Goal: Task Accomplishment & Management: Manage account settings

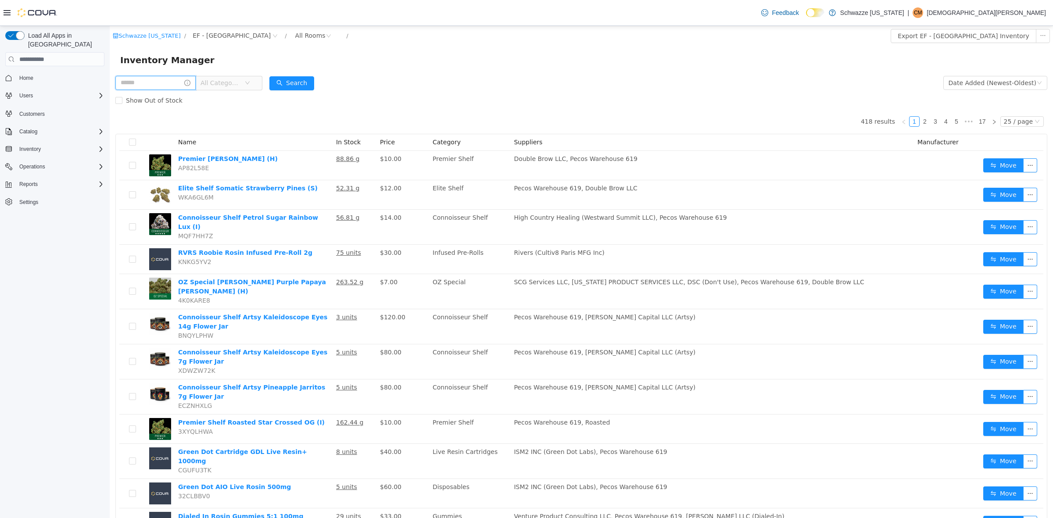
click at [182, 82] on input "text" at bounding box center [155, 83] width 80 height 14
type input "****"
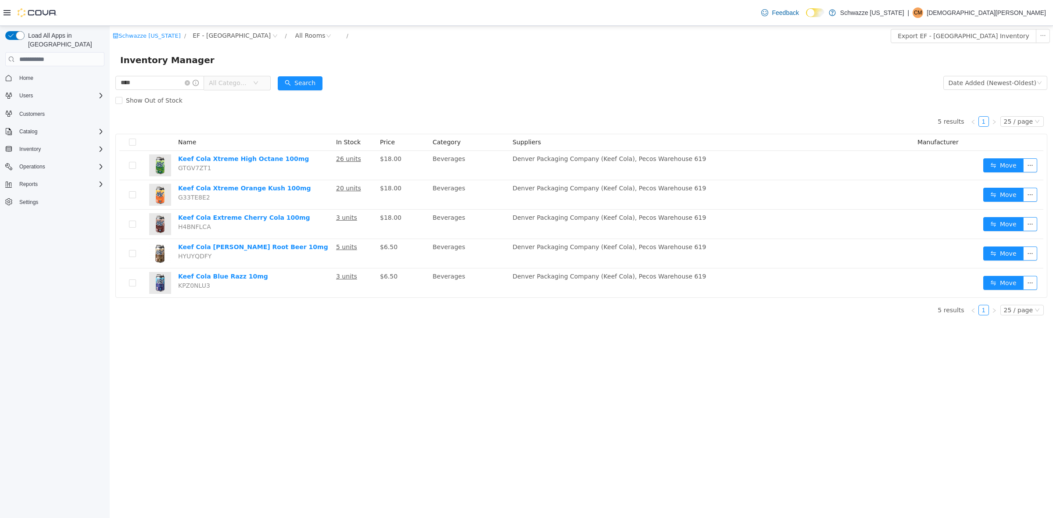
click at [615, 106] on div "Show Out of Stock" at bounding box center [581, 101] width 932 height 18
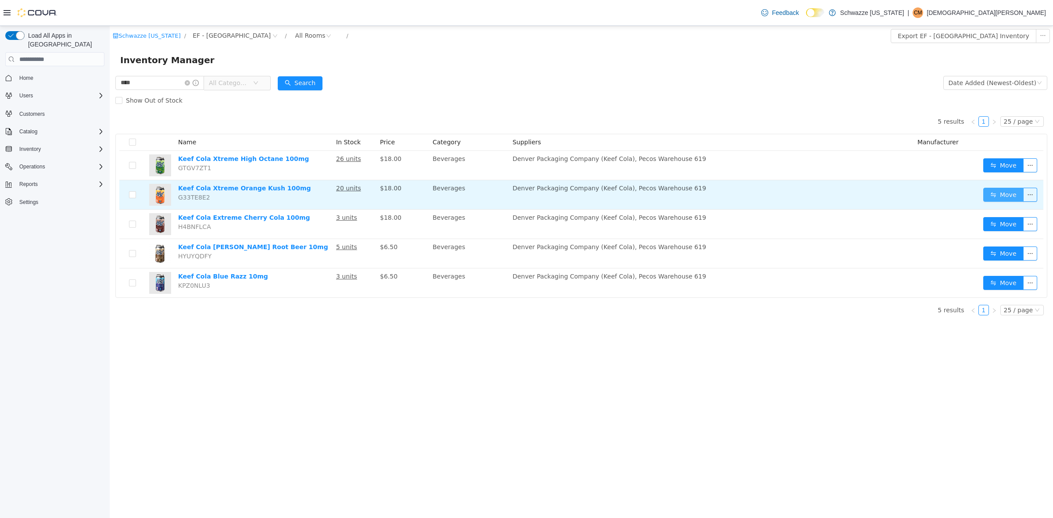
click at [1004, 195] on button "Move" at bounding box center [1004, 195] width 40 height 14
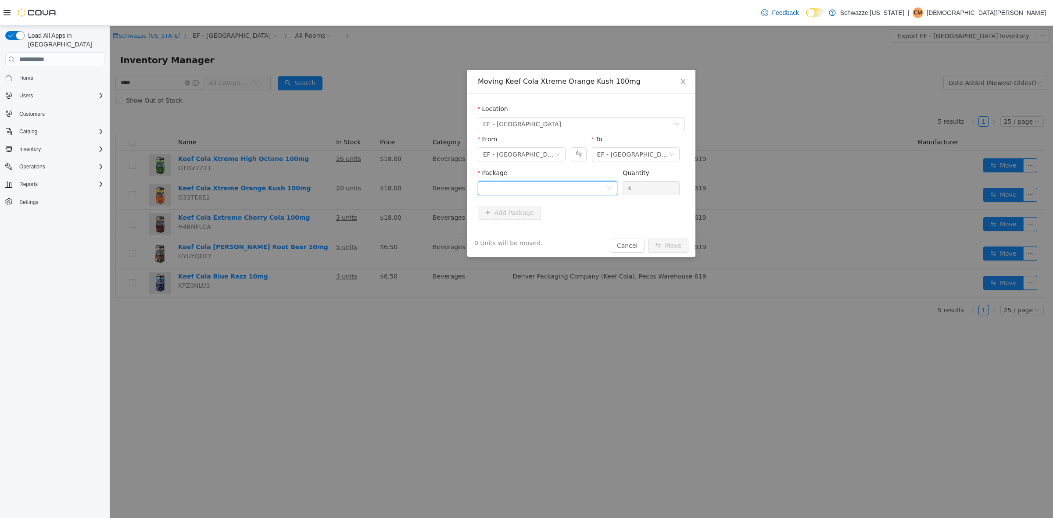
click at [516, 188] on div at bounding box center [544, 188] width 123 height 13
click at [528, 227] on span "Quantity : 12 Units" at bounding box center [510, 229] width 54 height 7
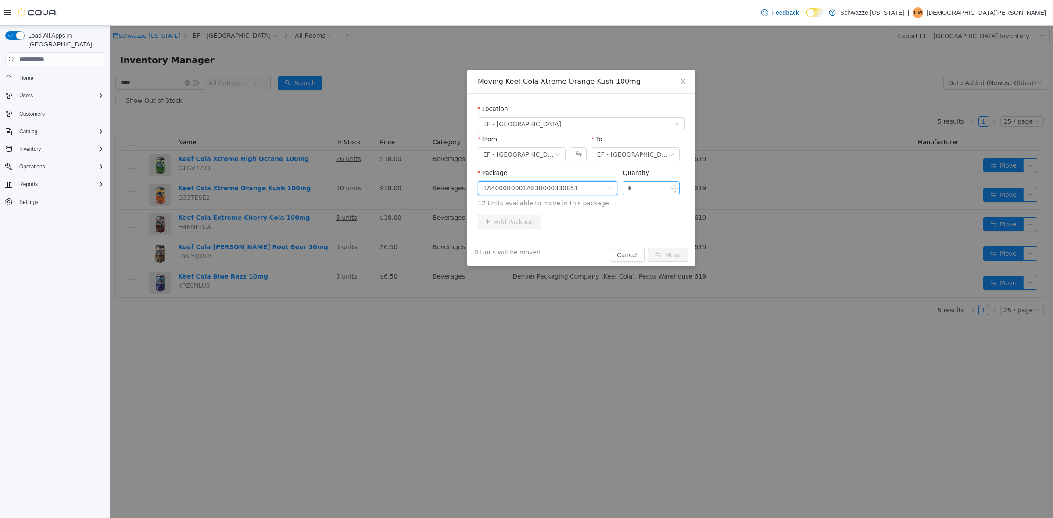
click at [646, 192] on input "*" at bounding box center [651, 188] width 56 height 13
type input "***"
click at [648, 248] on button "Move" at bounding box center [668, 255] width 40 height 14
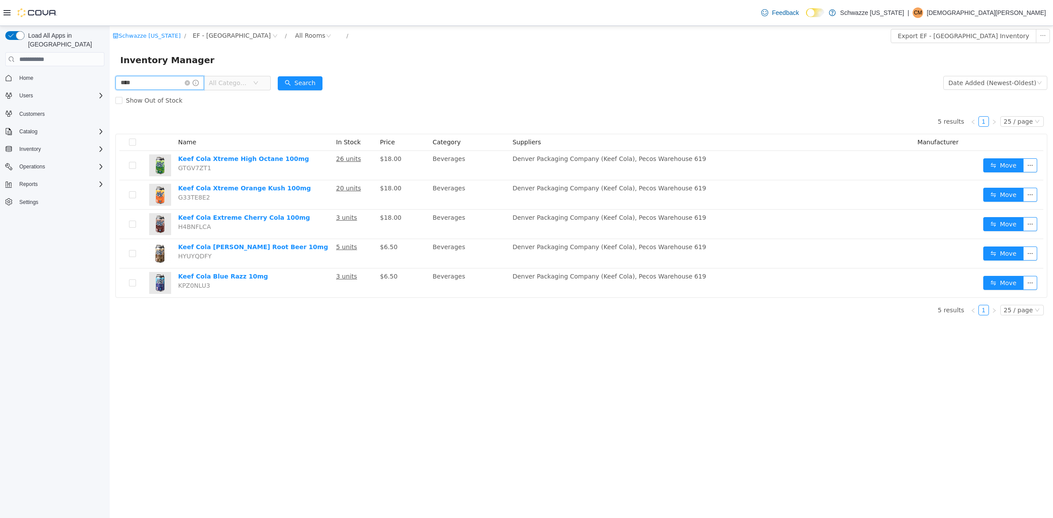
drag, startPoint x: 141, startPoint y: 82, endPoint x: 108, endPoint y: 89, distance: 34.1
click at [110, 89] on html "Schwazze Colorado / EF - South Boulder / All Rooms / Export EF - South Boulder …" at bounding box center [582, 272] width 944 height 492
type input "********"
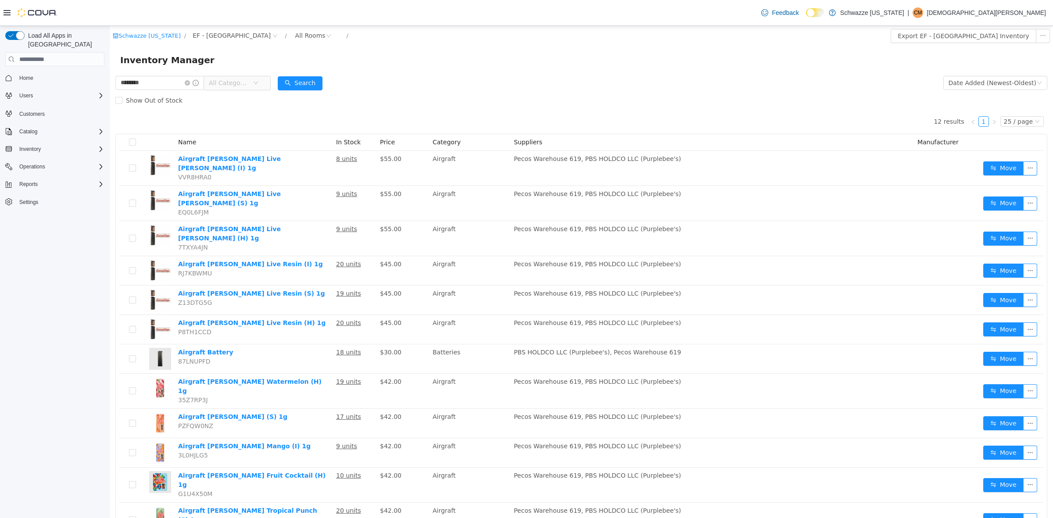
drag, startPoint x: 436, startPoint y: 109, endPoint x: 444, endPoint y: 122, distance: 15.6
click at [437, 109] on div "12 results 1 25 / page Name In Stock Price Category Suppliers Manufacturer Airg…" at bounding box center [581, 323] width 932 height 429
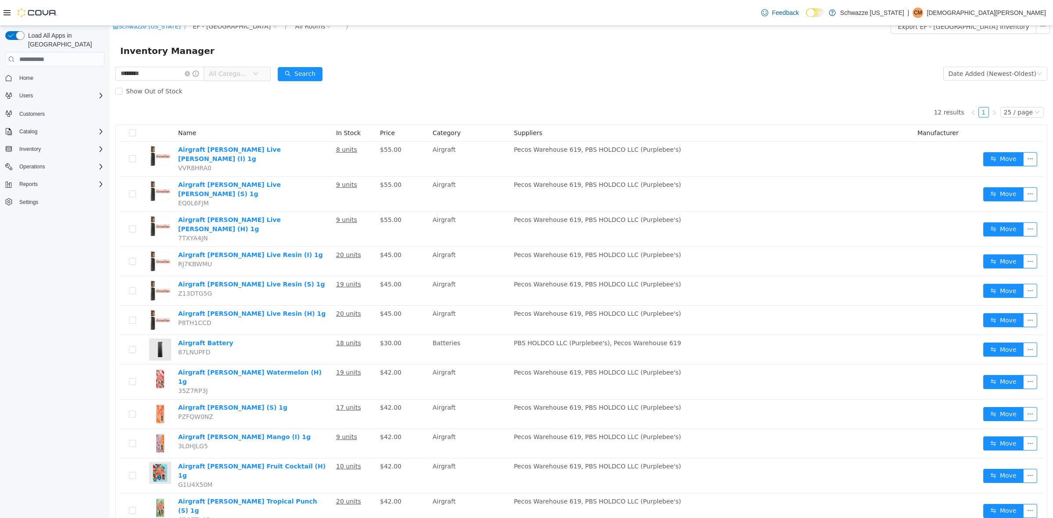
scroll to position [11, 0]
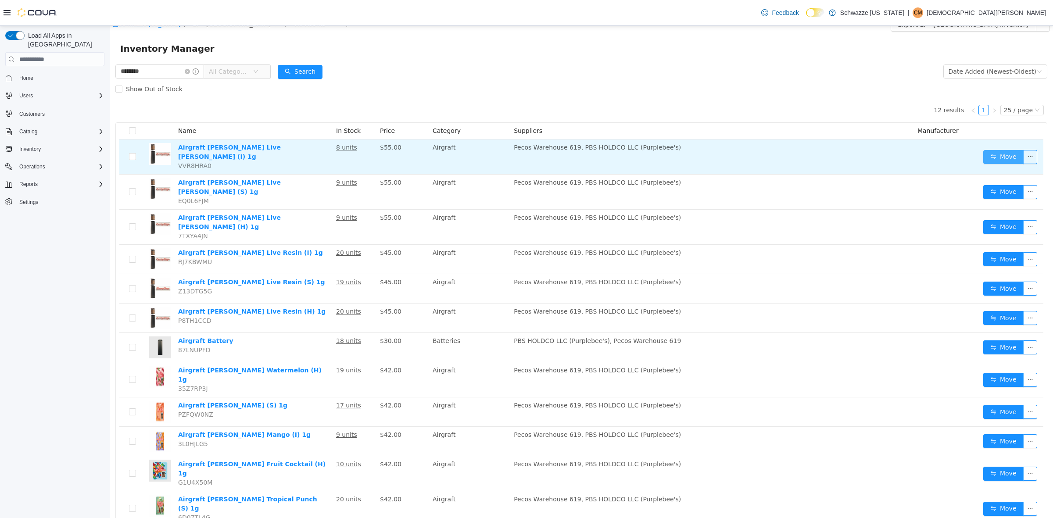
click at [999, 152] on button "Move" at bounding box center [1004, 157] width 40 height 14
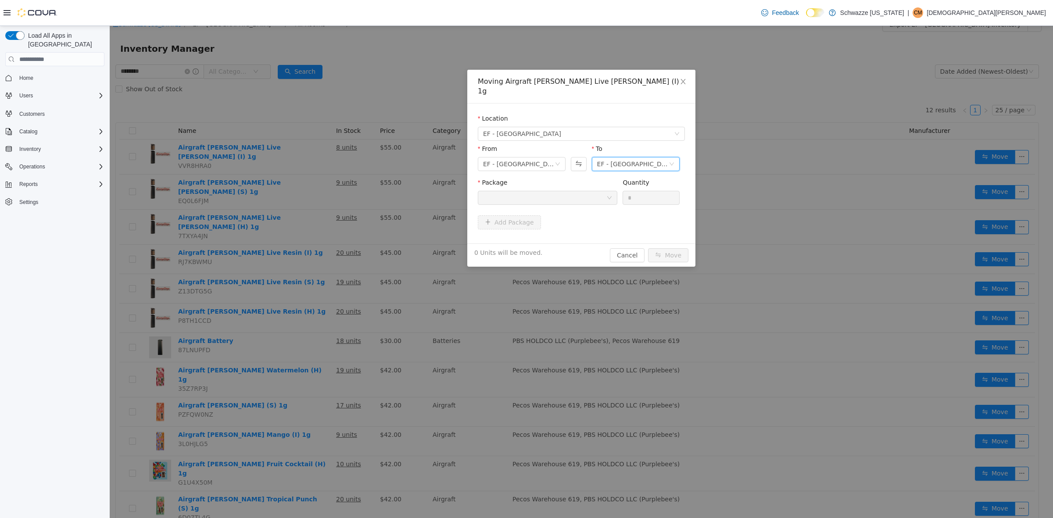
click at [615, 158] on div "EF - [GEOGRAPHIC_DATA] - [GEOGRAPHIC_DATA]" at bounding box center [633, 164] width 72 height 13
click at [650, 212] on li "EF - South Boulder - Transfer In" at bounding box center [636, 214] width 88 height 14
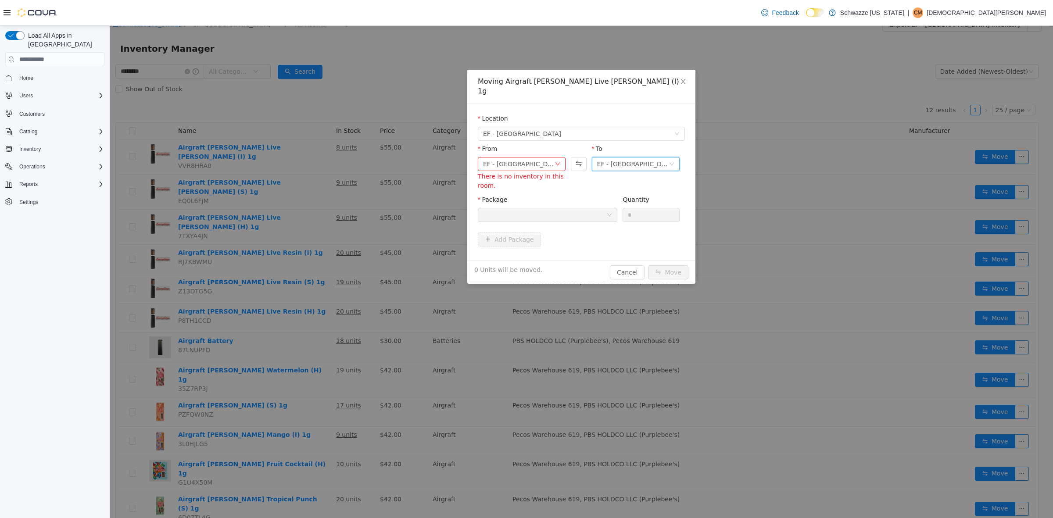
click at [652, 158] on div "EF - South Boulder - Transfer In" at bounding box center [633, 164] width 72 height 13
click at [644, 240] on li "EF - South Boulder - Transfer Out" at bounding box center [636, 242] width 88 height 14
click at [538, 158] on div "EF - [GEOGRAPHIC_DATA] - BoH" at bounding box center [519, 164] width 72 height 13
click at [539, 181] on li "EF - [GEOGRAPHIC_DATA] - [GEOGRAPHIC_DATA]" at bounding box center [522, 186] width 88 height 14
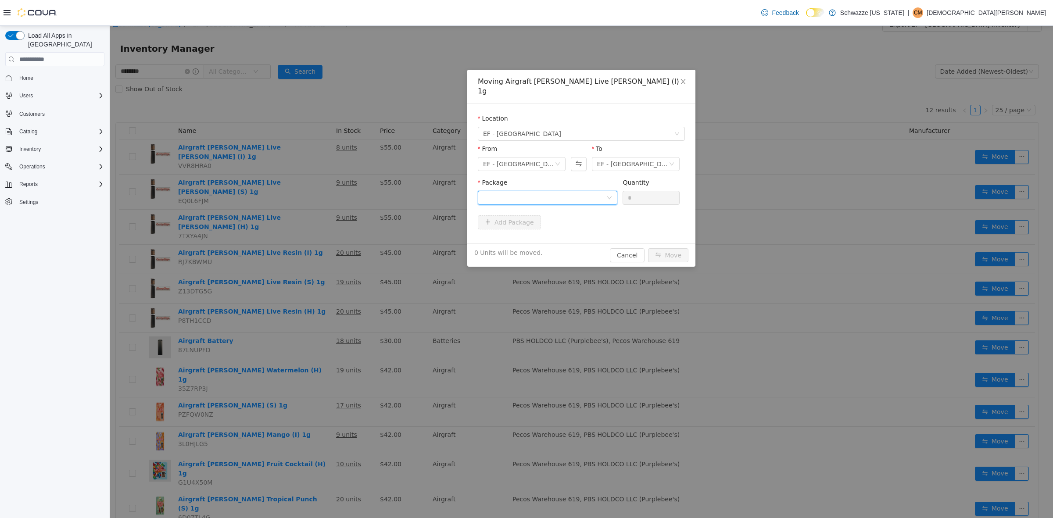
click at [550, 191] on div at bounding box center [544, 197] width 123 height 13
click at [548, 226] on li "1A4000B0001B77A000084106 Quantity : 8 Units" at bounding box center [548, 225] width 140 height 24
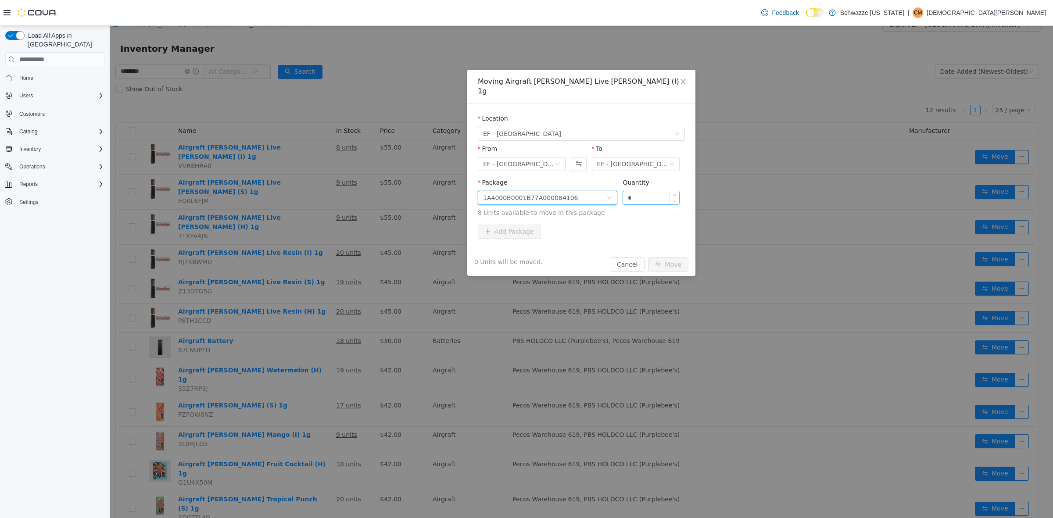
click at [657, 191] on input "*" at bounding box center [651, 197] width 56 height 13
type input "**"
click at [648, 258] on button "Move" at bounding box center [668, 265] width 40 height 14
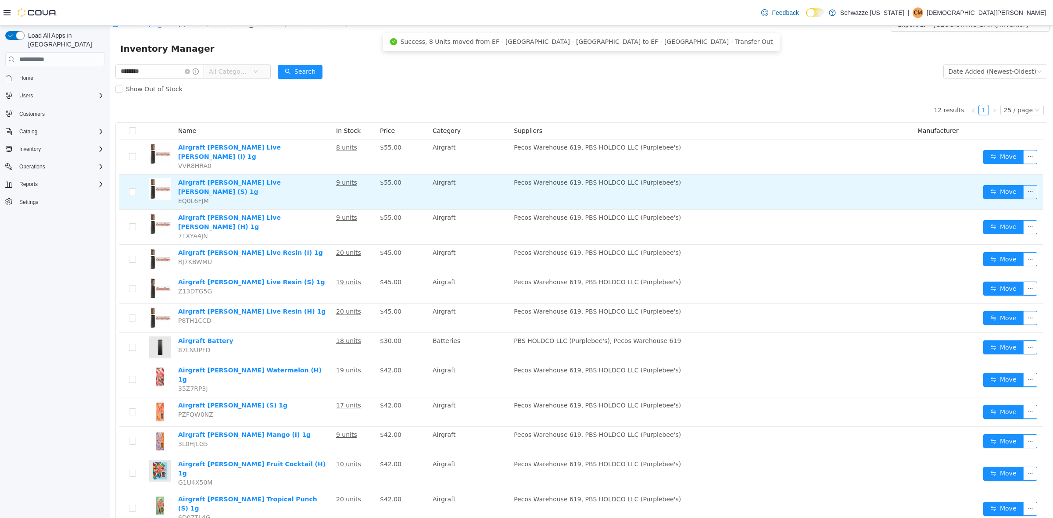
scroll to position [0, 0]
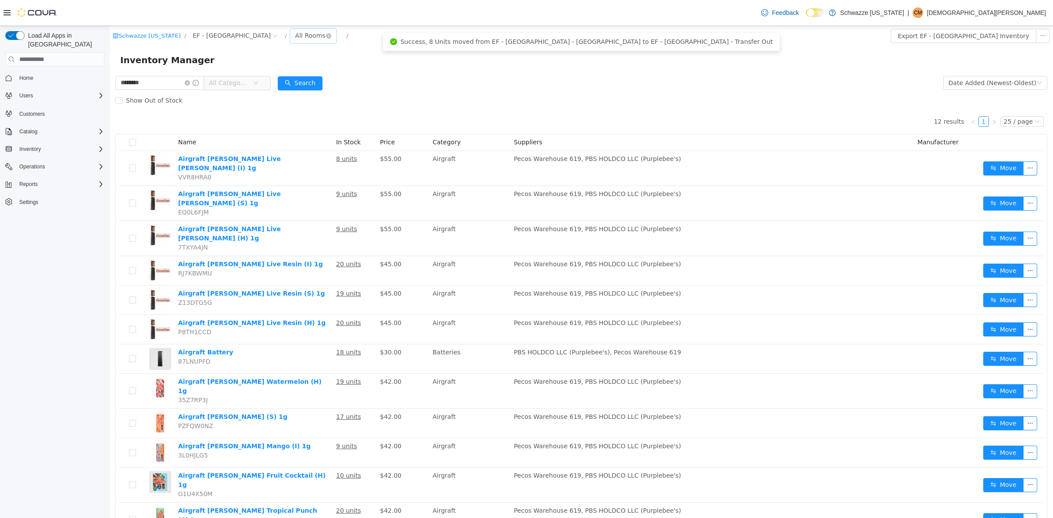
click at [295, 30] on div "All Rooms" at bounding box center [310, 35] width 30 height 13
click at [501, 72] on div "Inventory Manager" at bounding box center [582, 60] width 944 height 28
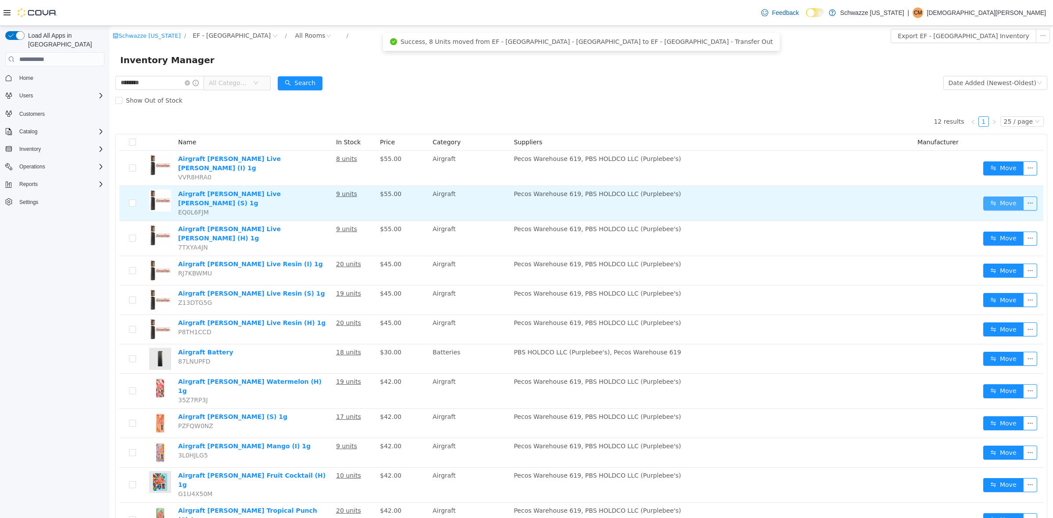
click at [996, 197] on button "Move" at bounding box center [1004, 204] width 40 height 14
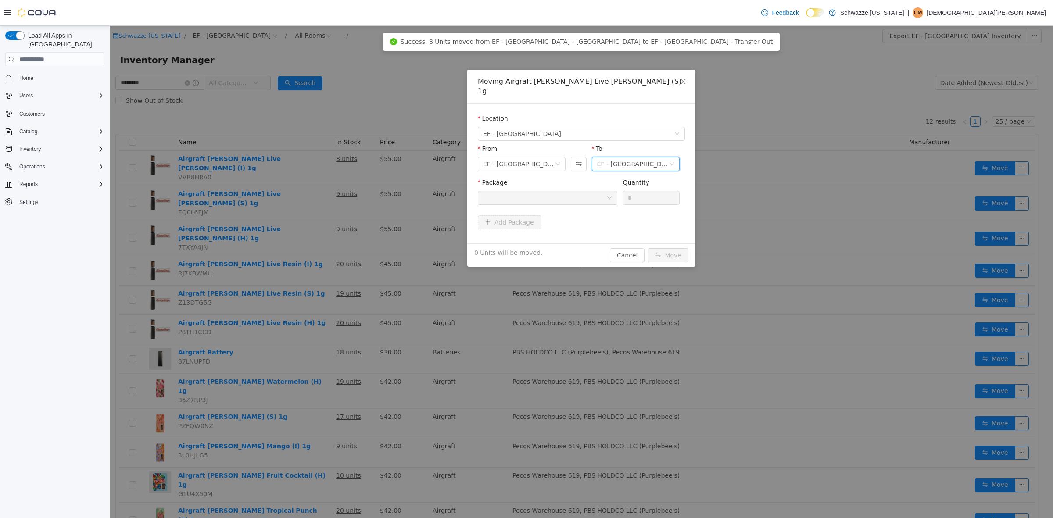
click at [608, 158] on div "EF - [GEOGRAPHIC_DATA] - [GEOGRAPHIC_DATA]" at bounding box center [633, 164] width 72 height 13
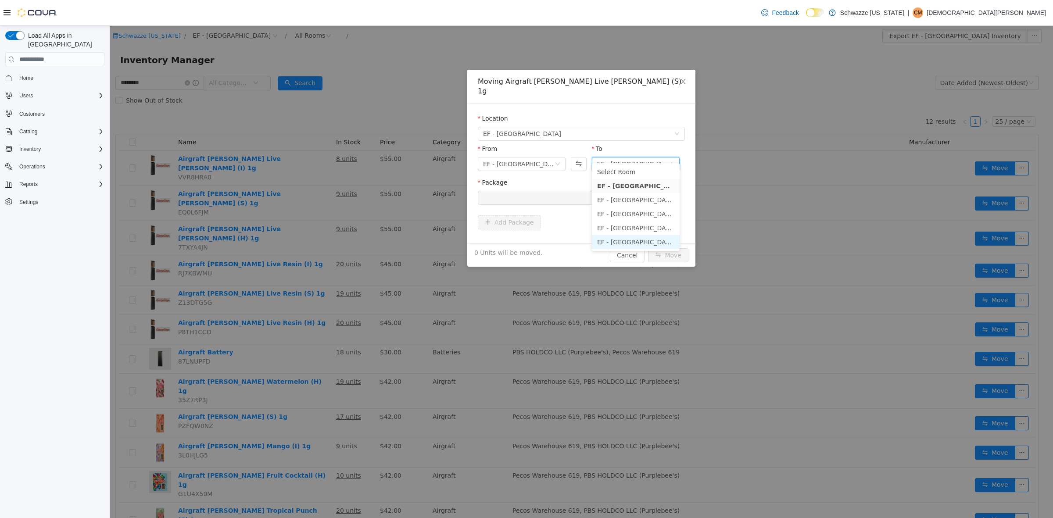
click at [661, 241] on li "EF - South Boulder - Transfer Out" at bounding box center [636, 242] width 88 height 14
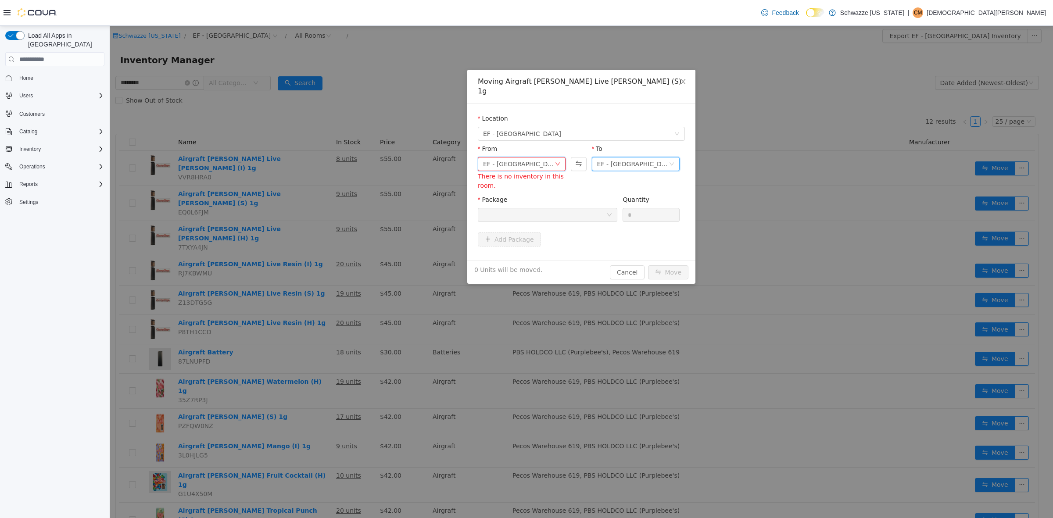
click at [496, 158] on div "EF - [GEOGRAPHIC_DATA] - BoH" at bounding box center [519, 164] width 72 height 13
click at [519, 187] on li "EF - [GEOGRAPHIC_DATA] - [GEOGRAPHIC_DATA]" at bounding box center [522, 186] width 88 height 14
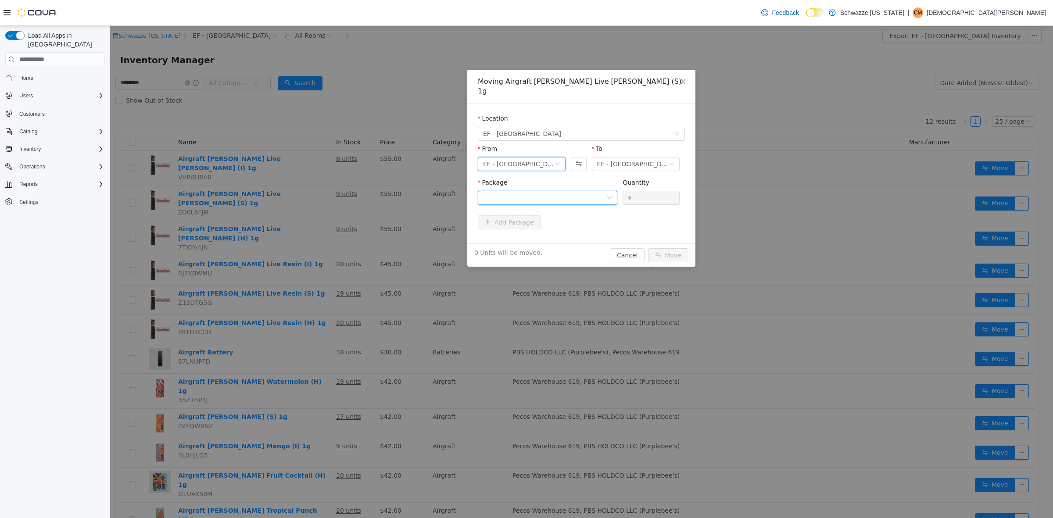
click at [601, 191] on div at bounding box center [544, 197] width 123 height 13
drag, startPoint x: 571, startPoint y: 223, endPoint x: 655, endPoint y: 220, distance: 83.4
click at [580, 223] on strong "1A4000B0001B77A000082921" at bounding box center [535, 219] width 104 height 7
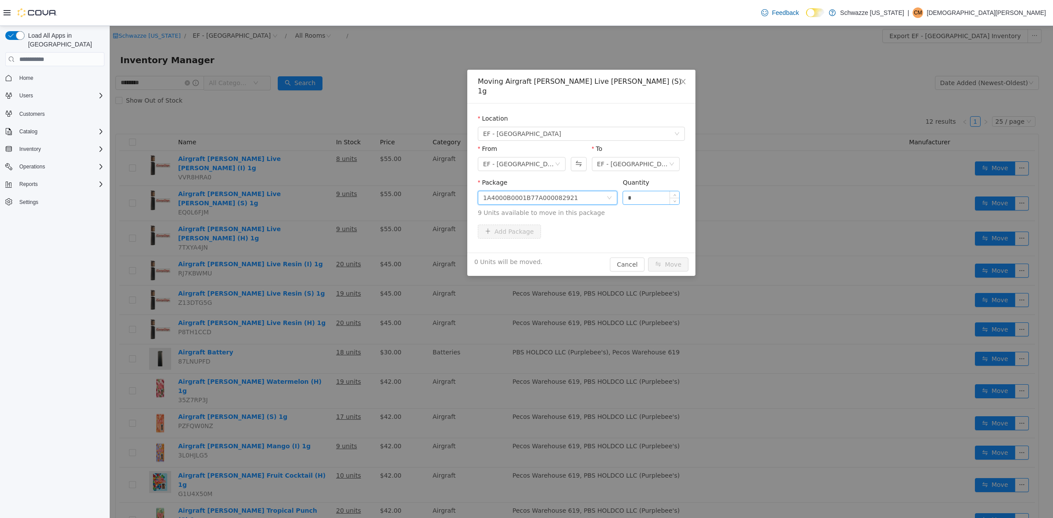
click at [664, 191] on input "*" at bounding box center [651, 197] width 56 height 13
type input "**"
click at [648, 258] on button "Move" at bounding box center [668, 265] width 40 height 14
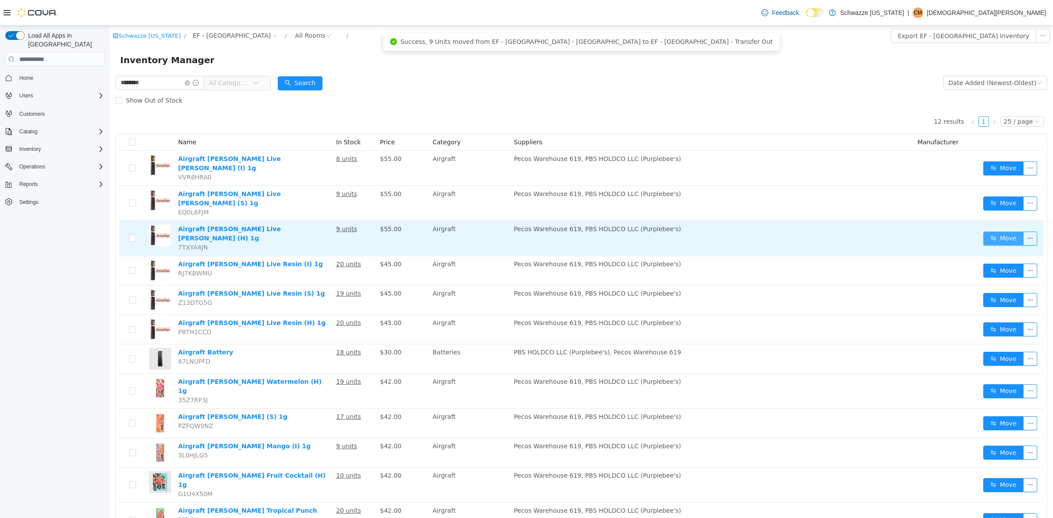
click at [995, 232] on button "Move" at bounding box center [1004, 239] width 40 height 14
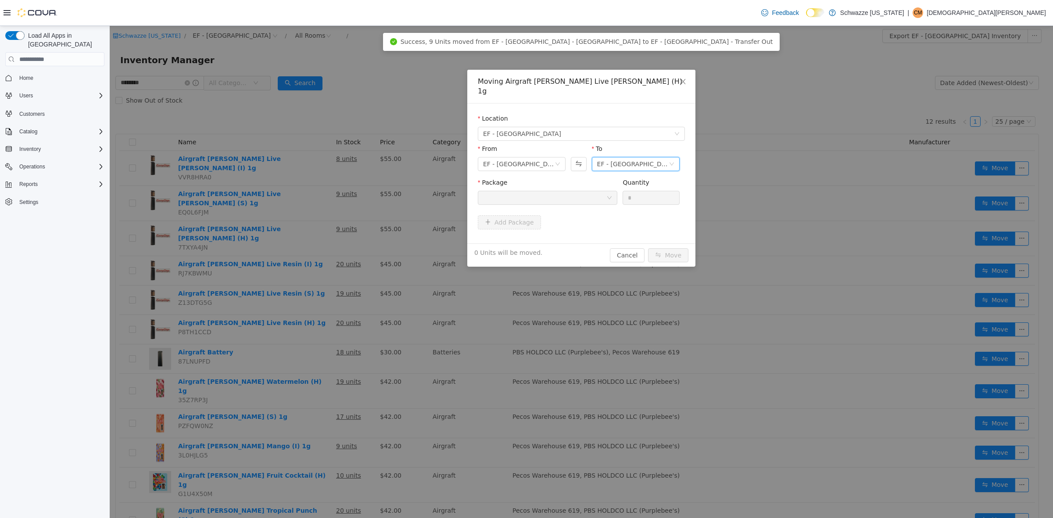
click at [622, 158] on div "EF - [GEOGRAPHIC_DATA] - [GEOGRAPHIC_DATA]" at bounding box center [633, 164] width 72 height 13
click at [639, 241] on li "EF - South Boulder - Transfer Out" at bounding box center [636, 242] width 88 height 14
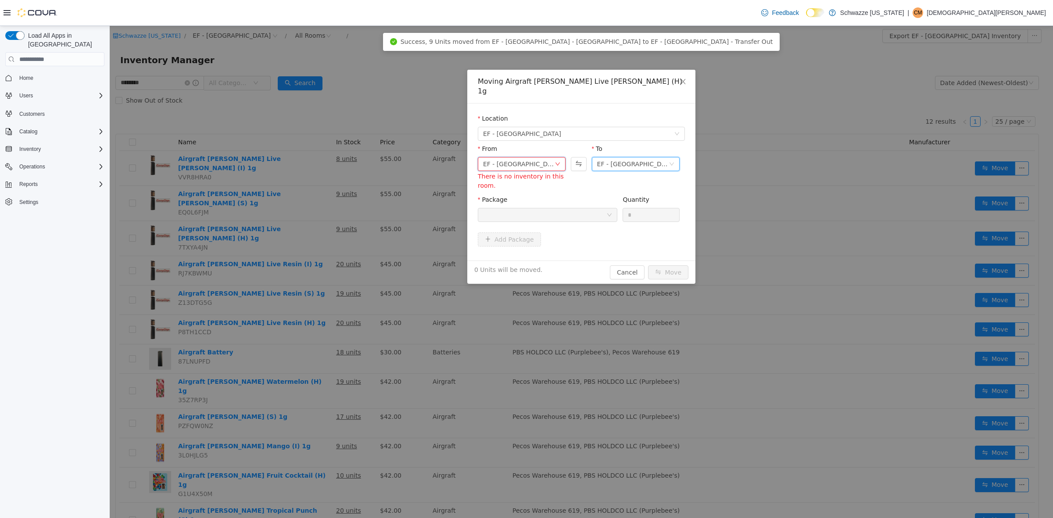
click at [540, 158] on div "EF - [GEOGRAPHIC_DATA] - BoH" at bounding box center [519, 164] width 72 height 13
click at [542, 188] on li "EF - [GEOGRAPHIC_DATA] - [GEOGRAPHIC_DATA]" at bounding box center [522, 186] width 88 height 14
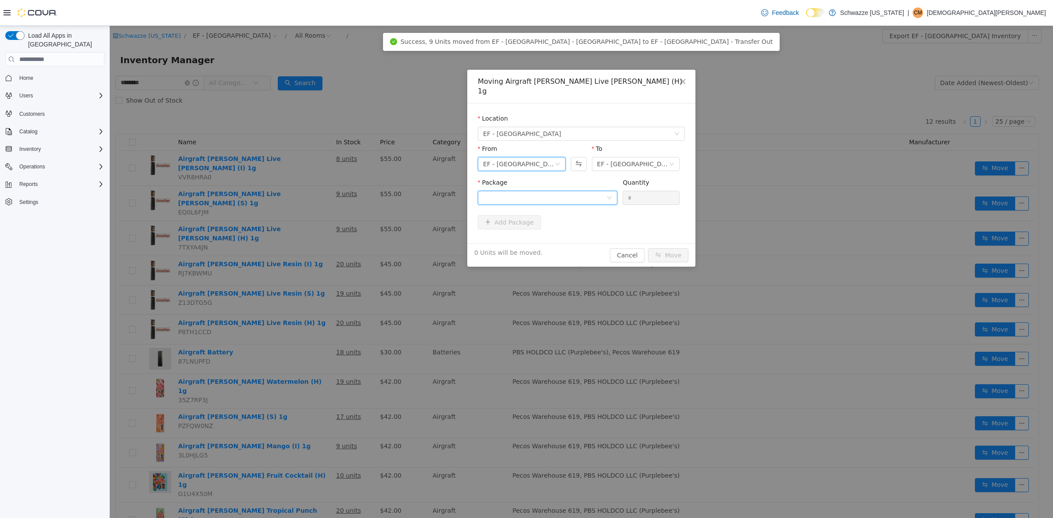
click at [569, 191] on div at bounding box center [544, 197] width 123 height 13
click at [564, 223] on strong "1A4000B0001B77A000082838" at bounding box center [535, 219] width 104 height 7
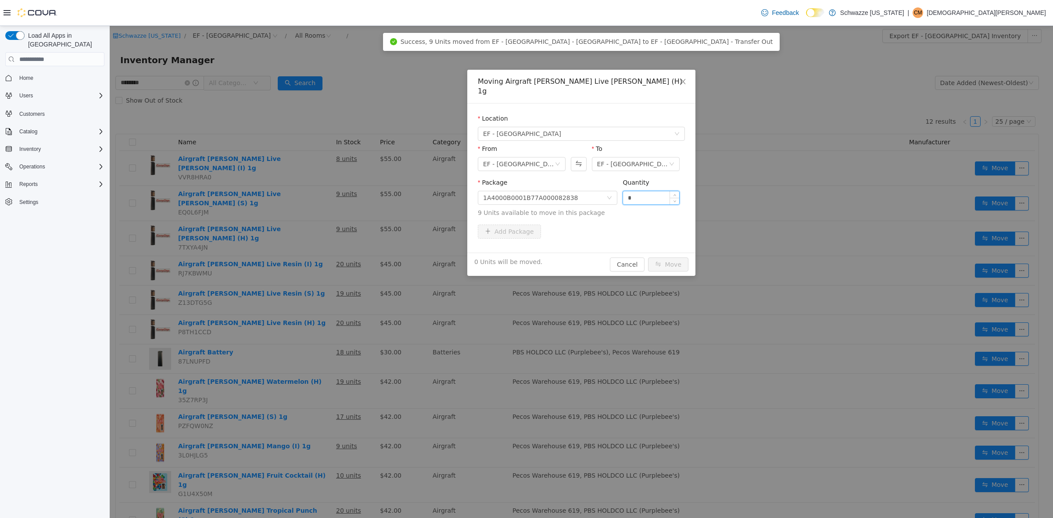
click at [650, 194] on input "*" at bounding box center [651, 197] width 56 height 13
type input "**"
click at [648, 258] on button "Move" at bounding box center [668, 265] width 40 height 14
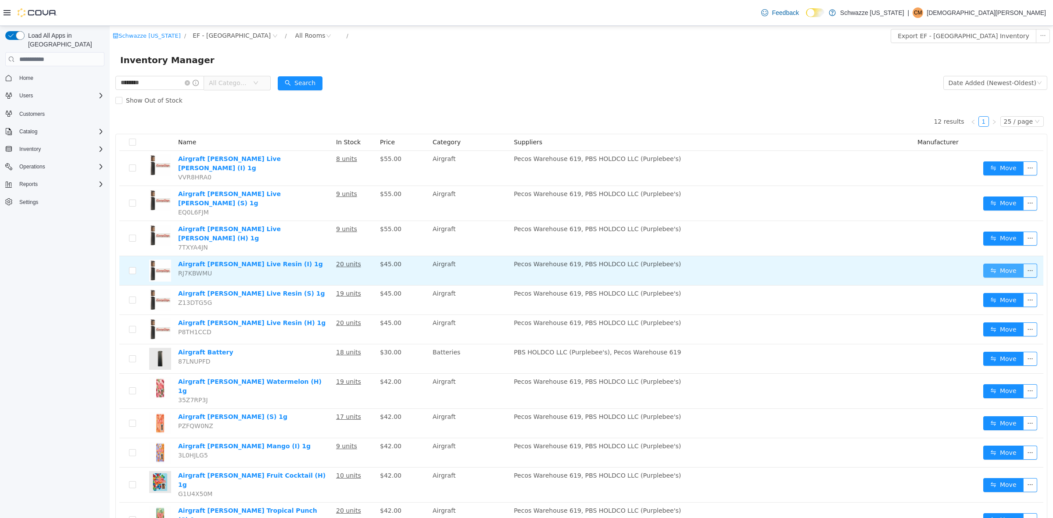
click at [989, 264] on button "Move" at bounding box center [1004, 271] width 40 height 14
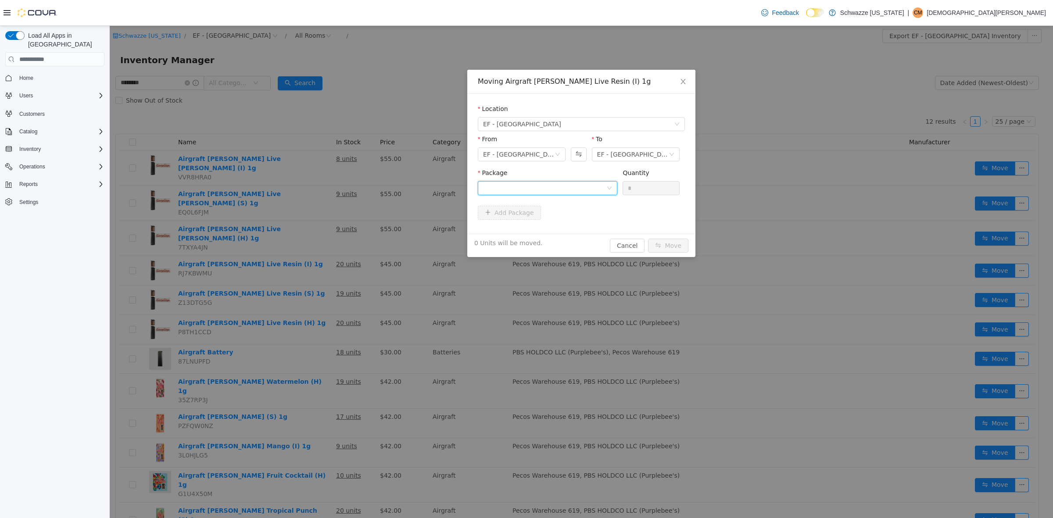
click at [557, 191] on div at bounding box center [544, 188] width 123 height 13
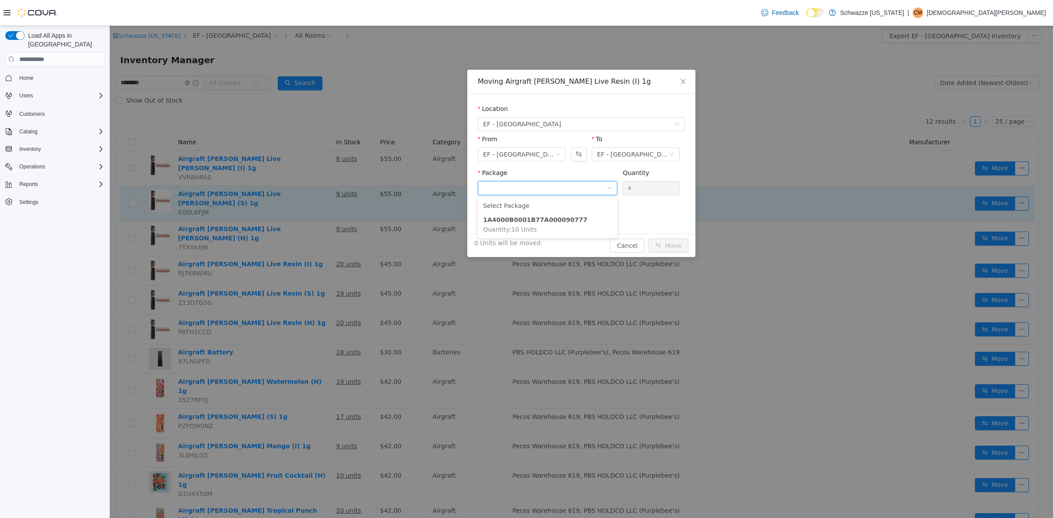
drag, startPoint x: 704, startPoint y: 221, endPoint x: 573, endPoint y: 189, distance: 135.0
click at [698, 219] on div "Moving Airgraft EDW Live Resin (I) 1g Location EF - South Boulder From EF - Sou…" at bounding box center [582, 272] width 944 height 492
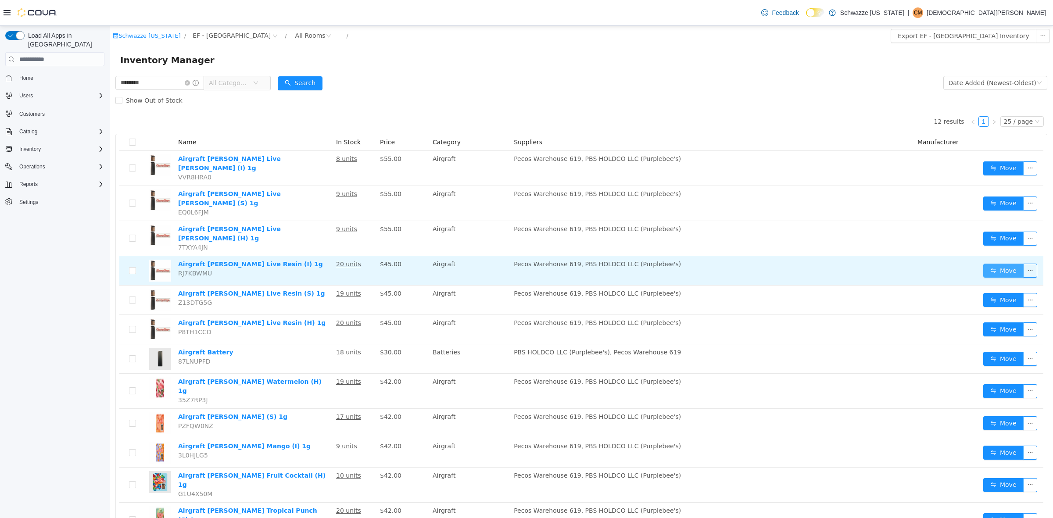
click at [992, 264] on button "Move" at bounding box center [1004, 271] width 40 height 14
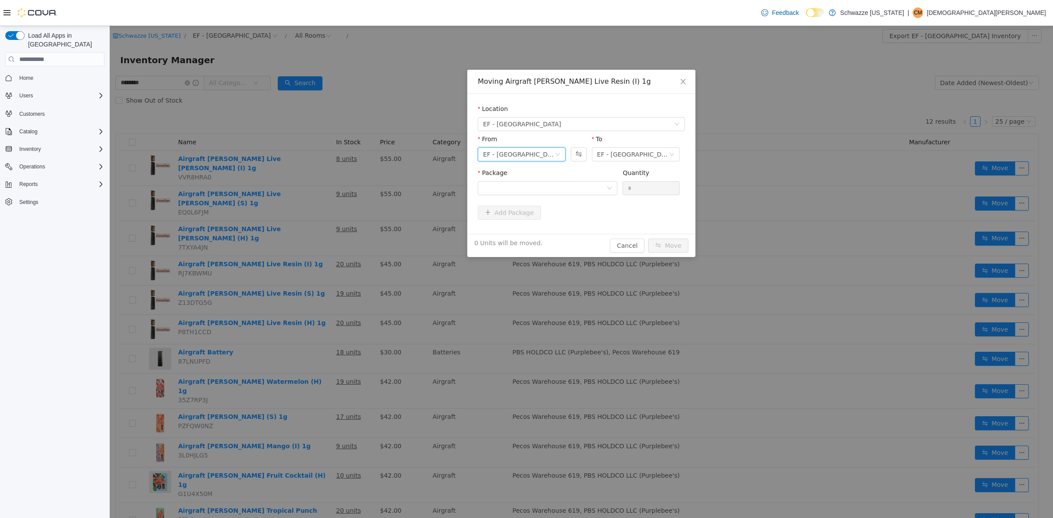
click at [533, 158] on div "EF - [GEOGRAPHIC_DATA] - BoH" at bounding box center [519, 154] width 72 height 13
click at [531, 183] on li "EF - [GEOGRAPHIC_DATA] - [GEOGRAPHIC_DATA]" at bounding box center [522, 186] width 88 height 14
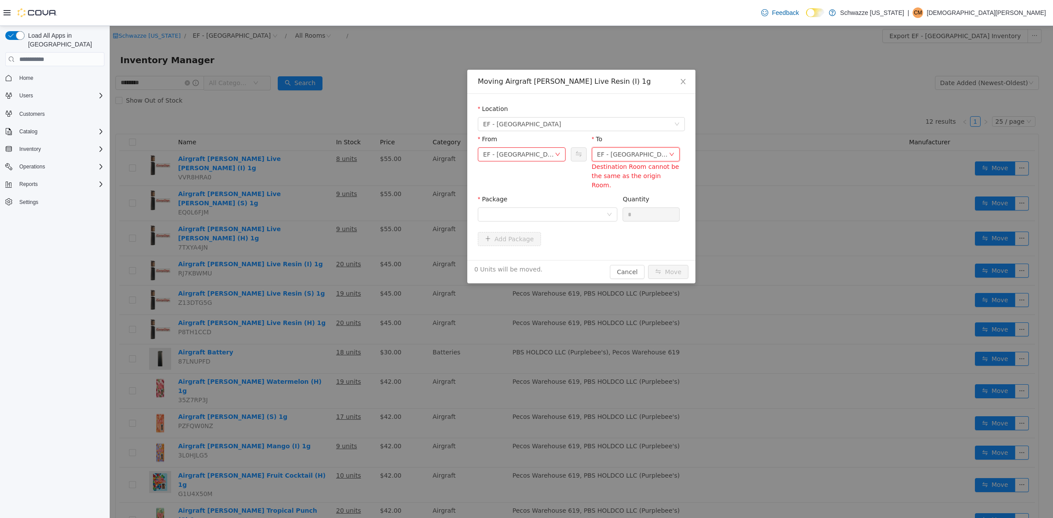
click at [652, 152] on div "EF - [GEOGRAPHIC_DATA] - [GEOGRAPHIC_DATA]" at bounding box center [633, 154] width 72 height 13
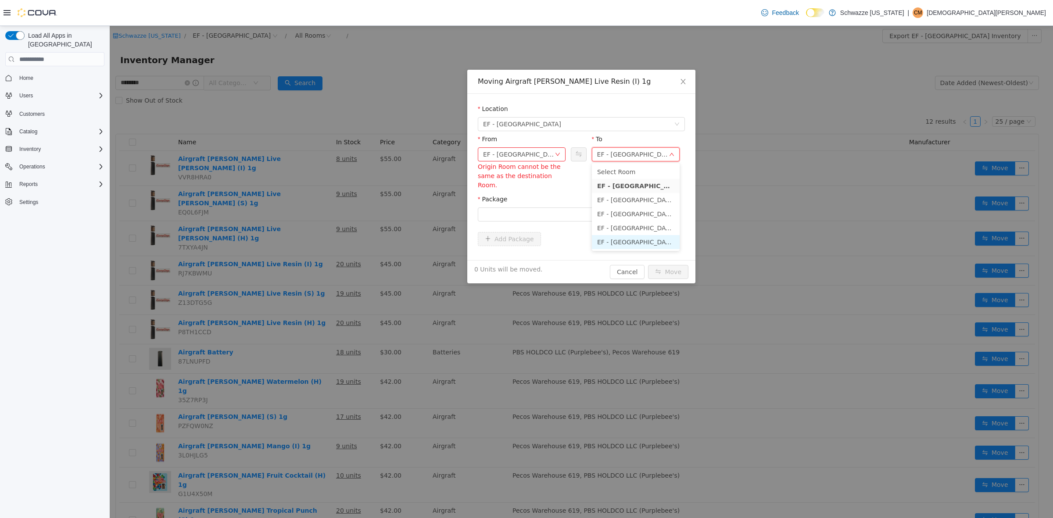
click at [657, 246] on li "EF - South Boulder - Transfer Out" at bounding box center [636, 242] width 88 height 14
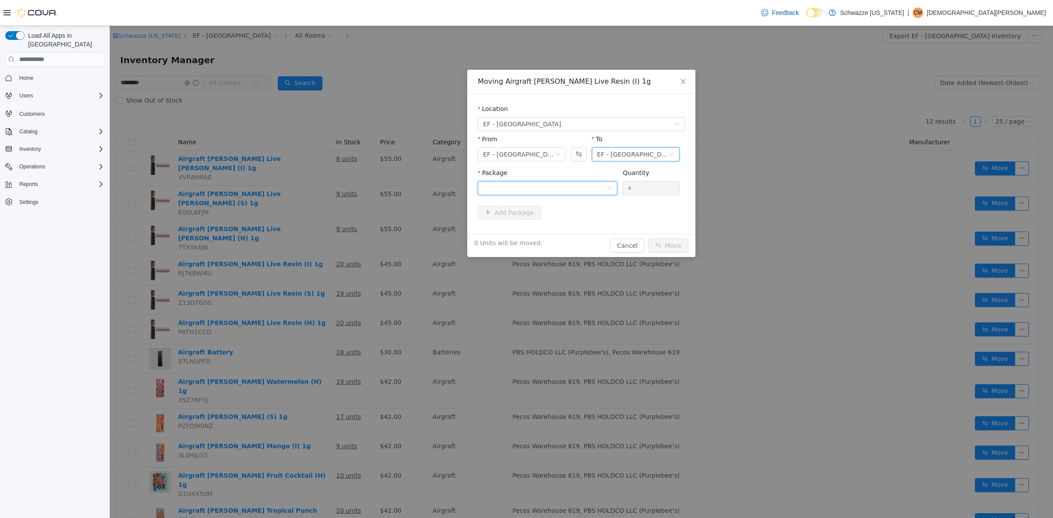
click at [581, 188] on div at bounding box center [544, 188] width 123 height 13
click at [578, 219] on strong "1A4000B0001B77A000084037" at bounding box center [535, 219] width 104 height 7
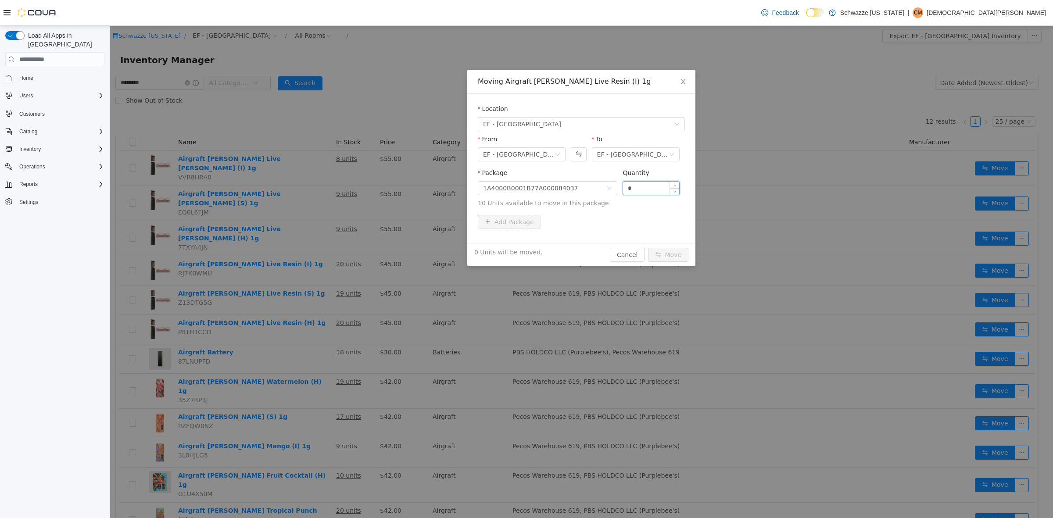
click at [650, 190] on input "*" at bounding box center [651, 188] width 56 height 13
type input "***"
click at [648, 248] on button "Move" at bounding box center [668, 255] width 40 height 14
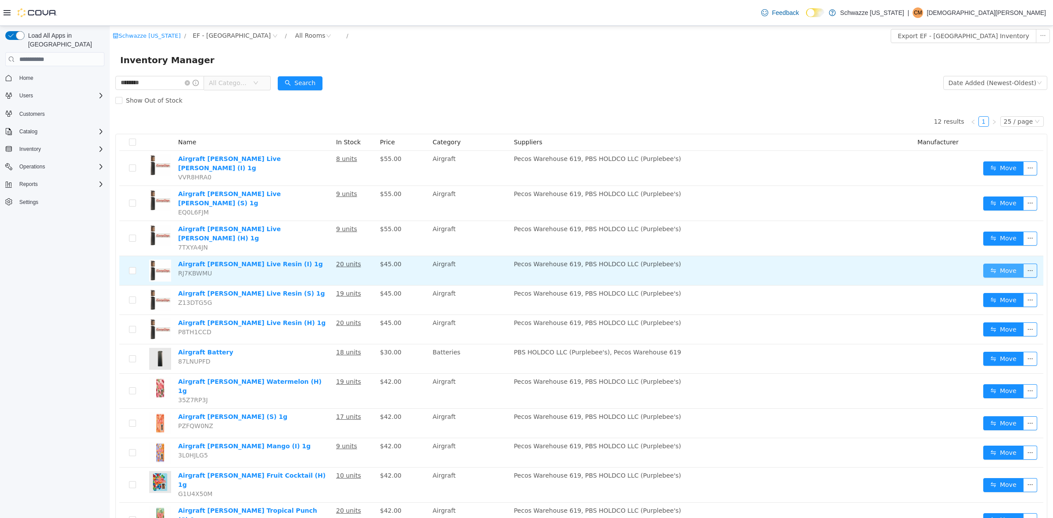
click at [999, 264] on button "Move" at bounding box center [1004, 271] width 40 height 14
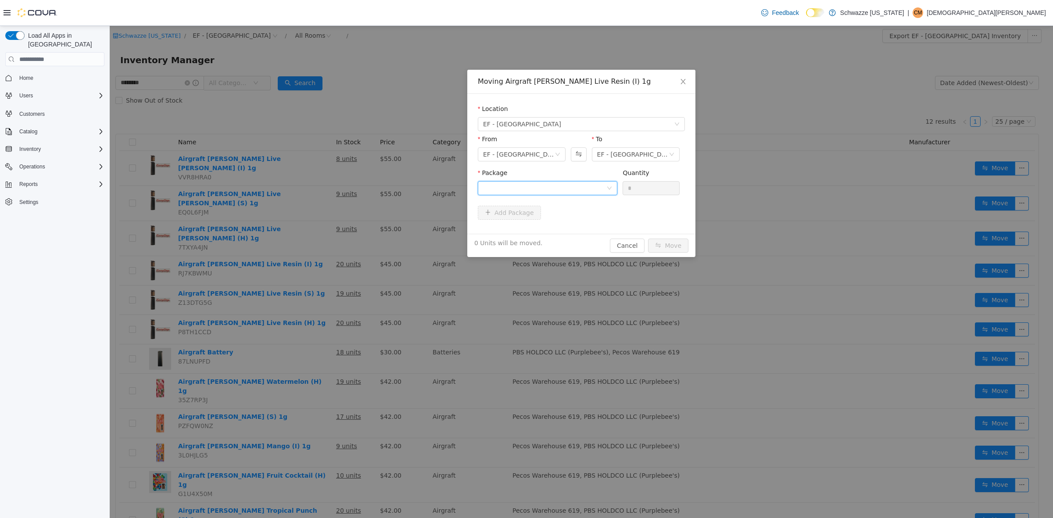
click at [546, 187] on div at bounding box center [544, 188] width 123 height 13
click at [573, 221] on strong "1A4000B0001B77A000090777" at bounding box center [535, 219] width 104 height 7
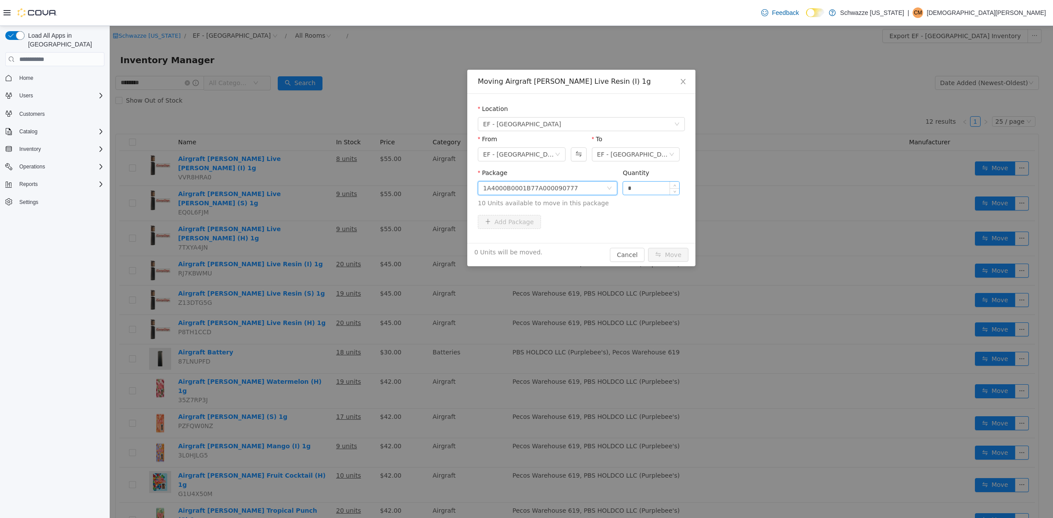
click at [657, 192] on input "*" at bounding box center [651, 188] width 56 height 13
type input "***"
click at [648, 248] on button "Move" at bounding box center [668, 255] width 40 height 14
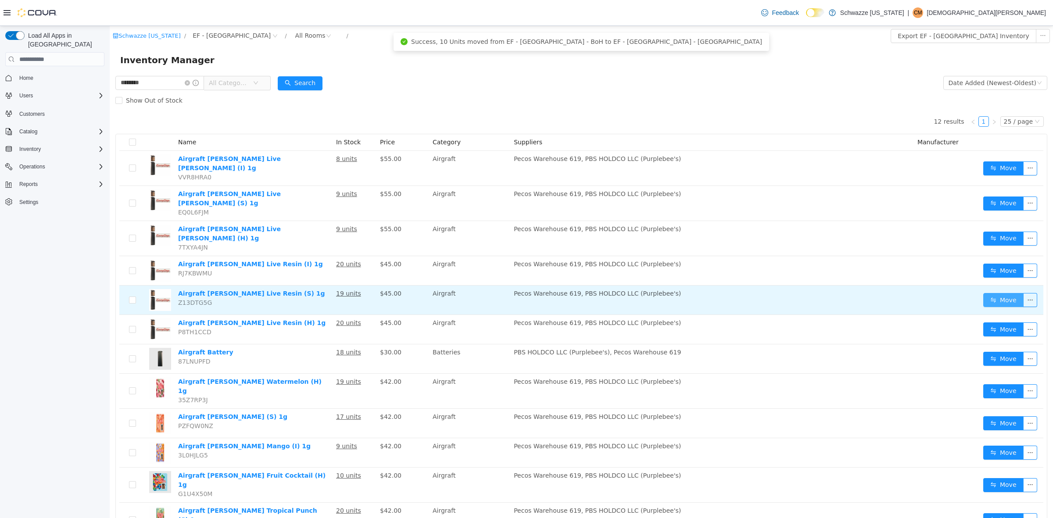
click at [984, 293] on button "Move" at bounding box center [1004, 300] width 40 height 14
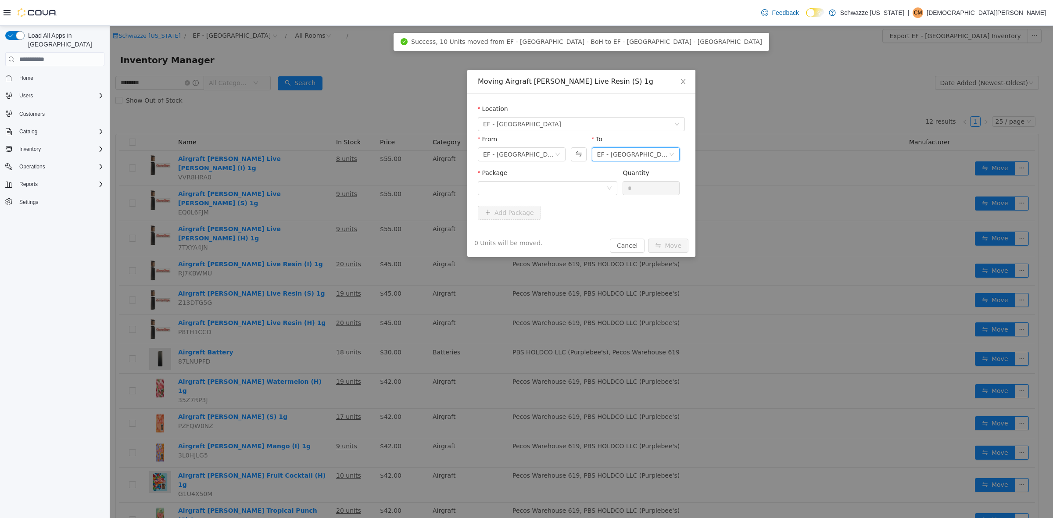
click at [607, 155] on div "EF - [GEOGRAPHIC_DATA] - [GEOGRAPHIC_DATA]" at bounding box center [633, 154] width 72 height 13
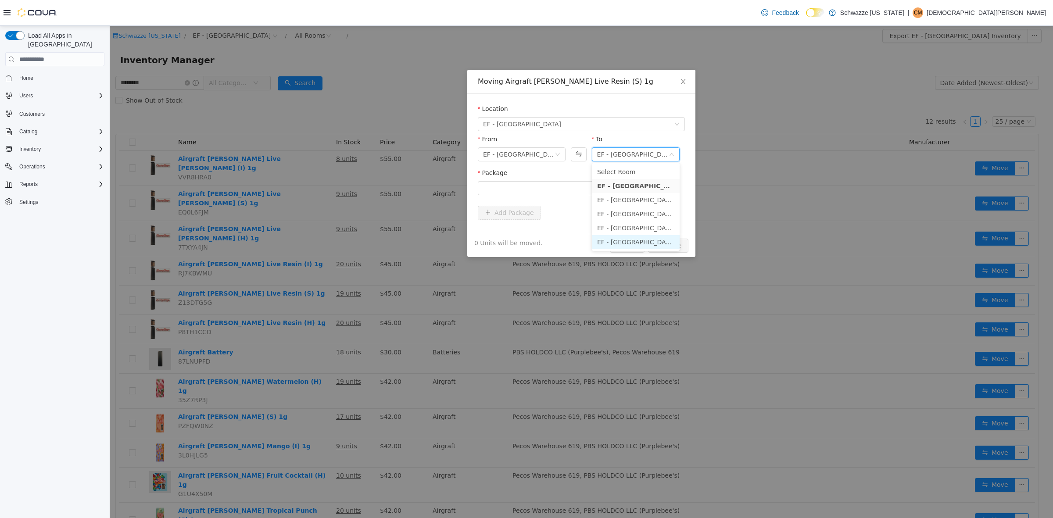
click at [626, 240] on li "EF - South Boulder - Transfer Out" at bounding box center [636, 242] width 88 height 14
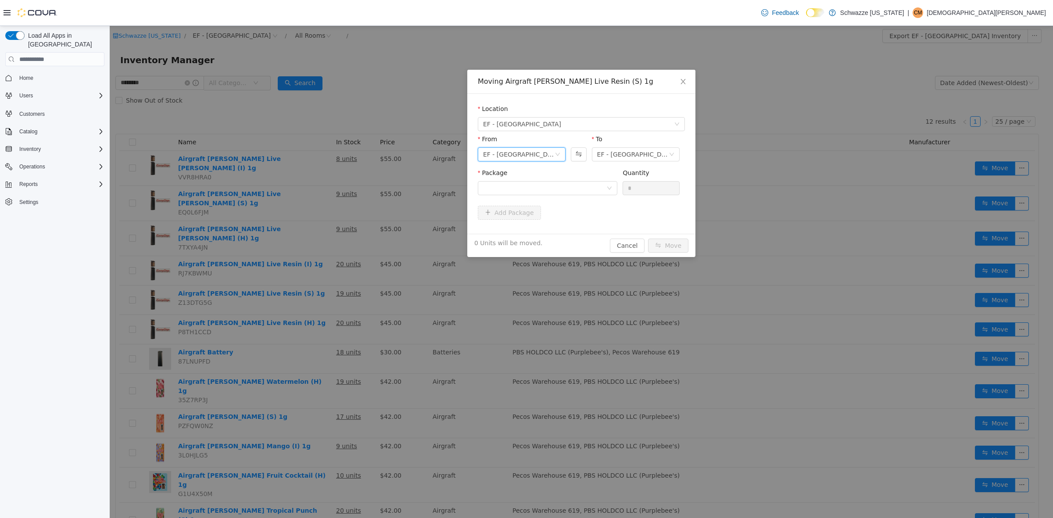
click at [554, 149] on div "EF - [GEOGRAPHIC_DATA] - BoH" at bounding box center [519, 154] width 72 height 13
click at [558, 186] on li "EF - [GEOGRAPHIC_DATA] - [GEOGRAPHIC_DATA]" at bounding box center [522, 186] width 88 height 14
click at [584, 186] on div at bounding box center [544, 188] width 123 height 13
click at [574, 218] on strong "1A4000B0001B77A000083379" at bounding box center [535, 219] width 104 height 7
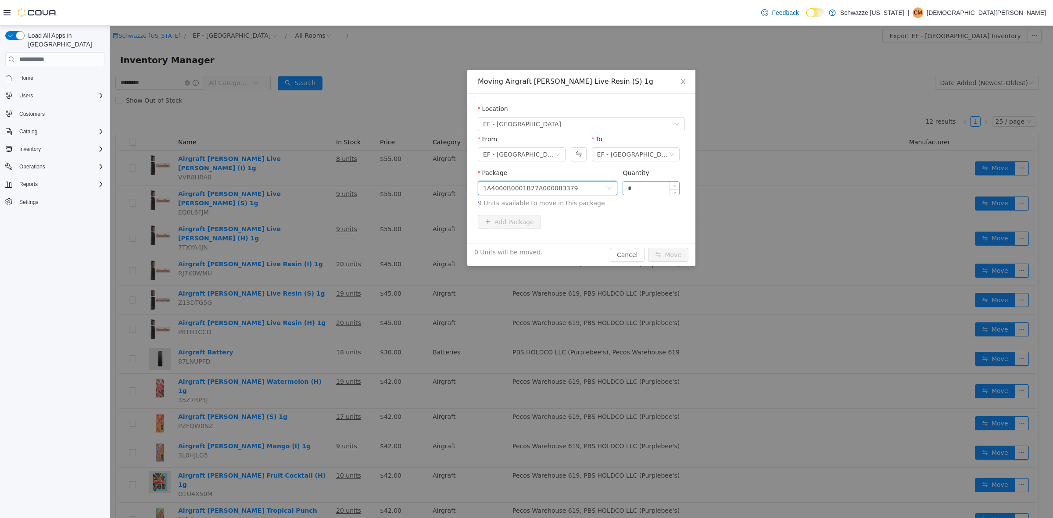
click at [678, 182] on span "Increase Value" at bounding box center [674, 186] width 9 height 8
click at [677, 182] on span "Increase Value" at bounding box center [674, 186] width 9 height 8
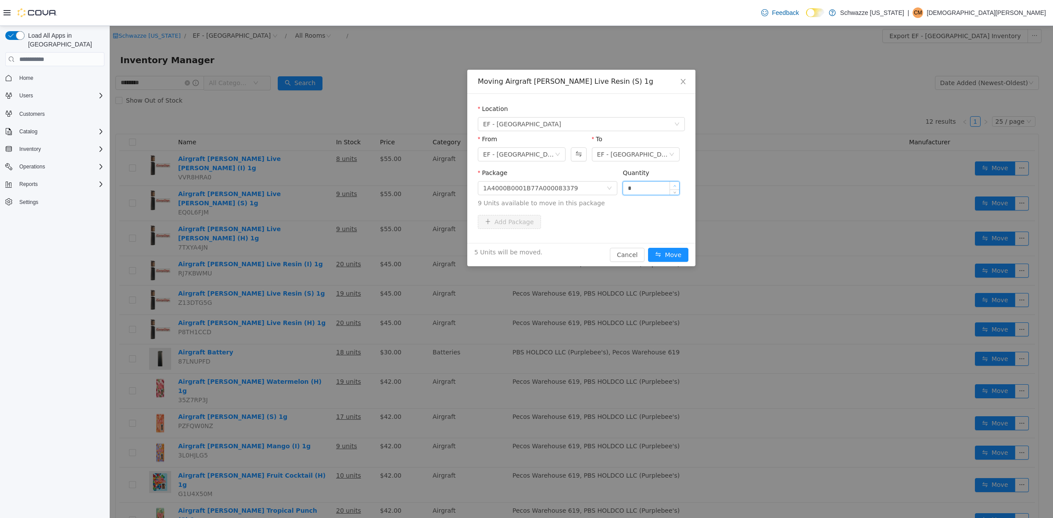
click at [677, 182] on span "Increase Value" at bounding box center [674, 186] width 9 height 8
type input "*"
click at [677, 182] on span "Increase Value" at bounding box center [674, 186] width 9 height 8
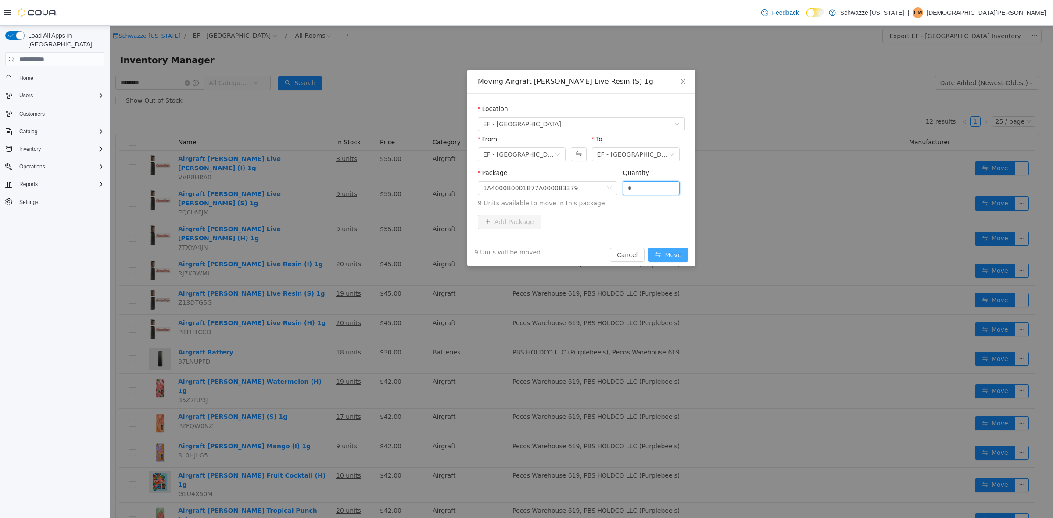
click at [676, 251] on button "Move" at bounding box center [668, 255] width 40 height 14
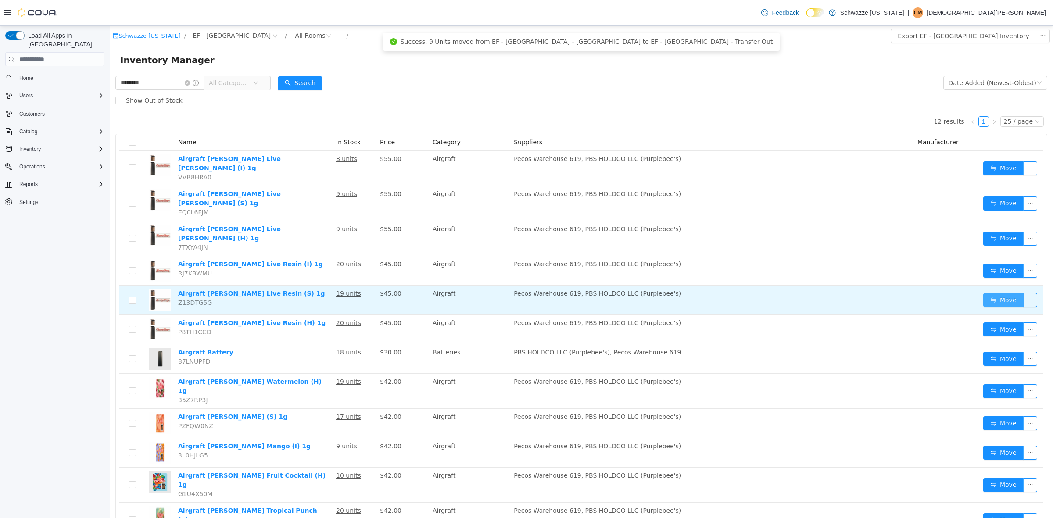
click at [991, 293] on button "Move" at bounding box center [1004, 300] width 40 height 14
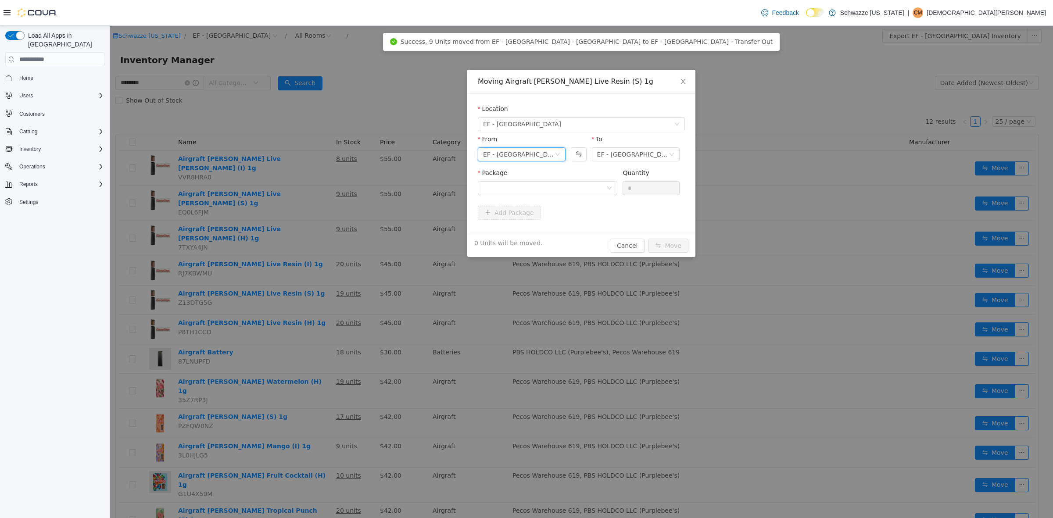
click at [529, 152] on div "EF - [GEOGRAPHIC_DATA] - BoH" at bounding box center [519, 154] width 72 height 13
click at [531, 185] on li "EF - [GEOGRAPHIC_DATA] - [GEOGRAPHIC_DATA]" at bounding box center [522, 186] width 88 height 14
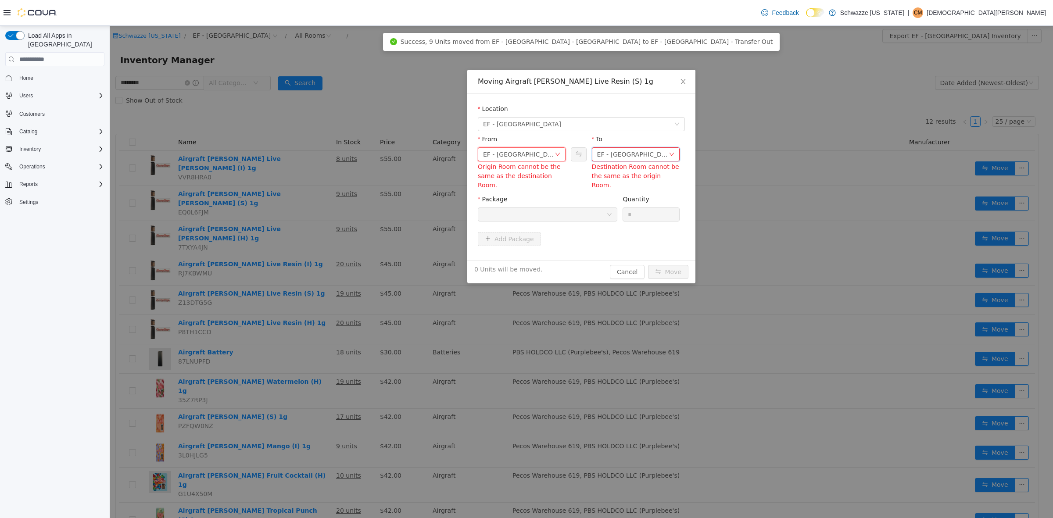
drag, startPoint x: 642, startPoint y: 150, endPoint x: 646, endPoint y: 158, distance: 9.5
click at [643, 150] on div "EF - [GEOGRAPHIC_DATA] - [GEOGRAPHIC_DATA]" at bounding box center [633, 154] width 72 height 13
click at [662, 244] on li "EF - South Boulder - Transfer Out" at bounding box center [636, 242] width 88 height 14
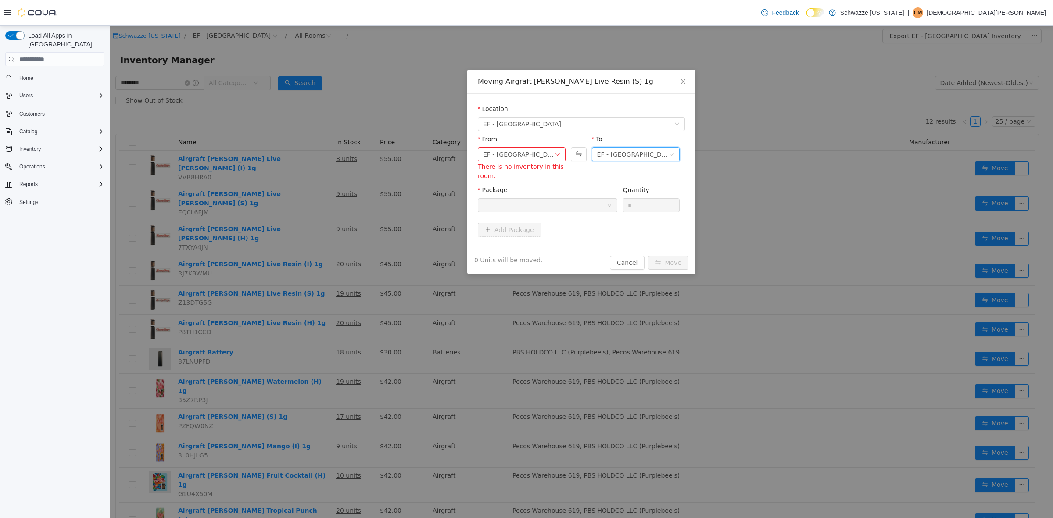
click at [621, 153] on div "EF - South Boulder - Transfer Out" at bounding box center [633, 154] width 72 height 13
click at [634, 186] on li "EF - [GEOGRAPHIC_DATA] - [GEOGRAPHIC_DATA]" at bounding box center [636, 186] width 88 height 14
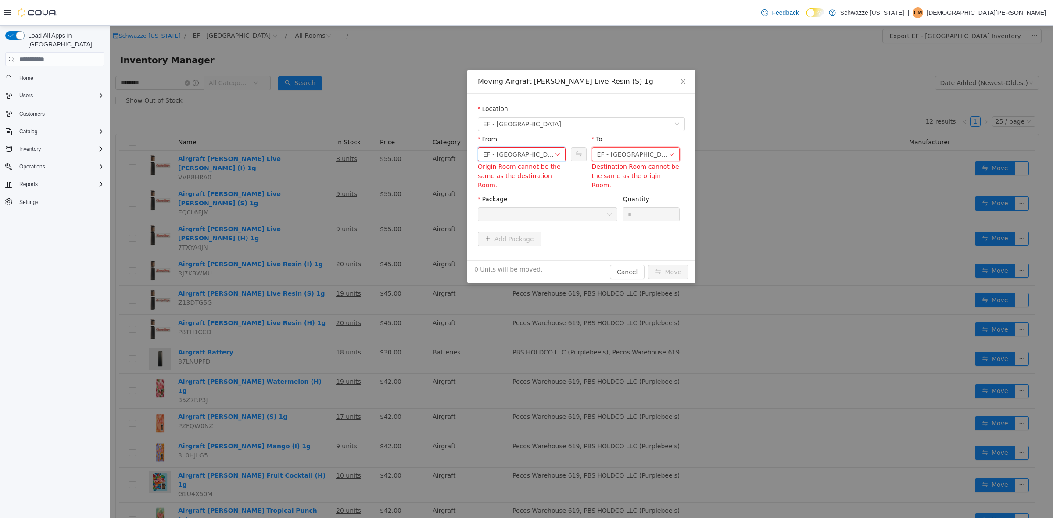
click at [544, 152] on div "EF - [GEOGRAPHIC_DATA] - [GEOGRAPHIC_DATA]" at bounding box center [519, 154] width 72 height 13
click at [553, 194] on li "EF - [GEOGRAPHIC_DATA] - BoH" at bounding box center [522, 200] width 88 height 14
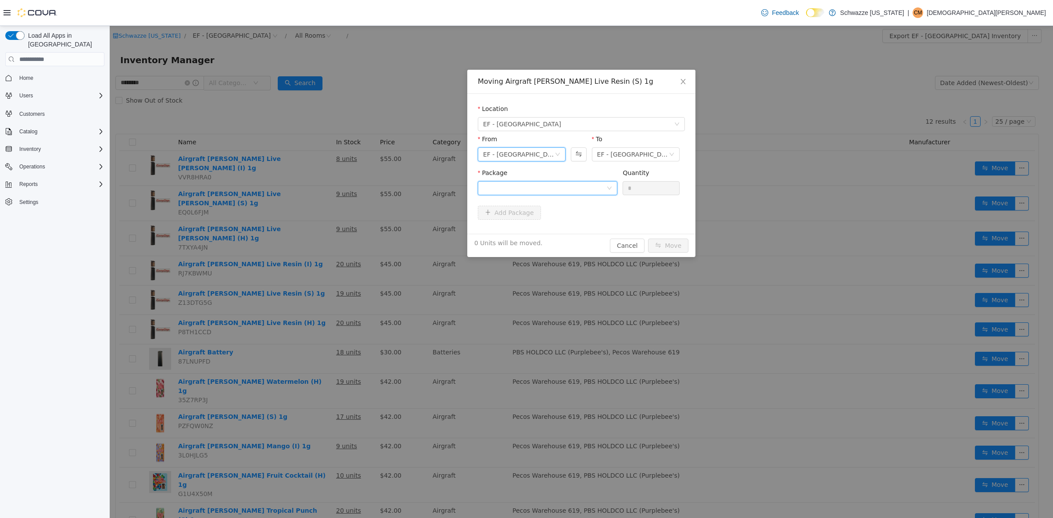
click at [592, 190] on div at bounding box center [544, 188] width 123 height 13
click at [596, 225] on li "1A4000B0001B77A000090815 Quantity : 10 Units" at bounding box center [548, 225] width 140 height 24
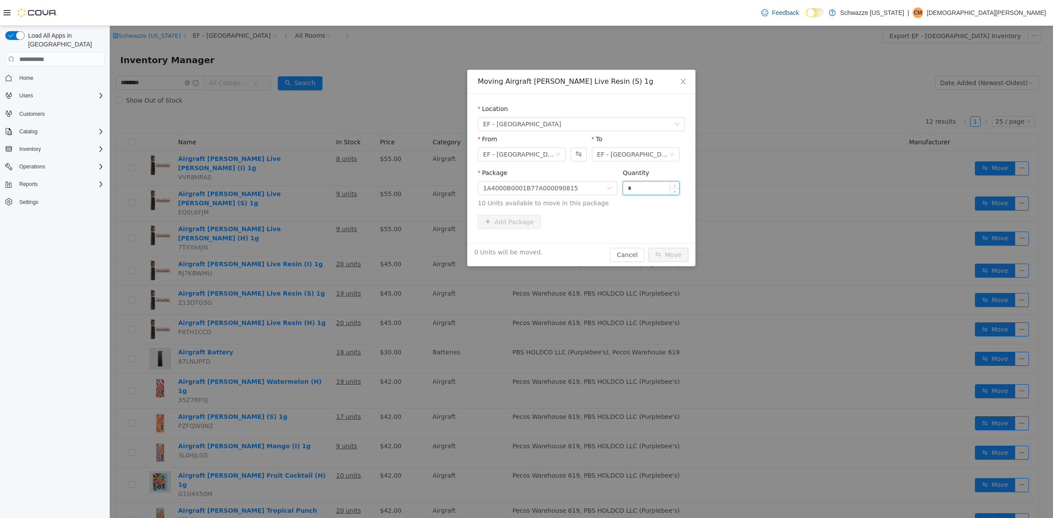
click at [662, 187] on input "*" at bounding box center [651, 188] width 56 height 13
type input "***"
click at [648, 248] on button "Move" at bounding box center [668, 255] width 40 height 14
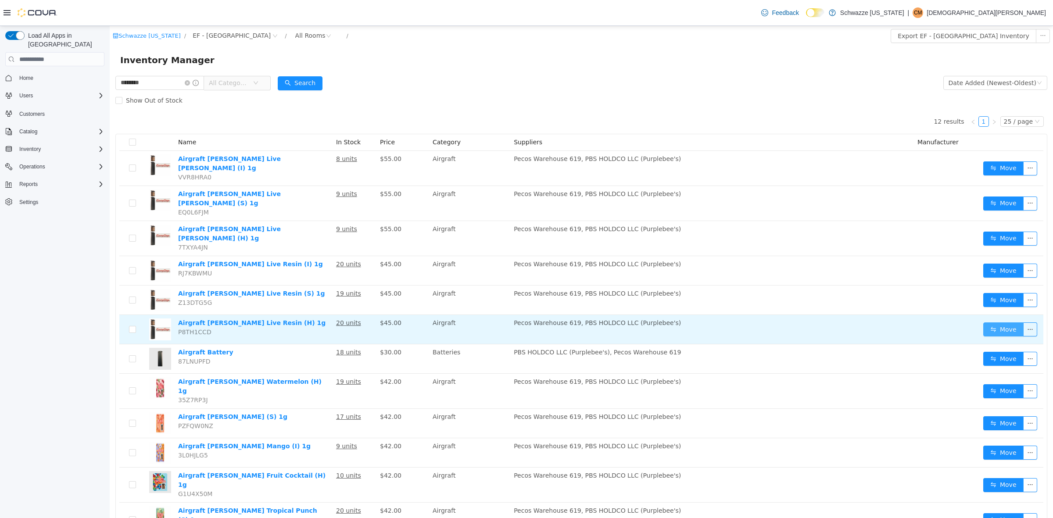
click at [997, 323] on button "Move" at bounding box center [1004, 330] width 40 height 14
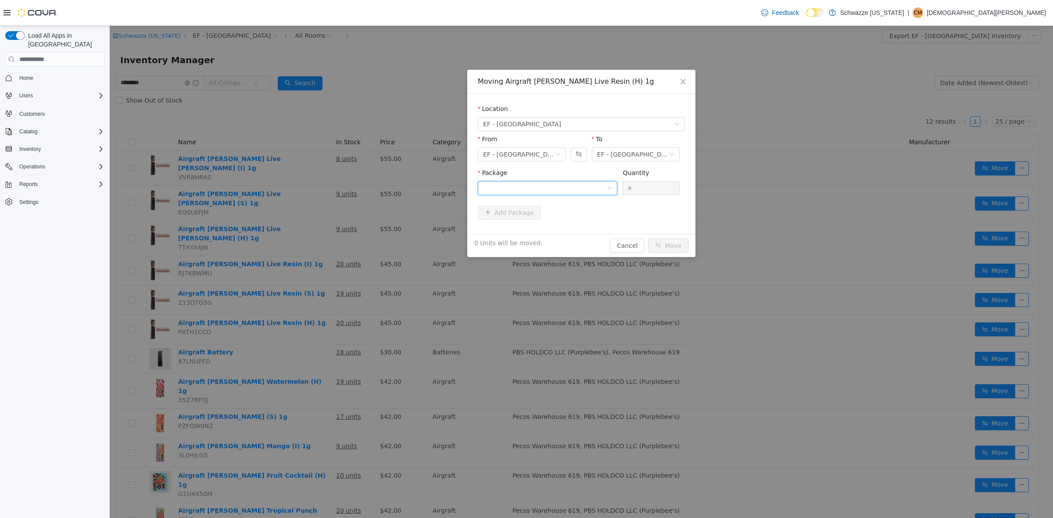
click at [562, 191] on div at bounding box center [544, 188] width 123 height 13
drag, startPoint x: 571, startPoint y: 227, endPoint x: 620, endPoint y: 201, distance: 55.6
click at [572, 227] on li "1A4000B0001B77A000090692 Quantity : 10 Units" at bounding box center [548, 225] width 140 height 24
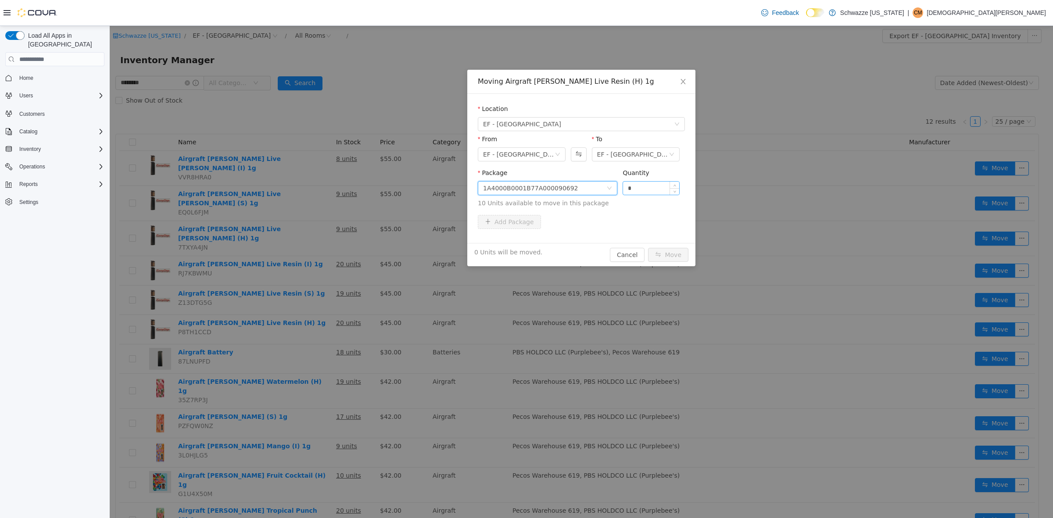
click at [660, 189] on input "*" at bounding box center [651, 188] width 56 height 13
type input "**"
click at [674, 259] on button "Move" at bounding box center [668, 255] width 40 height 14
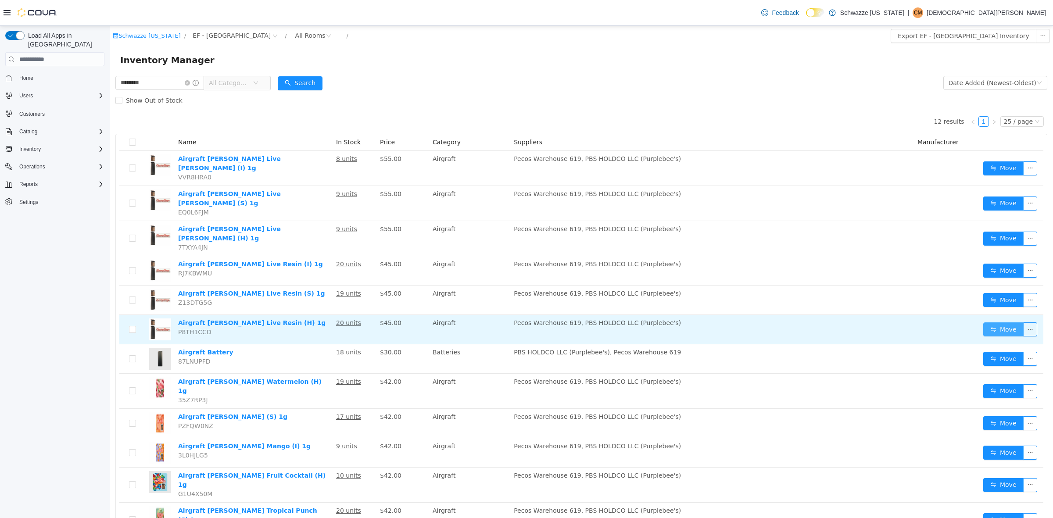
click at [1008, 323] on button "Move" at bounding box center [1004, 330] width 40 height 14
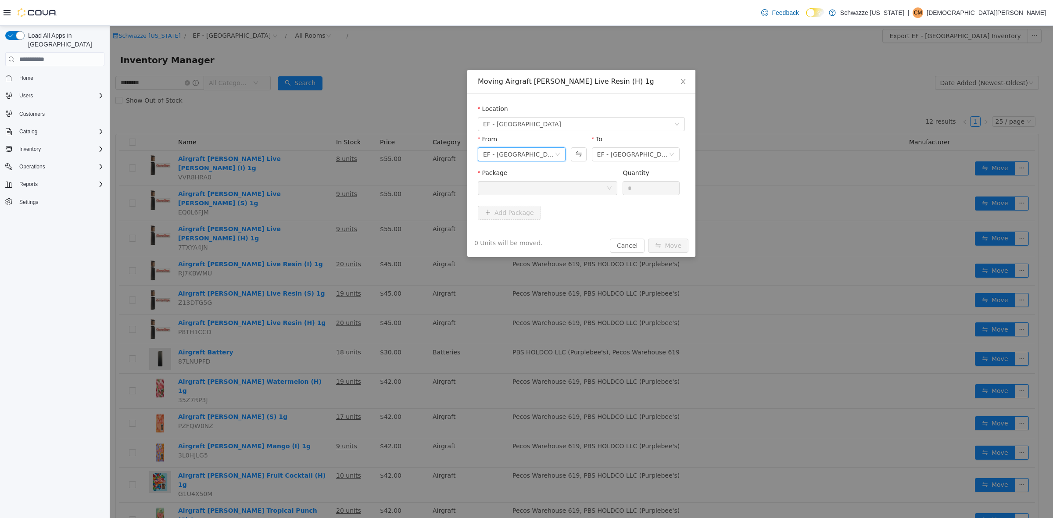
click at [539, 157] on div "EF - [GEOGRAPHIC_DATA] - BoH" at bounding box center [519, 154] width 72 height 13
click at [536, 185] on li "EF - [GEOGRAPHIC_DATA] - [GEOGRAPHIC_DATA]" at bounding box center [522, 186] width 88 height 14
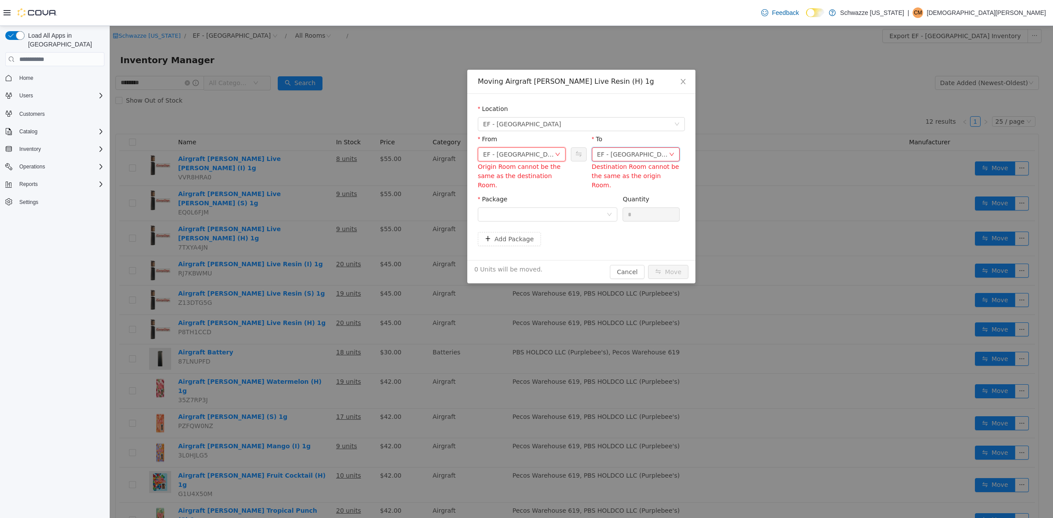
click at [645, 148] on div "EF - [GEOGRAPHIC_DATA] - [GEOGRAPHIC_DATA]" at bounding box center [633, 154] width 72 height 13
click at [657, 245] on li "EF - South Boulder - Transfer Out" at bounding box center [636, 242] width 88 height 14
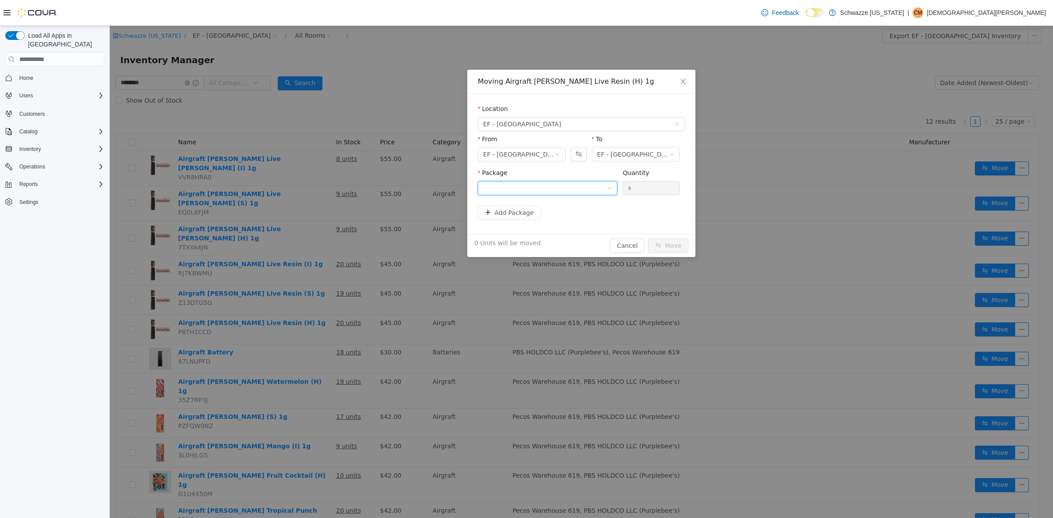
click at [579, 188] on div at bounding box center [544, 188] width 123 height 13
click at [582, 224] on li "1A4000B0001B77A000084055 Quantity : 10 Units" at bounding box center [548, 225] width 140 height 24
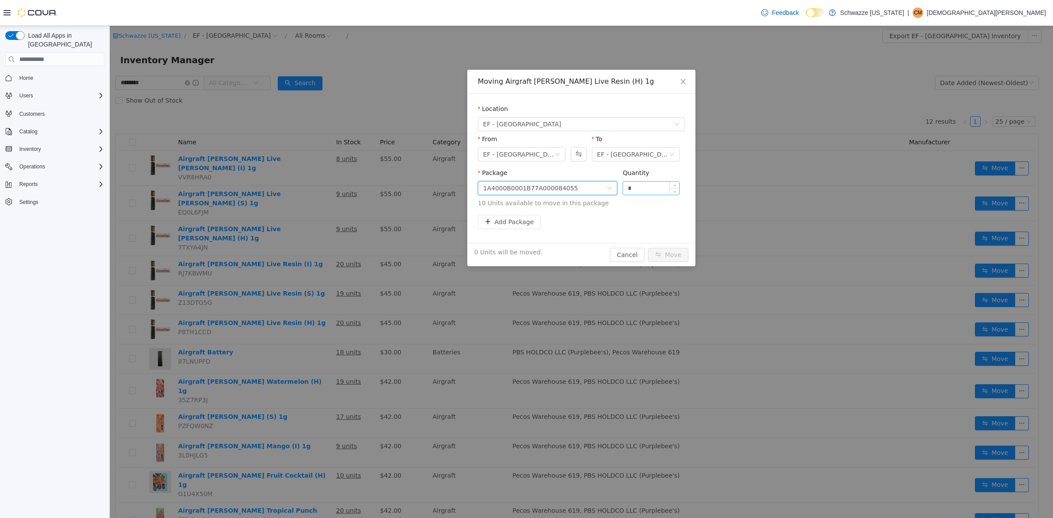
click at [654, 185] on input "*" at bounding box center [651, 188] width 56 height 13
type input "***"
click at [648, 248] on button "Move" at bounding box center [668, 255] width 40 height 14
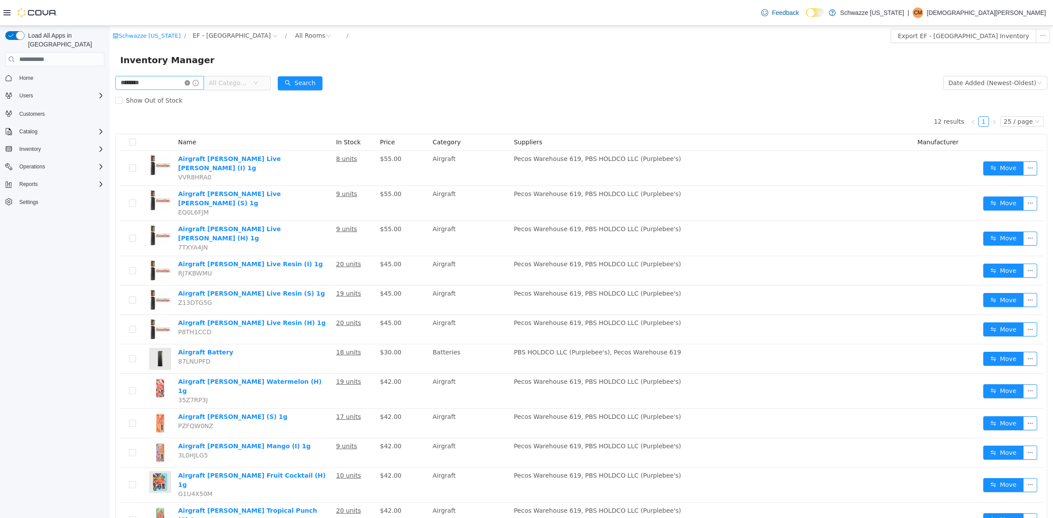
click at [190, 82] on icon "icon: close-circle" at bounding box center [187, 82] width 5 height 5
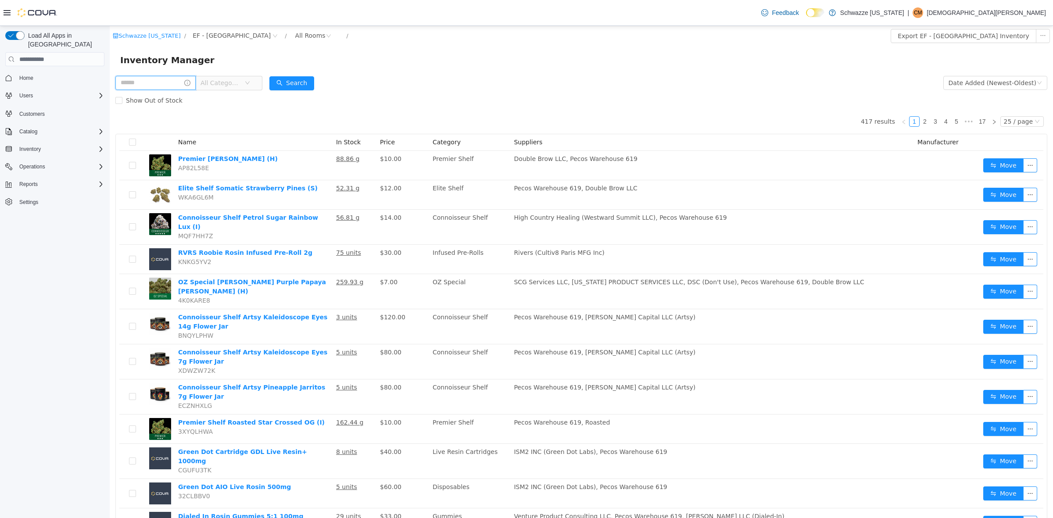
click at [148, 82] on input "text" at bounding box center [155, 83] width 80 height 14
type input "*****"
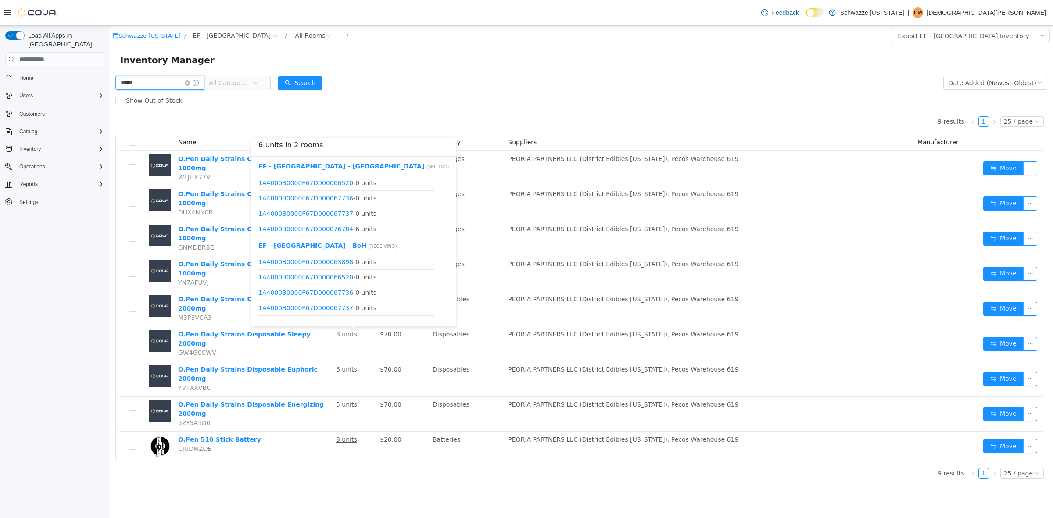
scroll to position [42, 0]
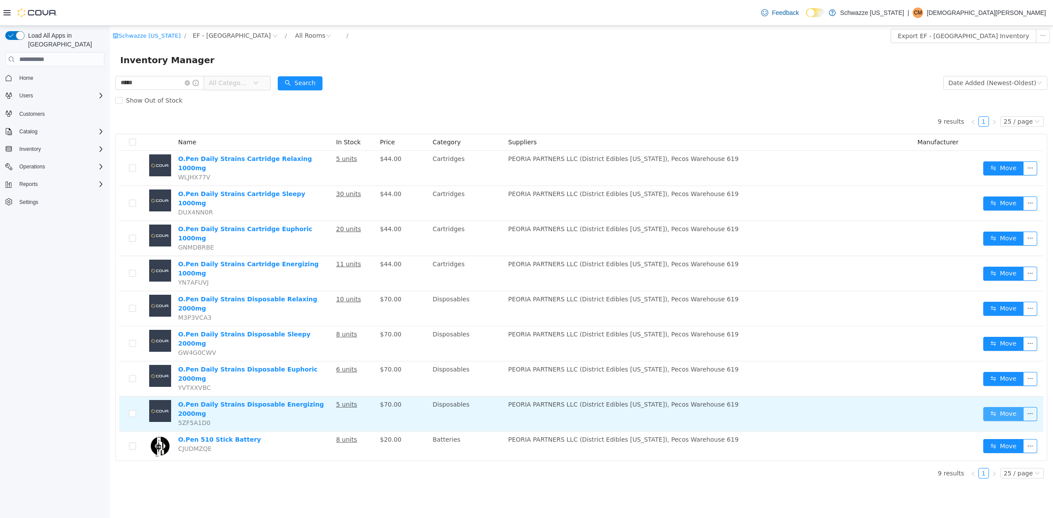
click at [998, 407] on button "Move" at bounding box center [1004, 414] width 40 height 14
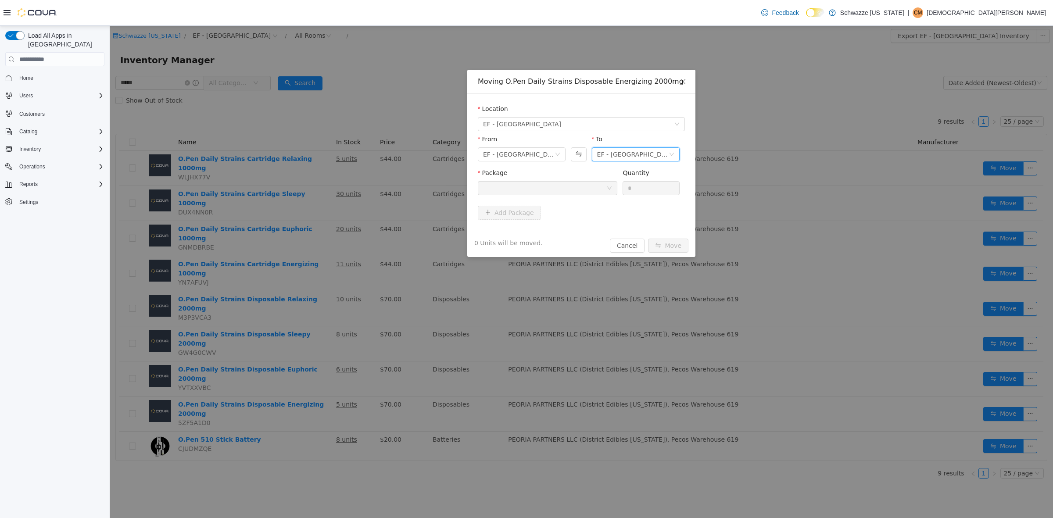
click at [621, 154] on div "EF - [GEOGRAPHIC_DATA] - [GEOGRAPHIC_DATA]" at bounding box center [633, 154] width 72 height 13
click at [635, 242] on li "EF - South Boulder - Transfer Out" at bounding box center [636, 242] width 88 height 14
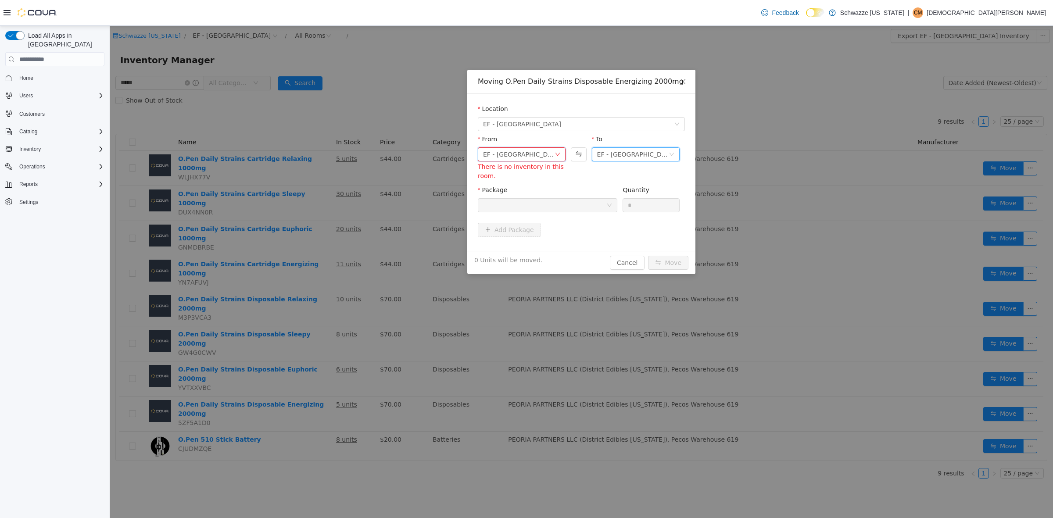
click at [547, 155] on div "EF - [GEOGRAPHIC_DATA] - BoH" at bounding box center [519, 154] width 72 height 13
click at [543, 186] on li "EF - [GEOGRAPHIC_DATA] - [GEOGRAPHIC_DATA]" at bounding box center [522, 186] width 88 height 14
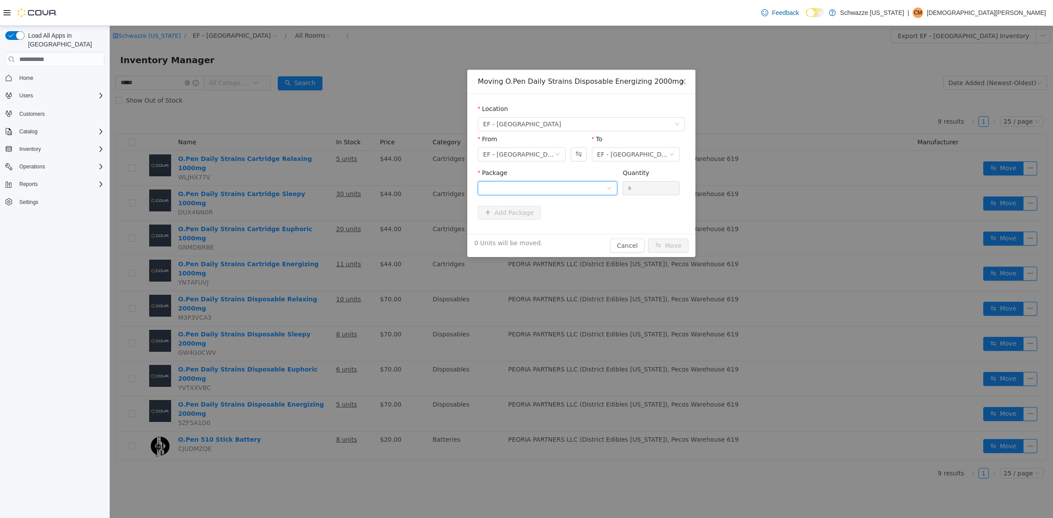
drag, startPoint x: 589, startPoint y: 187, endPoint x: 583, endPoint y: 196, distance: 10.1
click at [588, 188] on div at bounding box center [544, 188] width 123 height 13
drag, startPoint x: 575, startPoint y: 229, endPoint x: 661, endPoint y: 205, distance: 89.2
click at [579, 229] on li "1A4000B0000F67D000070810 Quantity : 5 Units" at bounding box center [548, 225] width 140 height 24
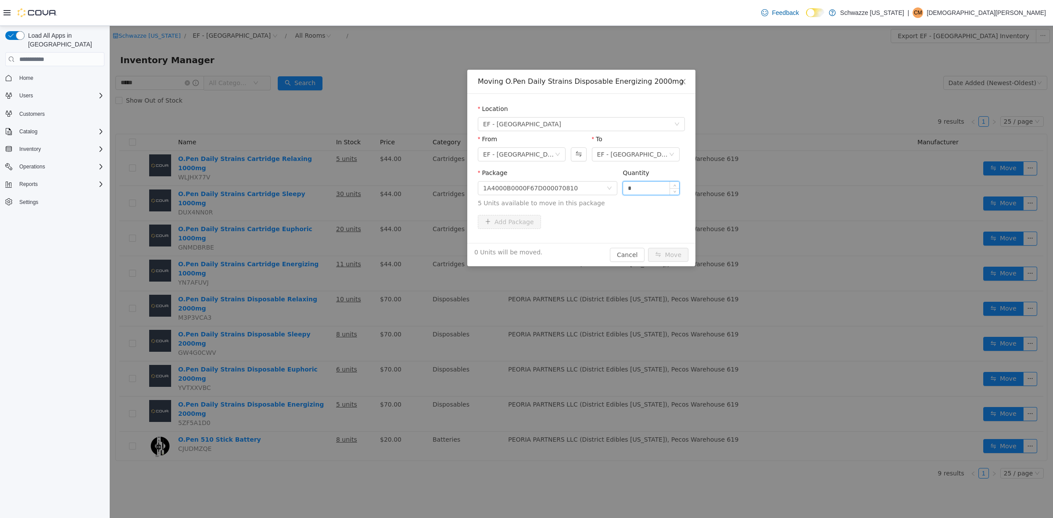
click at [655, 190] on input "*" at bounding box center [651, 188] width 56 height 13
type input "**"
click at [648, 248] on button "Move" at bounding box center [668, 255] width 40 height 14
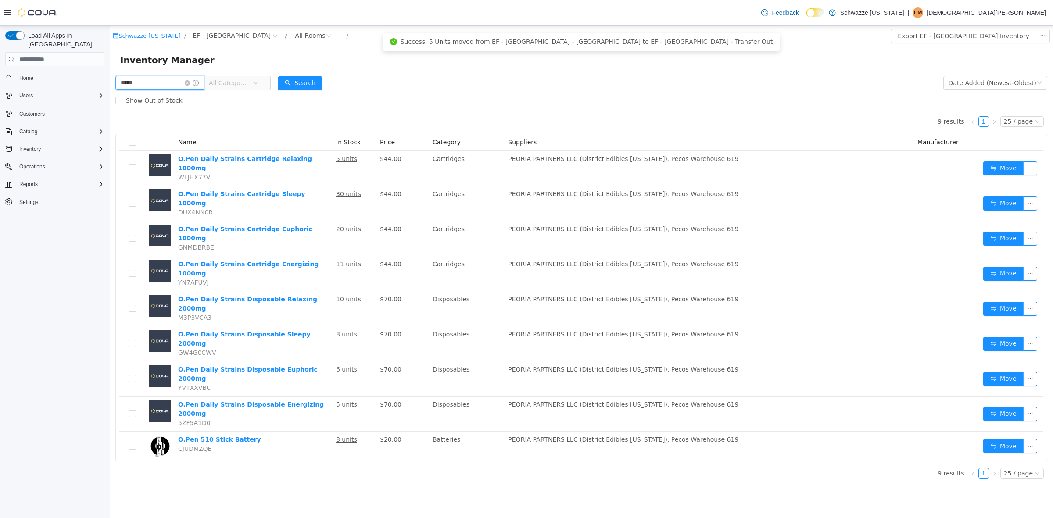
drag, startPoint x: 141, startPoint y: 82, endPoint x: 215, endPoint y: 113, distance: 80.7
click at [110, 87] on html "Schwazze Colorado / EF - South Boulder / All Rooms / Export EF - South Boulder …" at bounding box center [582, 272] width 944 height 492
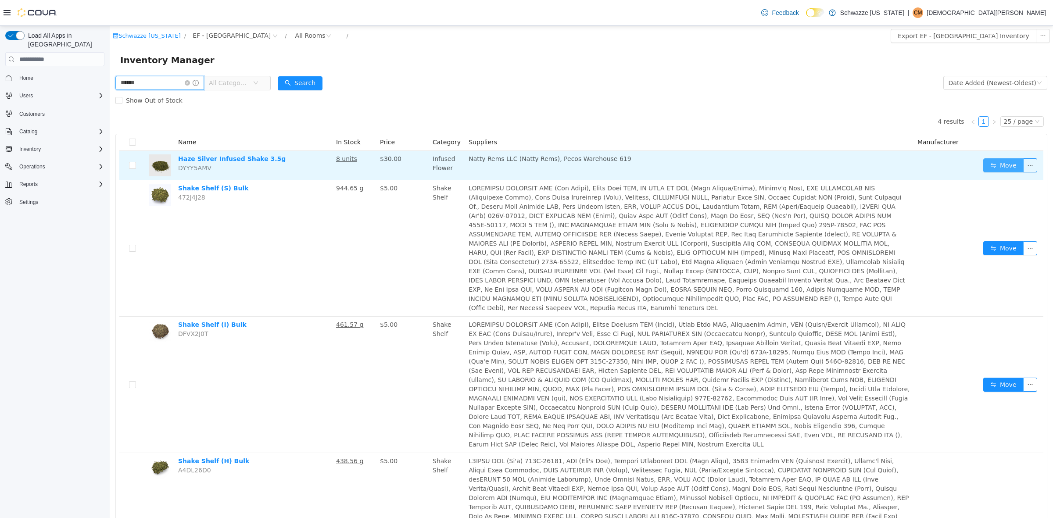
type input "******"
click at [994, 168] on button "Move" at bounding box center [1004, 165] width 40 height 14
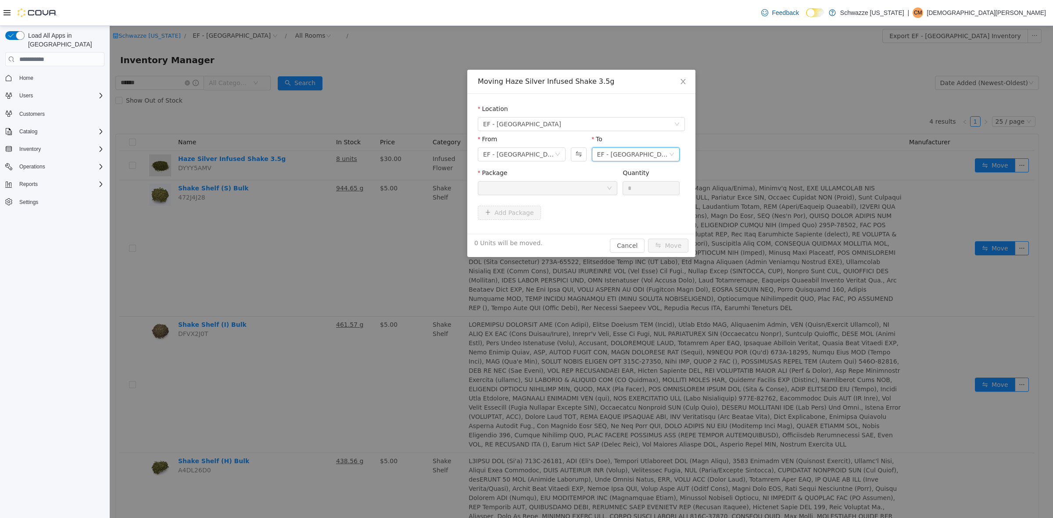
click at [646, 150] on div "EF - [GEOGRAPHIC_DATA] - [GEOGRAPHIC_DATA]" at bounding box center [633, 154] width 72 height 13
click at [642, 236] on li "EF - South Boulder - Transfer Out" at bounding box center [636, 242] width 88 height 14
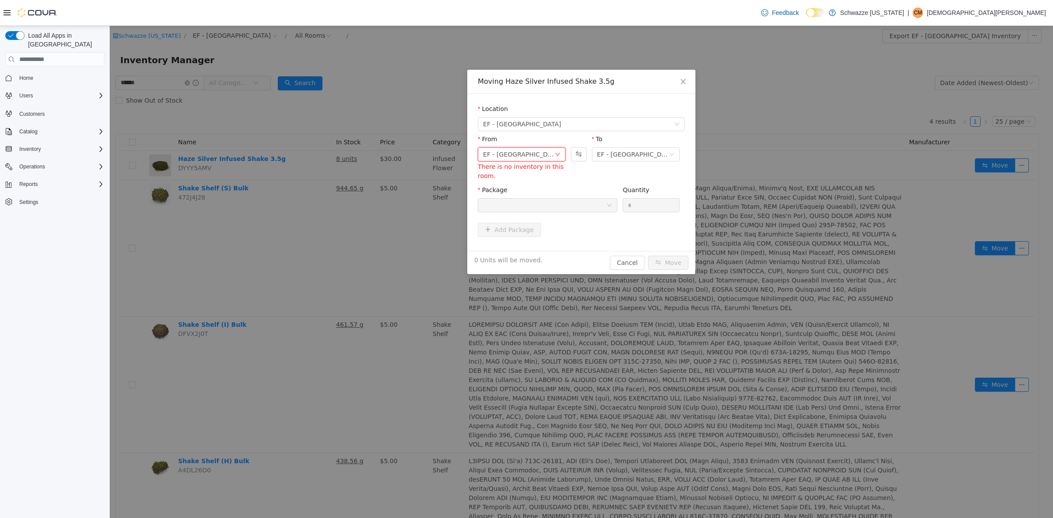
click at [549, 160] on div "EF - [GEOGRAPHIC_DATA] - BoH" at bounding box center [519, 154] width 72 height 13
click at [546, 188] on li "EF - [GEOGRAPHIC_DATA] - [GEOGRAPHIC_DATA]" at bounding box center [522, 186] width 88 height 14
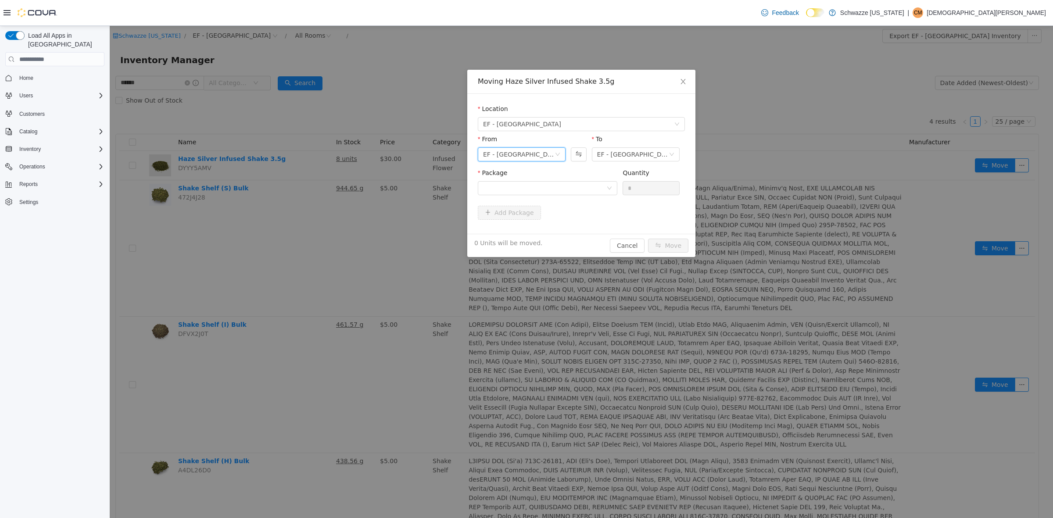
click at [586, 179] on div "Package" at bounding box center [548, 175] width 140 height 13
click at [586, 190] on div at bounding box center [544, 188] width 123 height 13
click at [575, 232] on li "1A4000B00020D65000103827 Quantity : 8 Units" at bounding box center [548, 225] width 140 height 24
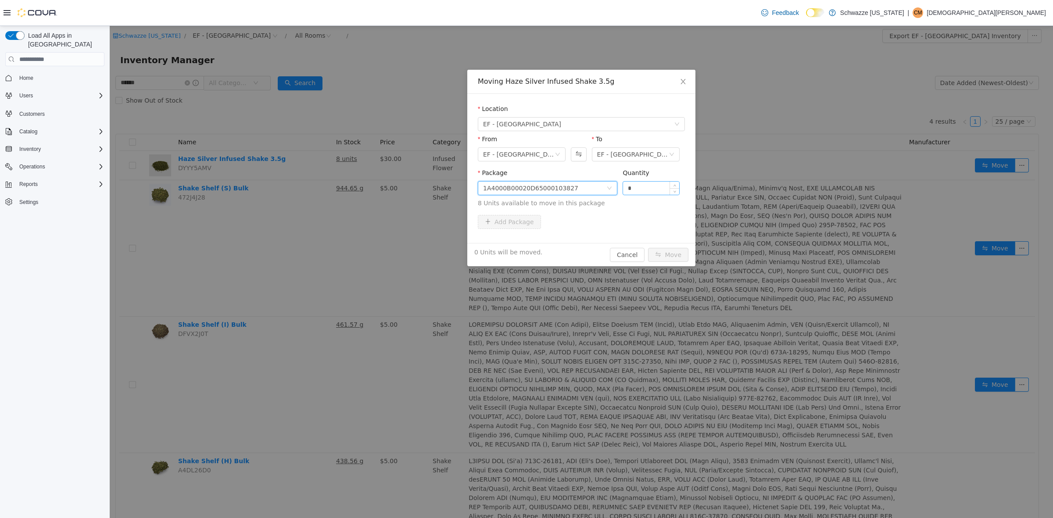
click at [639, 187] on input "*" at bounding box center [651, 188] width 56 height 13
type input "**"
click at [648, 248] on button "Move" at bounding box center [668, 255] width 40 height 14
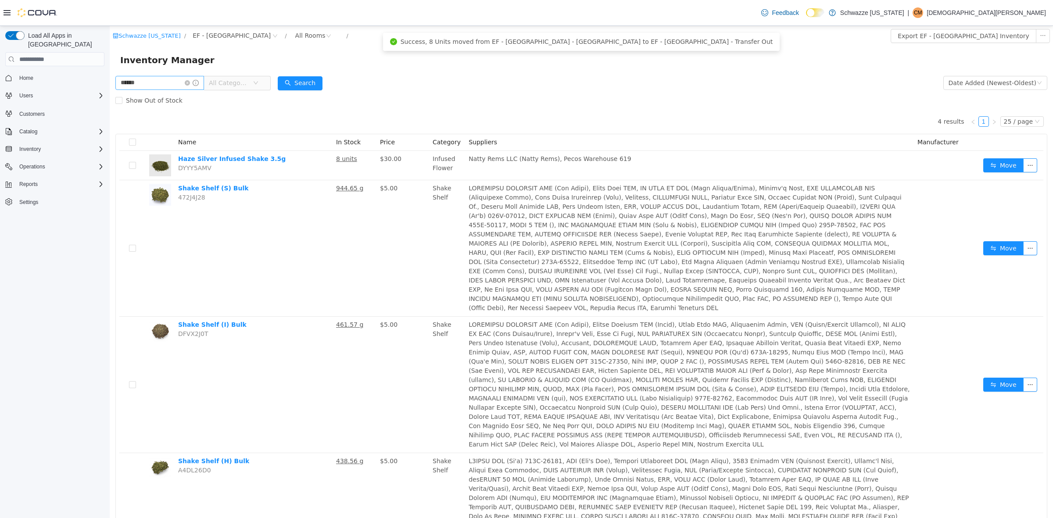
click at [190, 83] on icon "icon: close-circle" at bounding box center [187, 82] width 5 height 5
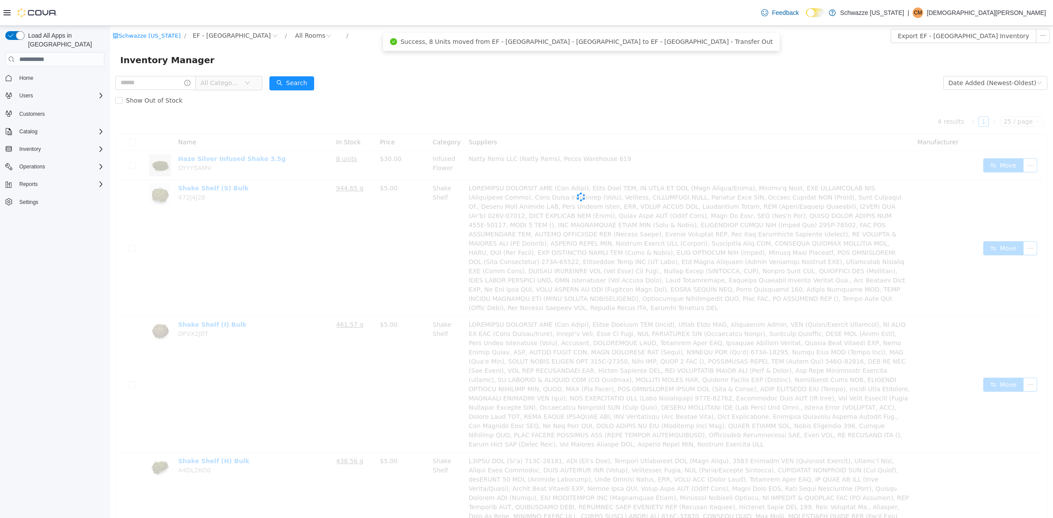
click at [450, 95] on div "Show Out of Stock" at bounding box center [581, 101] width 932 height 18
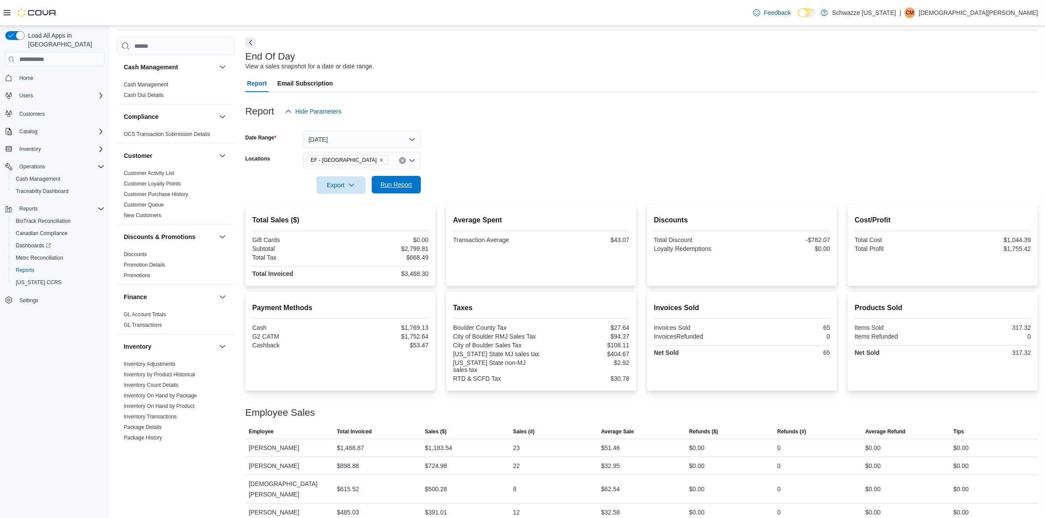
scroll to position [497, 0]
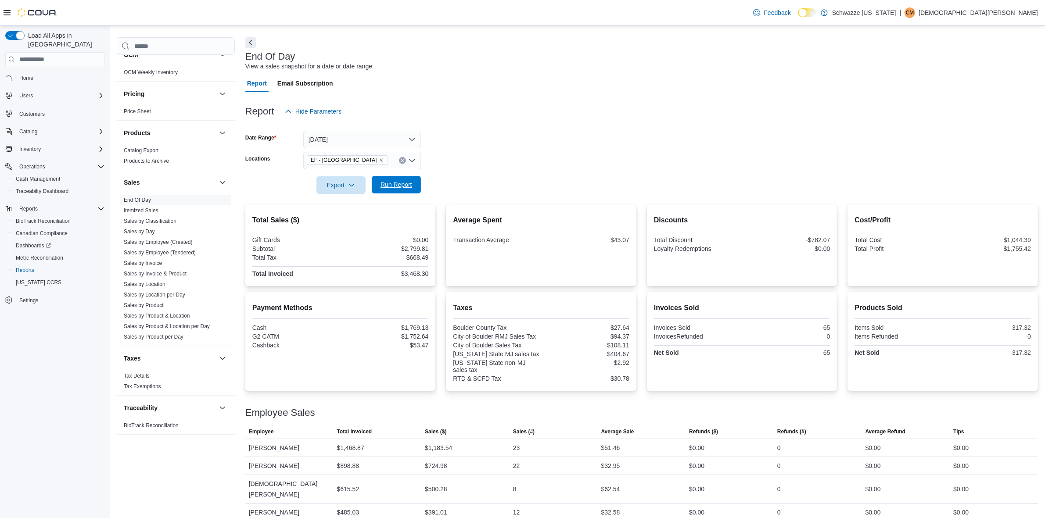
click at [385, 188] on span "Run Report" at bounding box center [397, 184] width 32 height 9
click at [381, 145] on button "Yesterday" at bounding box center [362, 140] width 118 height 18
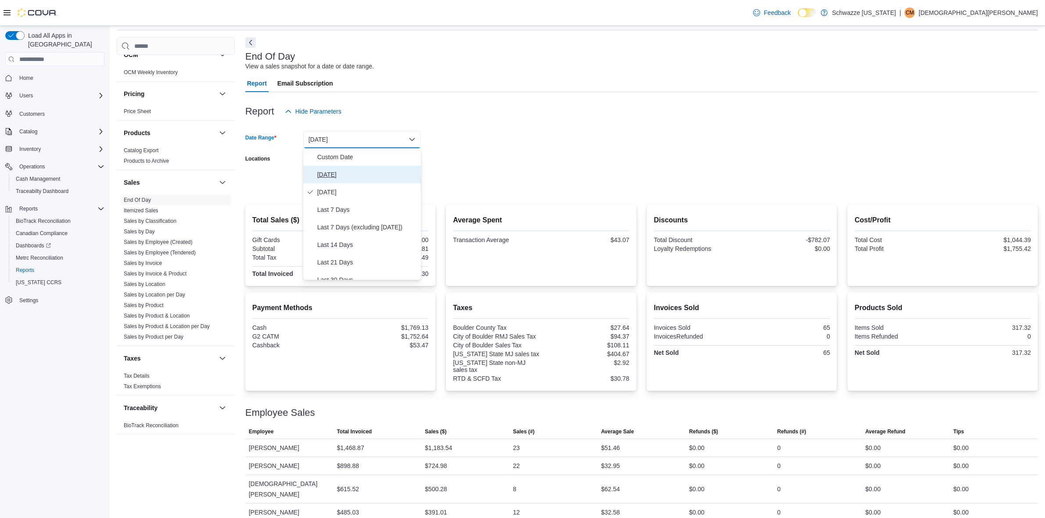
click at [367, 172] on span "Today" at bounding box center [367, 174] width 100 height 11
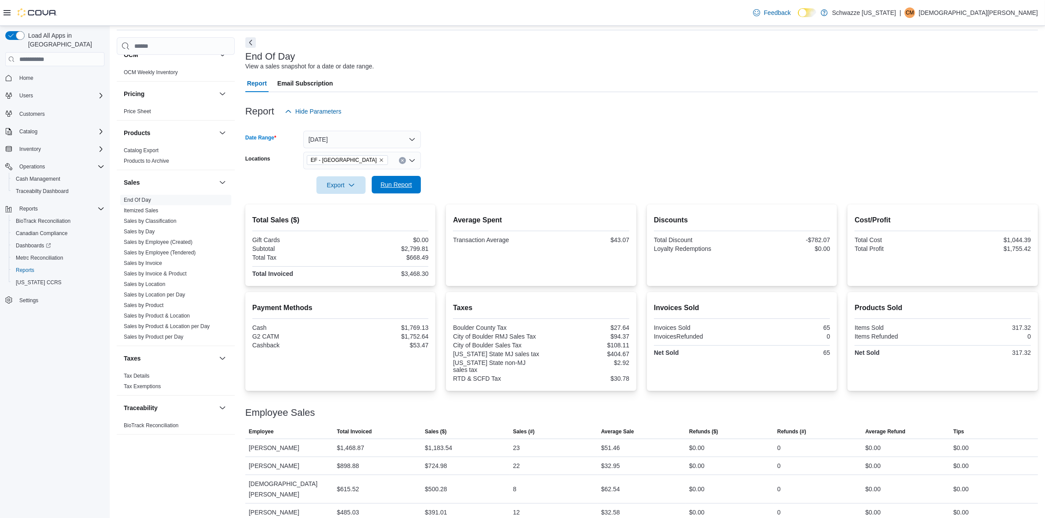
click at [407, 189] on span "Run Report" at bounding box center [397, 184] width 32 height 9
click at [389, 192] on span "Run Report" at bounding box center [396, 185] width 39 height 18
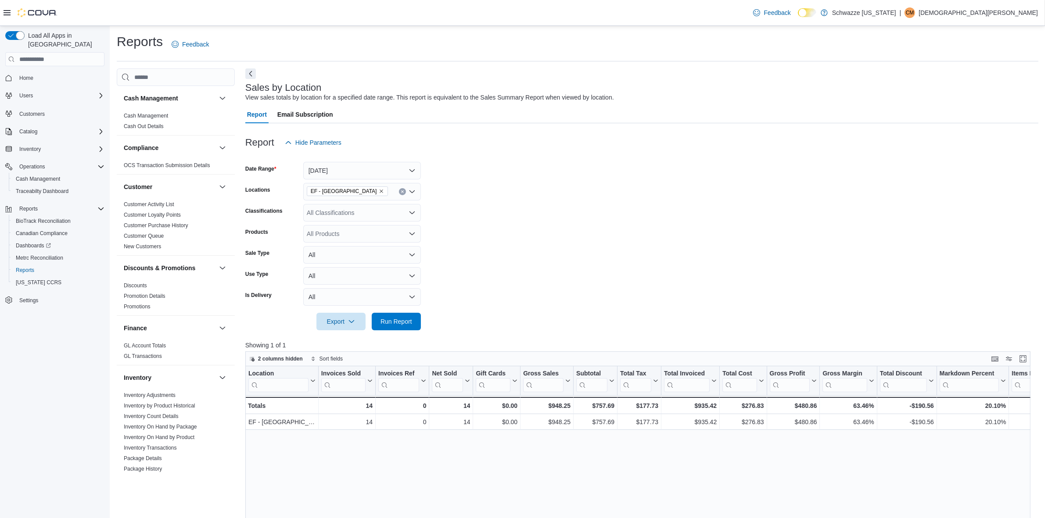
scroll to position [223, 0]
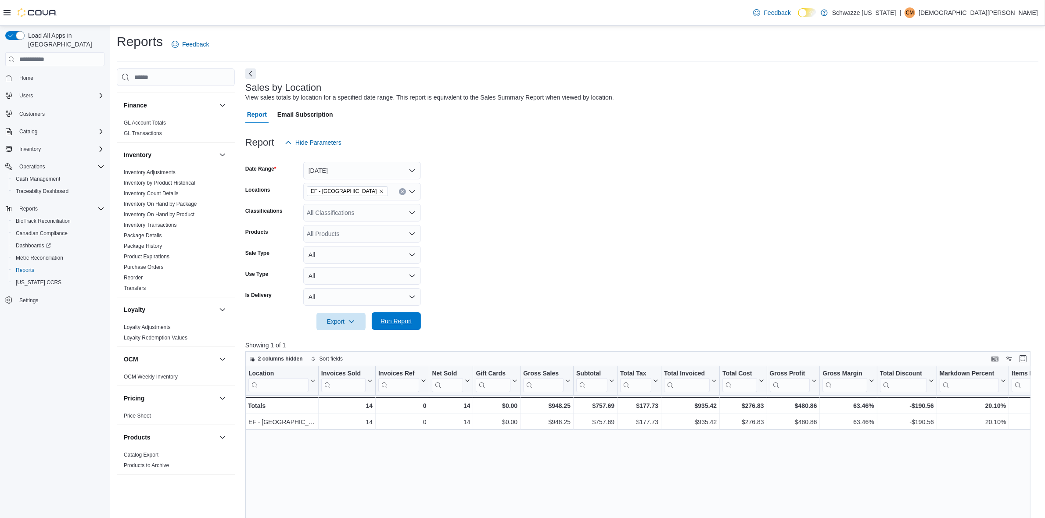
click at [390, 314] on span "Run Report" at bounding box center [396, 321] width 39 height 18
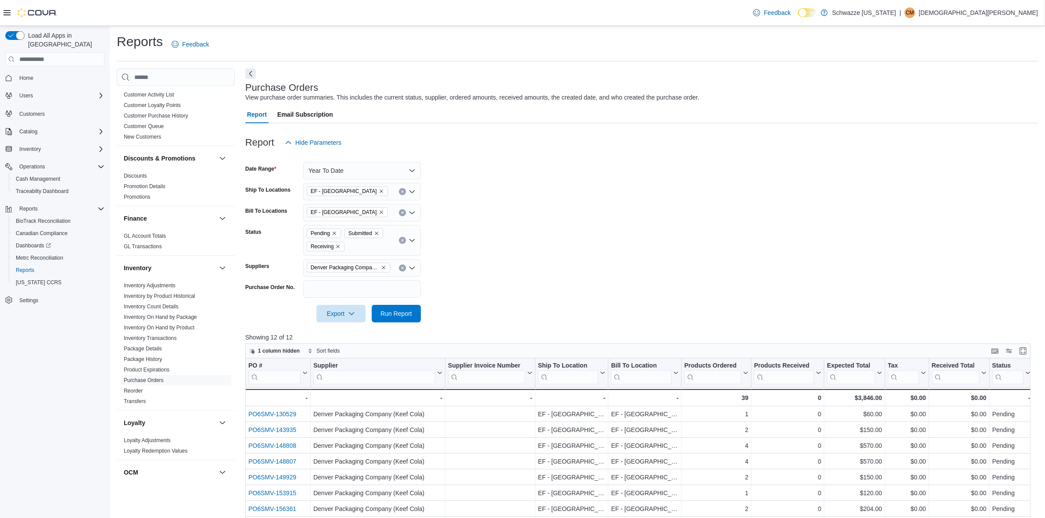
click at [402, 266] on icon "Clear input" at bounding box center [403, 268] width 4 height 4
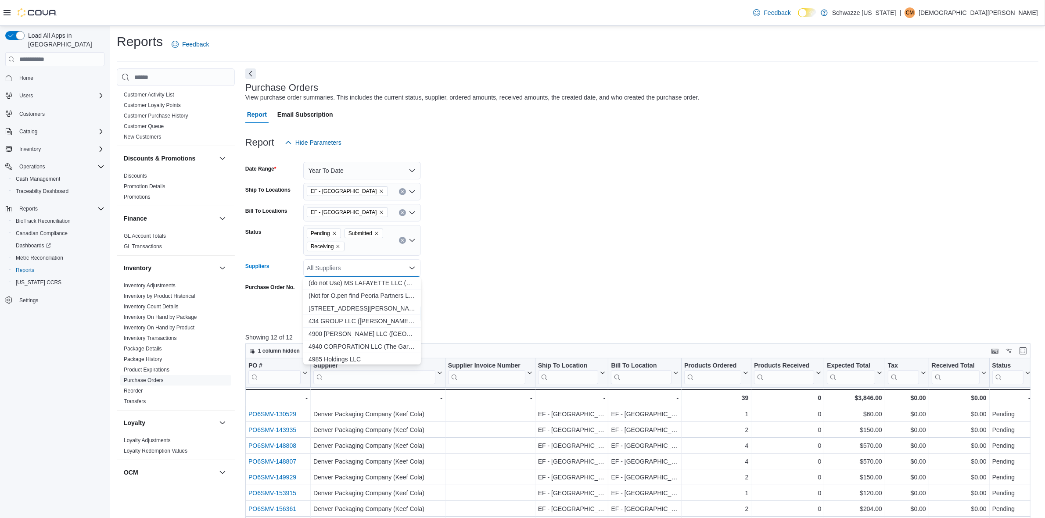
click at [591, 249] on form "Date Range Year To Date Ship To Locations EF - South Boulder Bill To Locations …" at bounding box center [641, 236] width 793 height 171
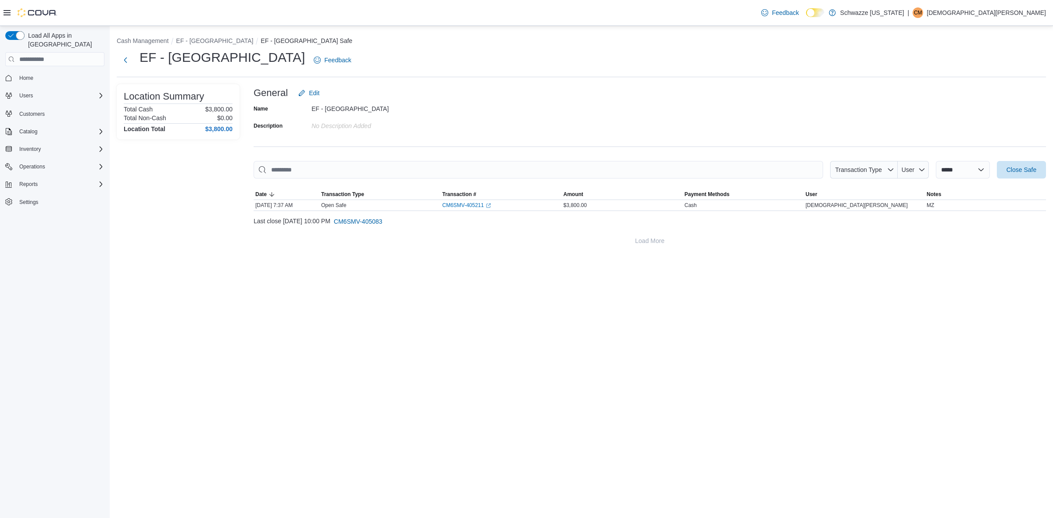
click at [649, 270] on div "**********" at bounding box center [582, 272] width 944 height 492
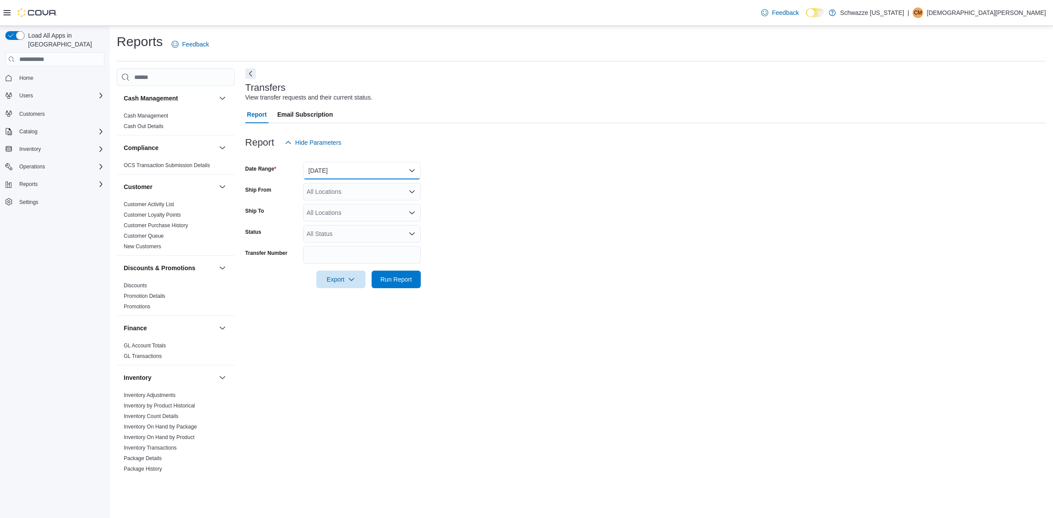
click at [333, 169] on button "[DATE]" at bounding box center [362, 171] width 118 height 18
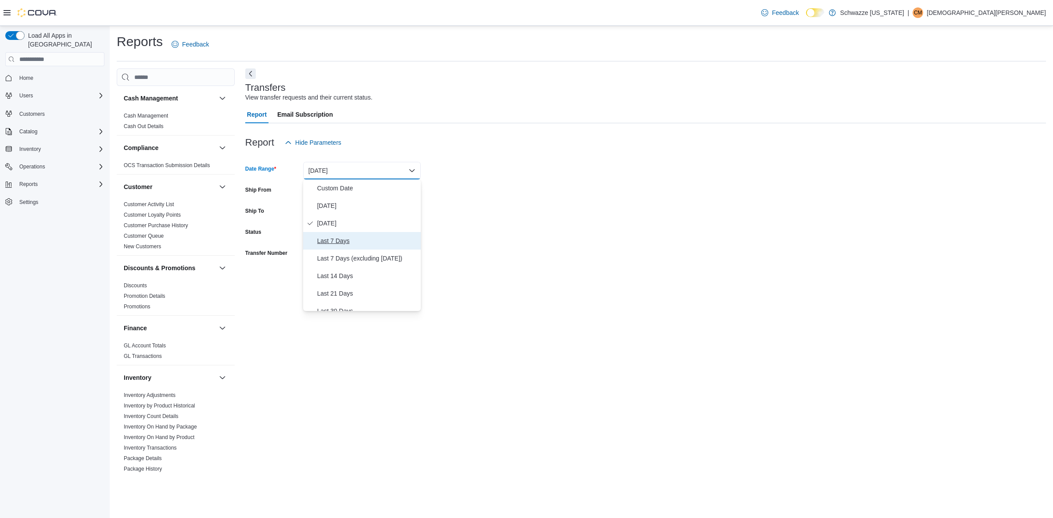
click at [359, 244] on span "Last 7 Days" at bounding box center [367, 241] width 100 height 11
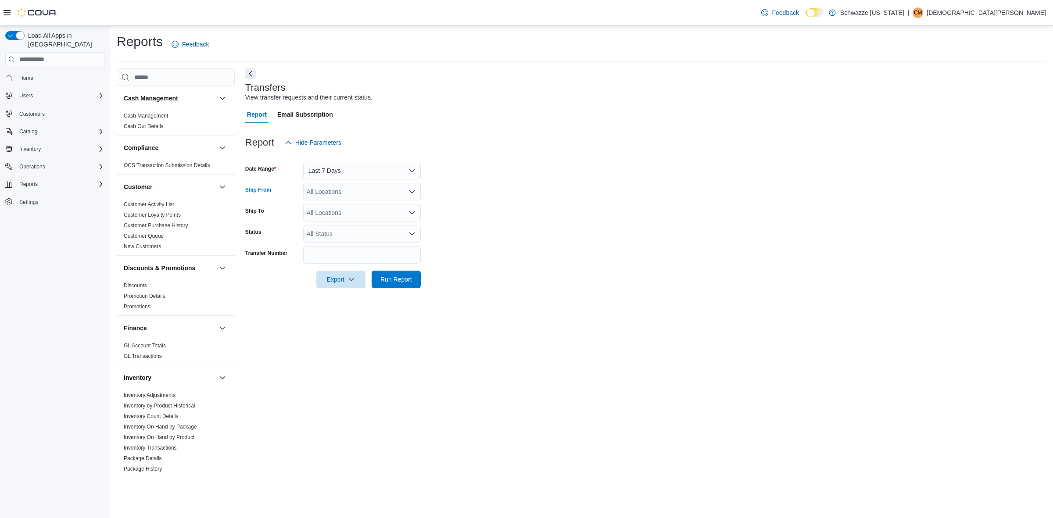
click at [360, 196] on div "All Locations" at bounding box center [362, 192] width 118 height 18
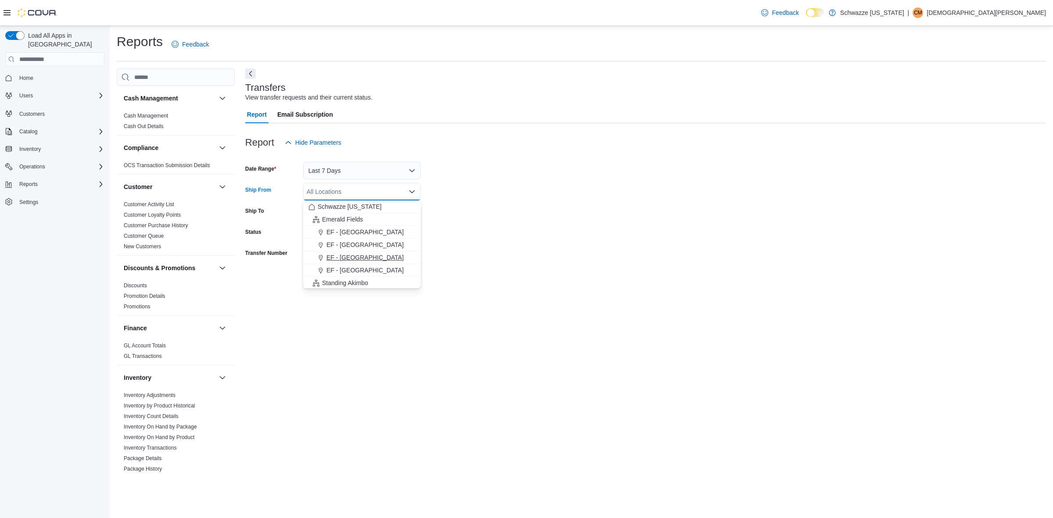
click at [367, 260] on span "EF - [GEOGRAPHIC_DATA]" at bounding box center [365, 257] width 77 height 9
drag, startPoint x: 545, startPoint y: 260, endPoint x: 330, endPoint y: 229, distance: 217.7
click at [543, 260] on form "Date Range Last 7 Days Ship From EF - South Boulder Combo box. Selected. EF - S…" at bounding box center [645, 219] width 801 height 137
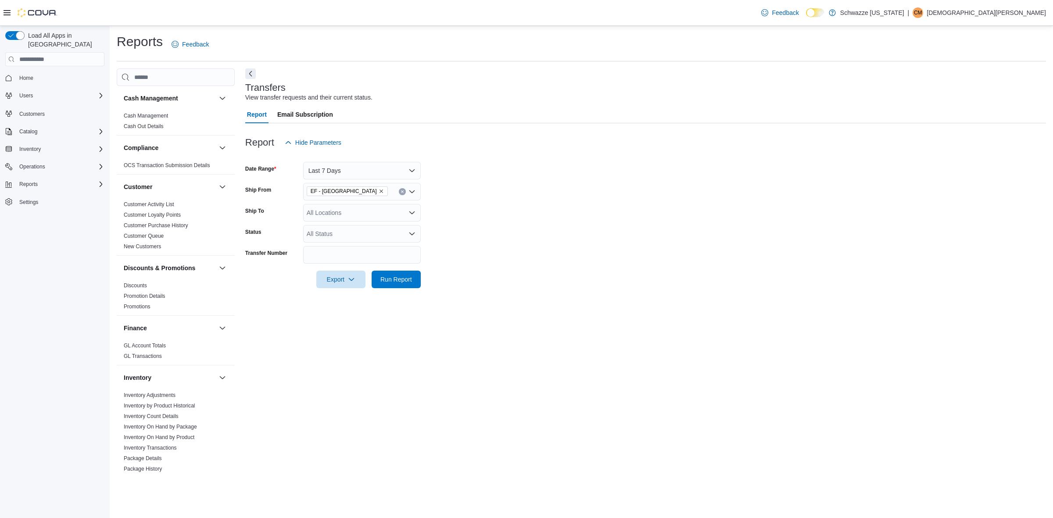
click at [307, 213] on input "Ship To" at bounding box center [307, 213] width 1 height 11
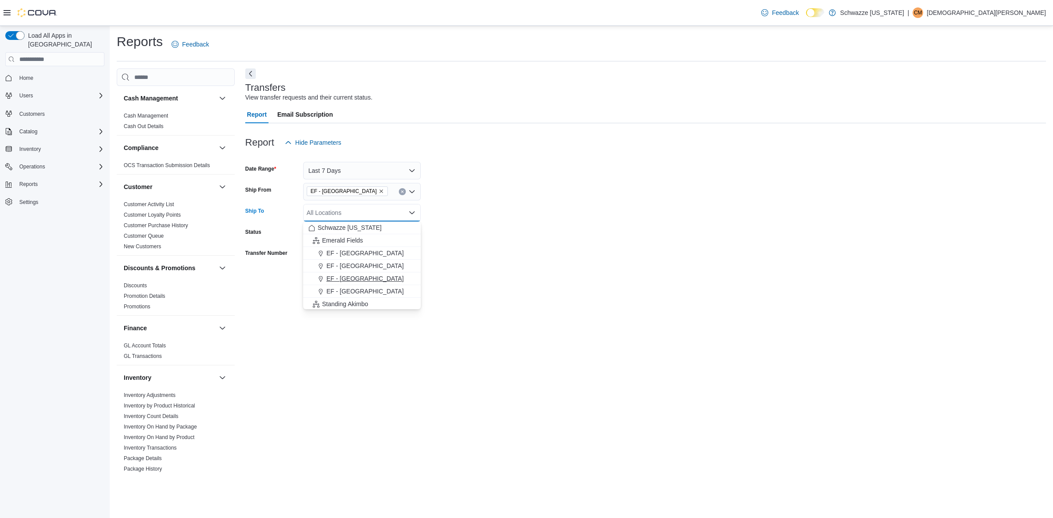
drag, startPoint x: 356, startPoint y: 278, endPoint x: 609, endPoint y: 275, distance: 253.7
click at [356, 279] on span "EF - [GEOGRAPHIC_DATA]" at bounding box center [365, 278] width 77 height 9
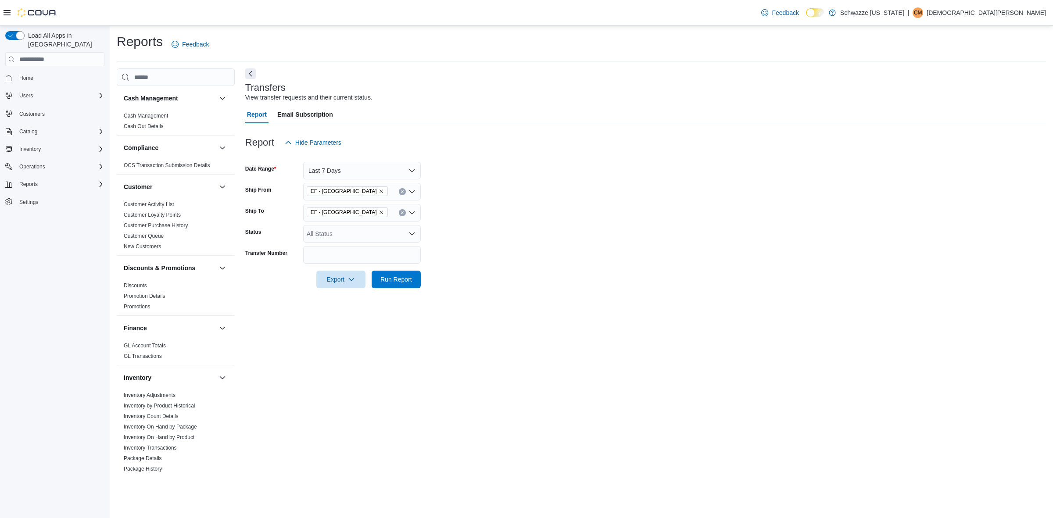
drag, startPoint x: 609, startPoint y: 275, endPoint x: 423, endPoint y: 266, distance: 186.8
click at [608, 275] on form "Date Range Last 7 Days Ship From EF - South Boulder Ship To EF - South Boulder …" at bounding box center [645, 219] width 801 height 137
click at [363, 239] on div "All Status" at bounding box center [362, 234] width 118 height 18
click at [354, 248] on span "Pending" at bounding box center [362, 248] width 107 height 9
click at [354, 248] on span "Shipped" at bounding box center [354, 248] width 90 height 9
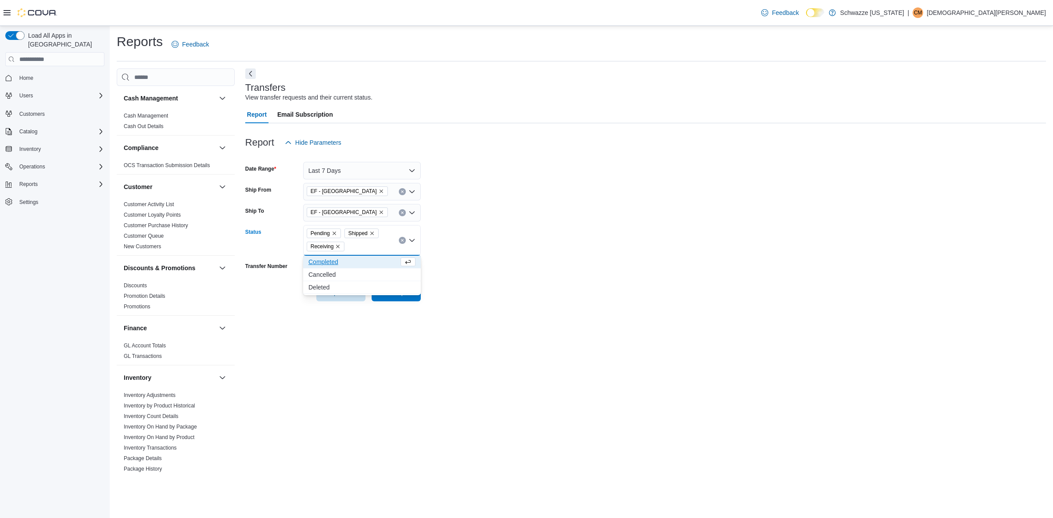
drag, startPoint x: 627, startPoint y: 261, endPoint x: 615, endPoint y: 264, distance: 11.7
click at [620, 262] on form "Date Range Last 7 Days Ship From EF - South Boulder Ship To EF - South Boulder …" at bounding box center [645, 226] width 801 height 150
click at [420, 291] on button "Run Report" at bounding box center [396, 293] width 49 height 18
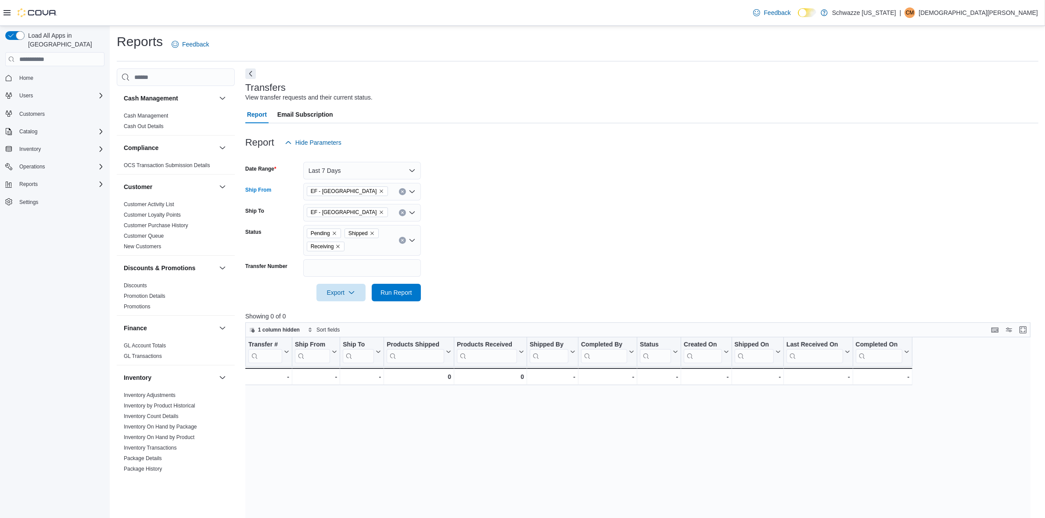
click at [402, 194] on button "Clear input" at bounding box center [402, 191] width 7 height 7
drag, startPoint x: 532, startPoint y: 198, endPoint x: 507, endPoint y: 221, distance: 32.9
click at [528, 200] on form "Date Range Last 7 Days Ship From All Locations Combo box. Selected. Combo box i…" at bounding box center [641, 226] width 793 height 150
click at [404, 292] on span "Run Report" at bounding box center [397, 292] width 32 height 9
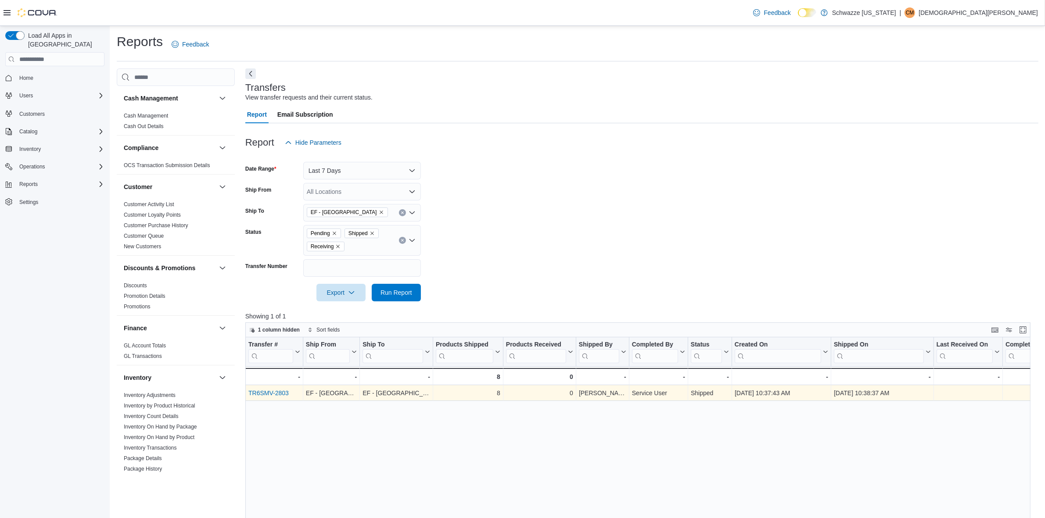
click at [284, 394] on link "TR6SMV-2803" at bounding box center [268, 393] width 40 height 7
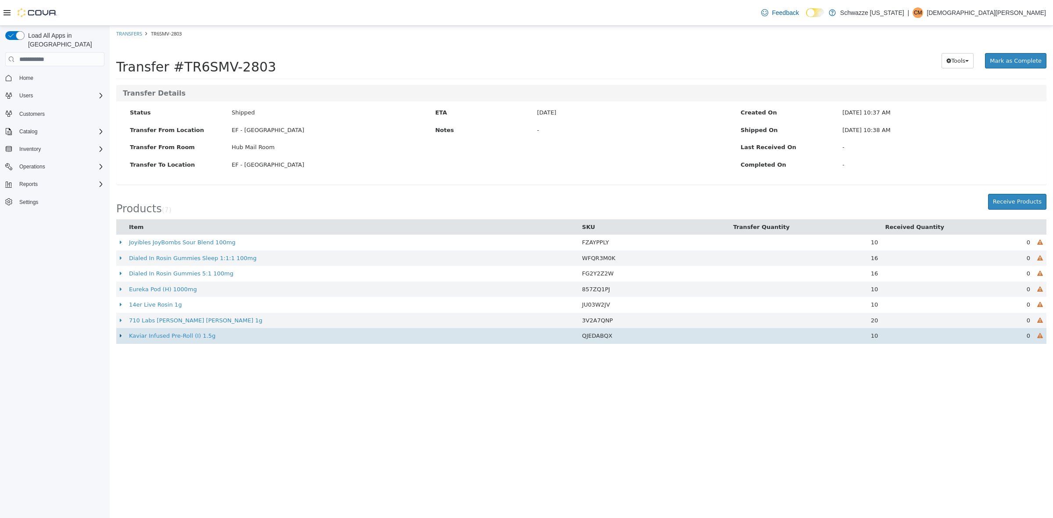
click at [122, 336] on icon at bounding box center [121, 336] width 2 height 6
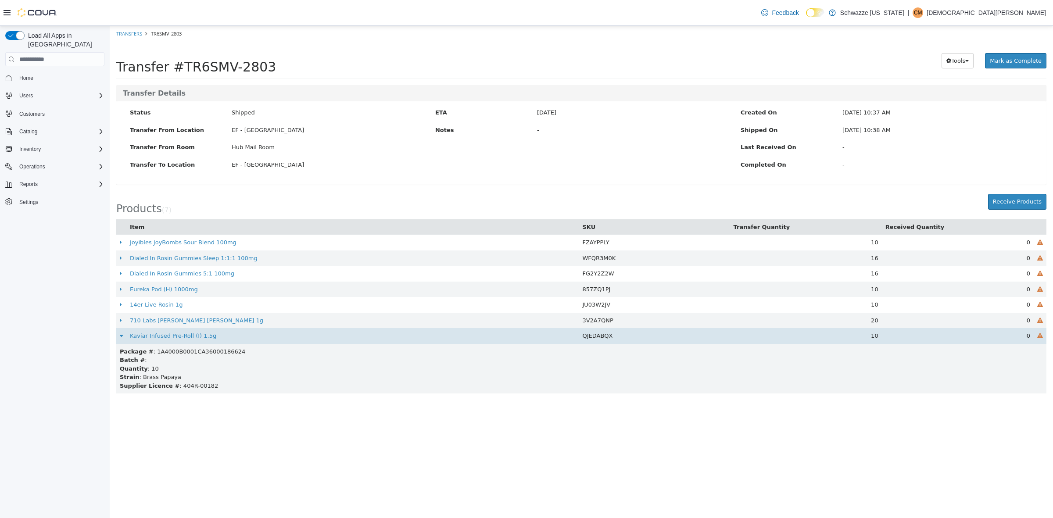
click at [122, 336] on icon at bounding box center [121, 336] width 3 height 6
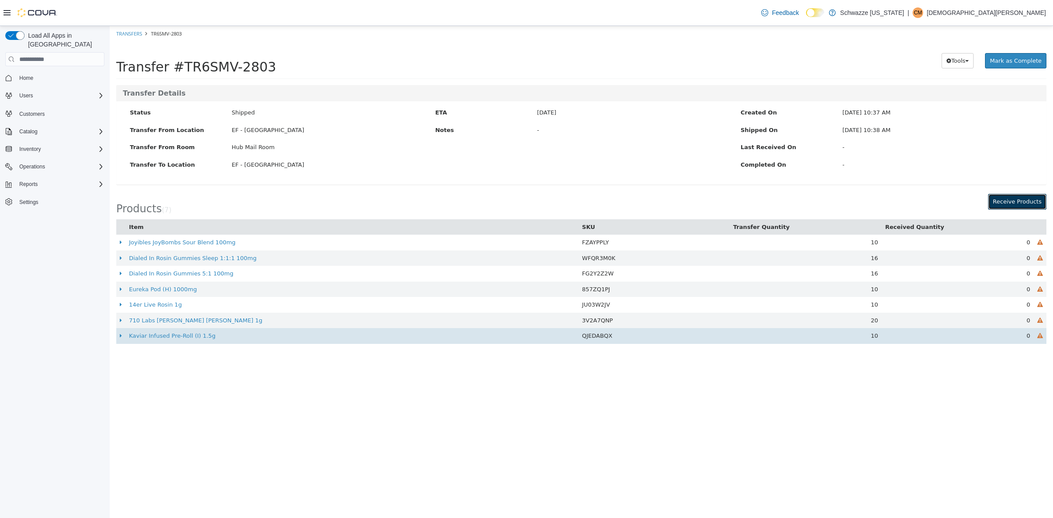
click at [1024, 208] on button "Receive Products" at bounding box center [1017, 202] width 58 height 16
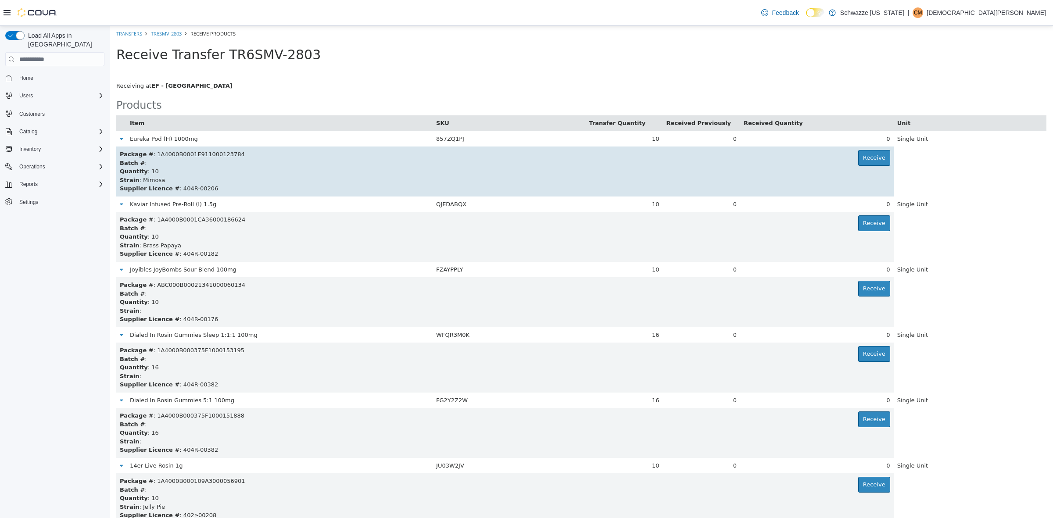
click at [200, 156] on div "Package # : 1A4000B0001E911000123784 Receive" at bounding box center [505, 154] width 771 height 9
copy div "1A4000B0001E911000123784"
drag, startPoint x: 875, startPoint y: 158, endPoint x: 871, endPoint y: 161, distance: 4.7
click at [871, 161] on button "Receive" at bounding box center [874, 158] width 32 height 16
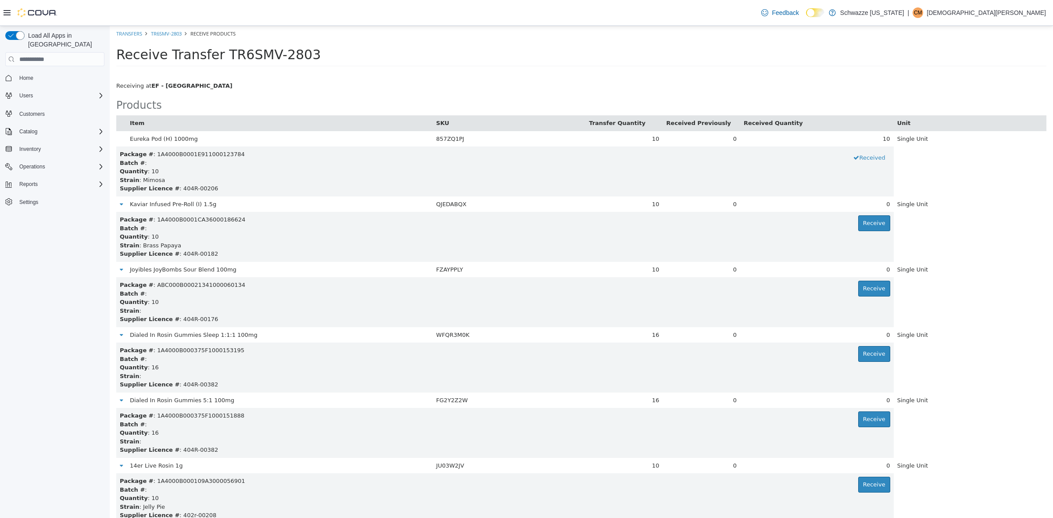
click at [756, 100] on h2 "Products" at bounding box center [581, 105] width 930 height 11
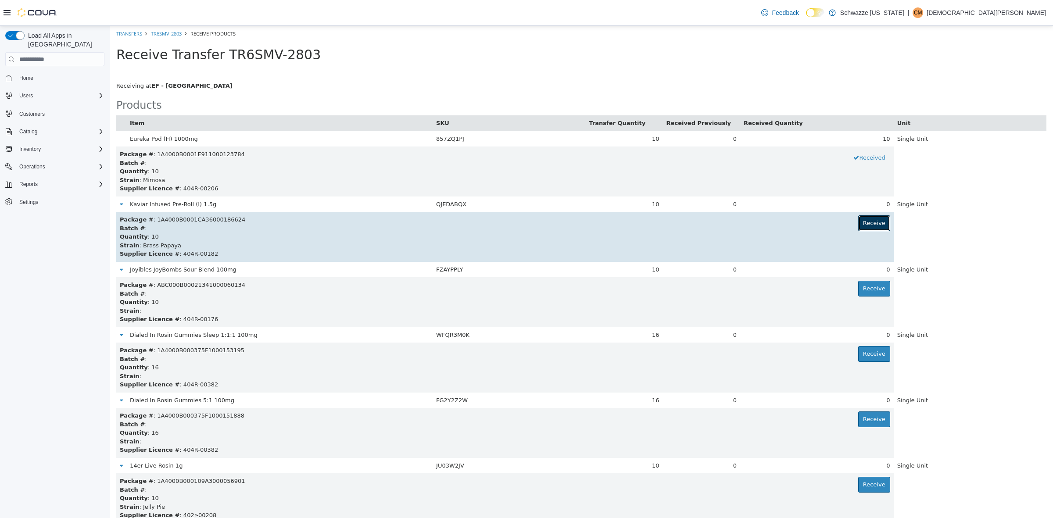
click at [874, 227] on button "Receive" at bounding box center [874, 223] width 32 height 16
drag, startPoint x: 244, startPoint y: 222, endPoint x: 152, endPoint y: 218, distance: 91.8
click at [152, 218] on div "Package # : 1A4000B0001CA36000186624 Received" at bounding box center [505, 219] width 771 height 9
copy div "1A4000B0001CA36000186624"
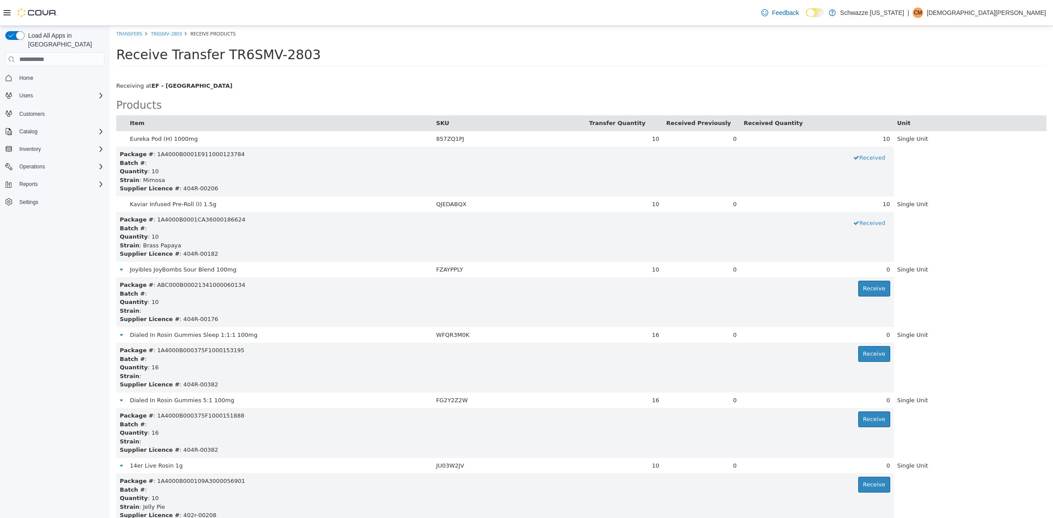
click at [754, 64] on div "Receive Transfer TR6SMV-2803" at bounding box center [581, 56] width 930 height 19
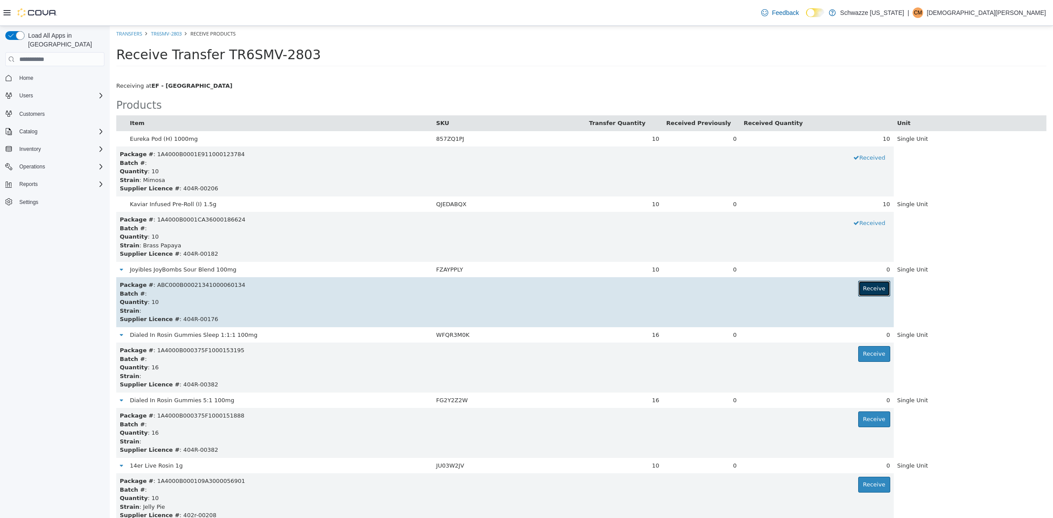
click at [867, 288] on button "Receive" at bounding box center [874, 289] width 32 height 16
click at [221, 282] on div "Package # : ABC000B00021341000060134 Received" at bounding box center [505, 285] width 771 height 9
copy div "ABC000B00021341000060134"
click at [266, 298] on div "Quantity : 10" at bounding box center [505, 302] width 771 height 9
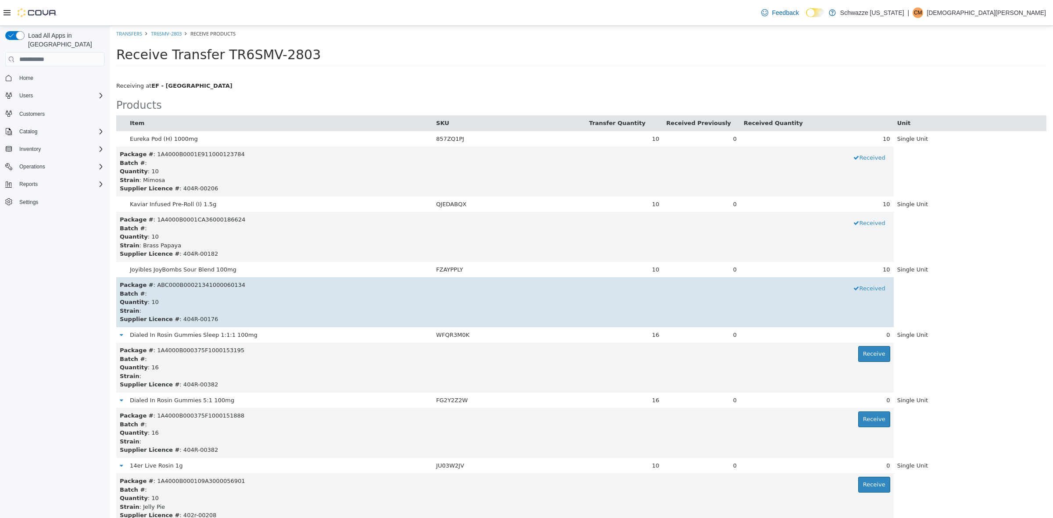
click at [206, 286] on div "Package # : ABC000B00021341000060134 Received" at bounding box center [505, 285] width 771 height 9
copy div "ABC000B00021341000060134"
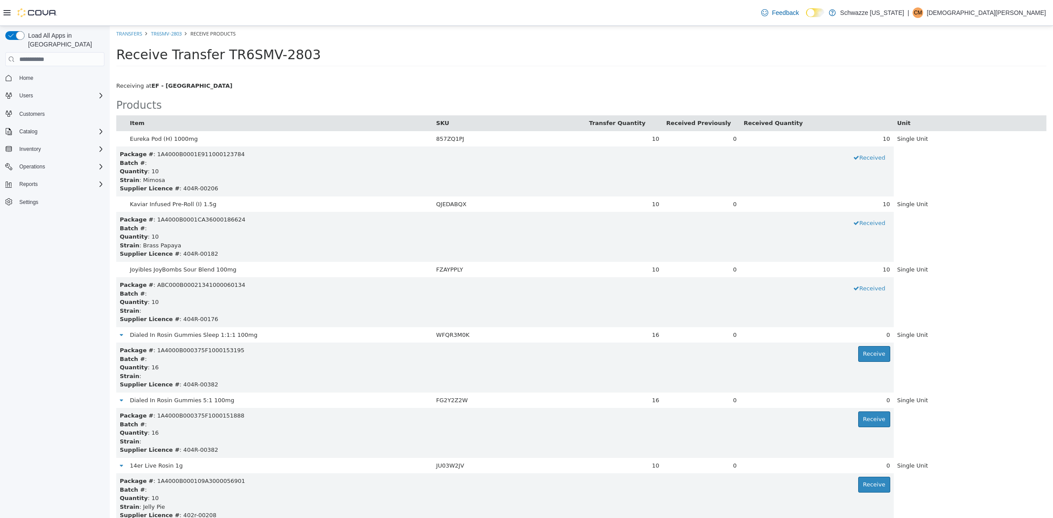
click at [709, 43] on div "Receive Transfer TR6SMV-2803" at bounding box center [582, 57] width 944 height 31
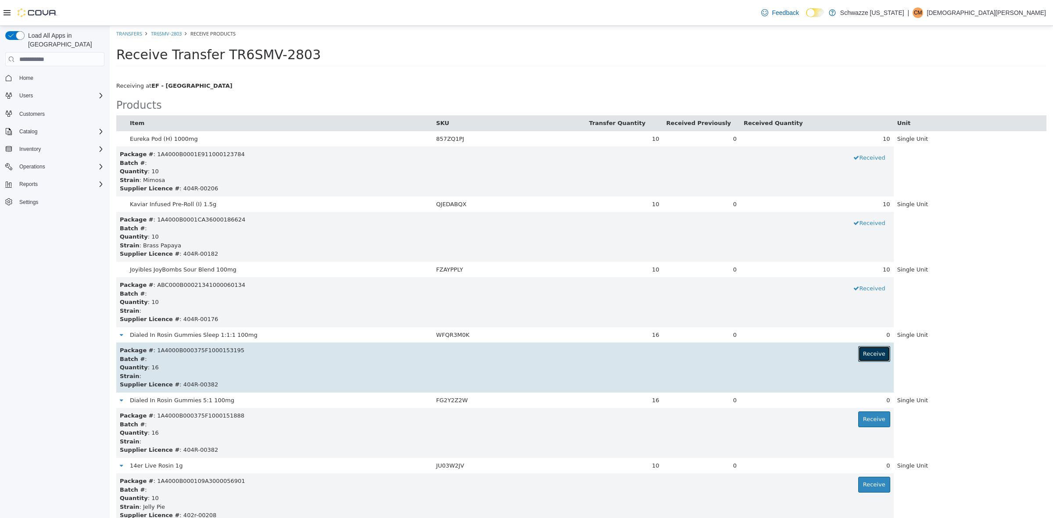
click at [872, 361] on button "Receive" at bounding box center [874, 354] width 32 height 16
click at [183, 351] on div "Package # : 1A4000B000375F1000153195 Received" at bounding box center [505, 350] width 771 height 9
copy div "1A4000B000375F1000153195"
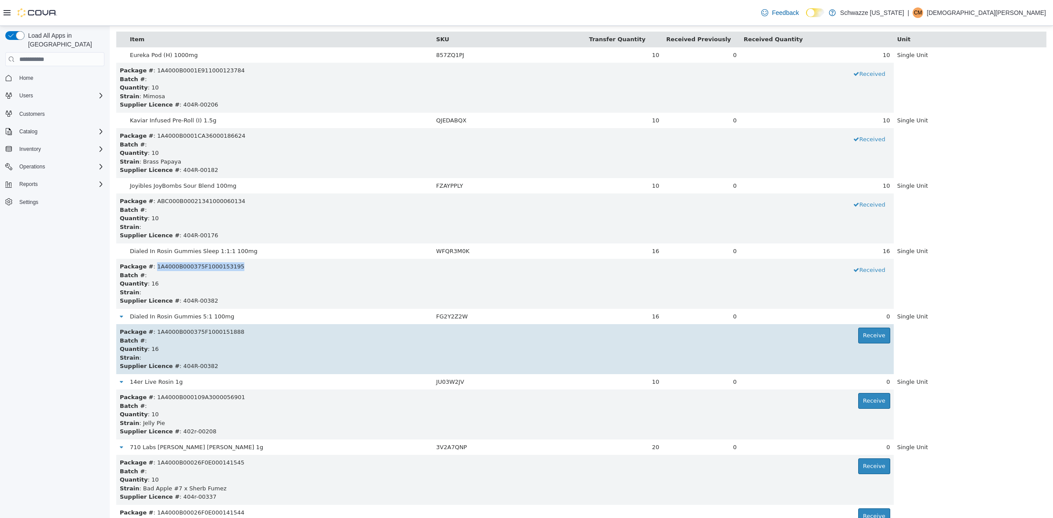
scroll to position [110, 0]
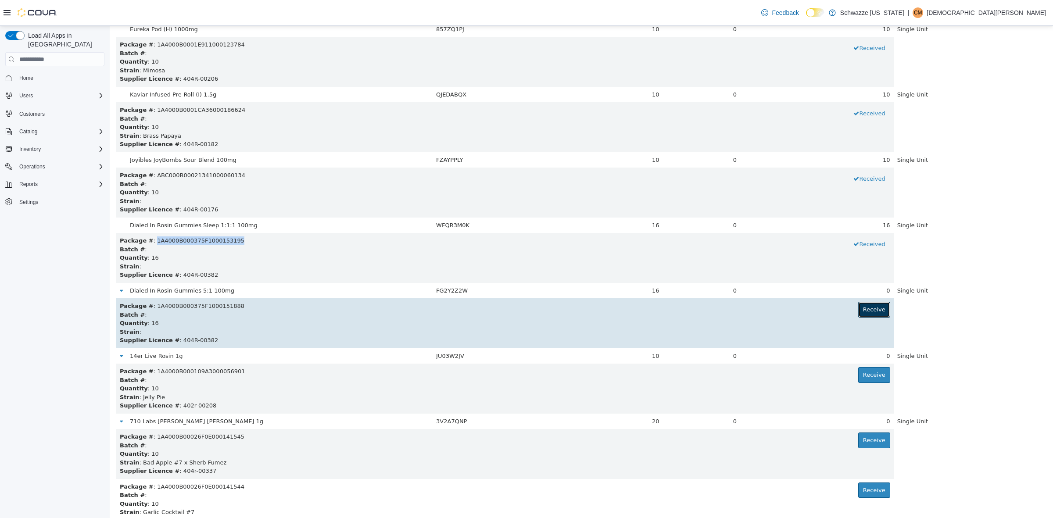
click at [878, 314] on button "Receive" at bounding box center [874, 310] width 32 height 16
click at [178, 304] on div "Package # : 1A4000B000375F1000151888 Received" at bounding box center [505, 306] width 771 height 9
copy div "1A4000B000375F1000151888"
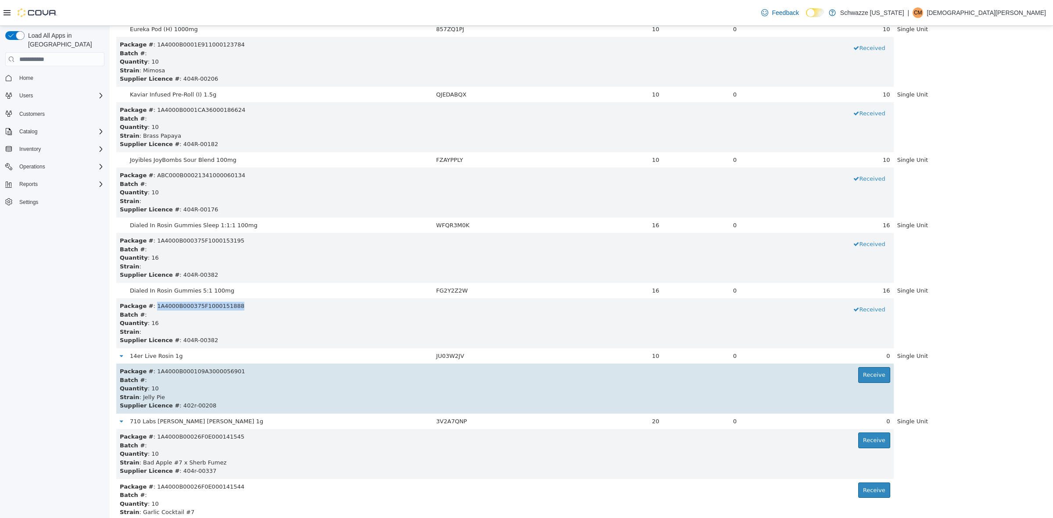
scroll to position [145, 0]
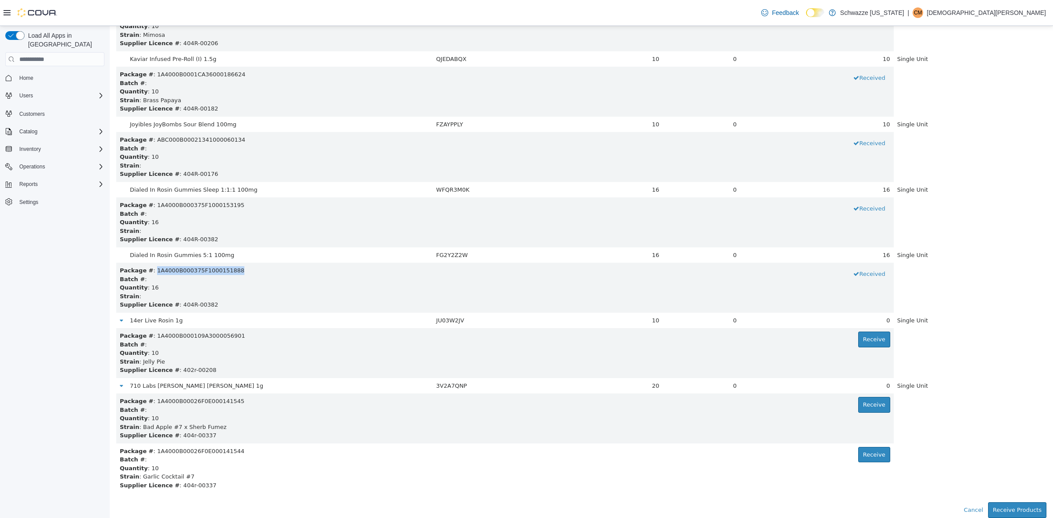
click at [988, 263] on table "Item SKU Transfer Quantity Received Previously Received Quantity Unit Eureka Po…" at bounding box center [581, 231] width 930 height 523
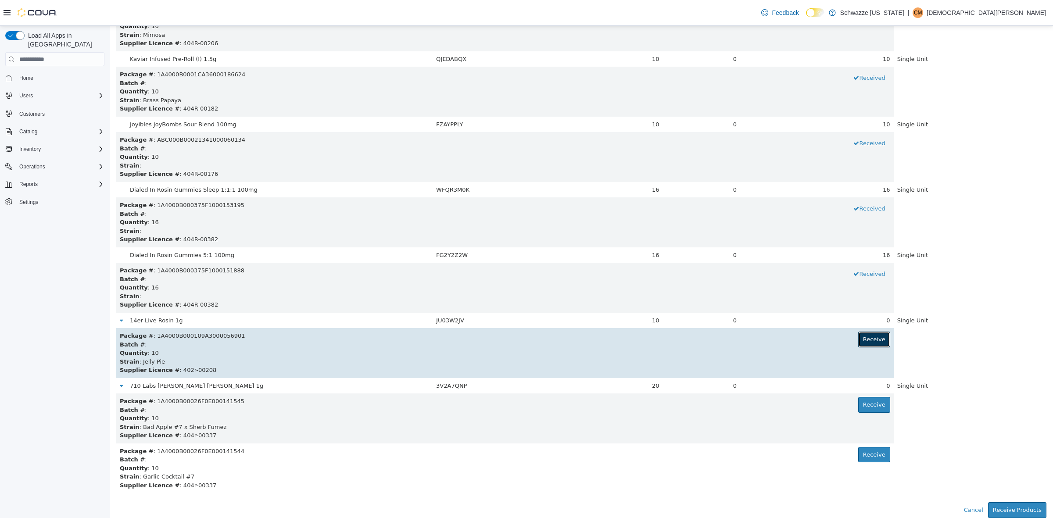
click at [879, 338] on button "Receive" at bounding box center [874, 340] width 32 height 16
click at [190, 335] on div "Package # : 1A4000B000109A3000056901 Received" at bounding box center [505, 336] width 771 height 9
copy div "1A4000B000109A3000056901"
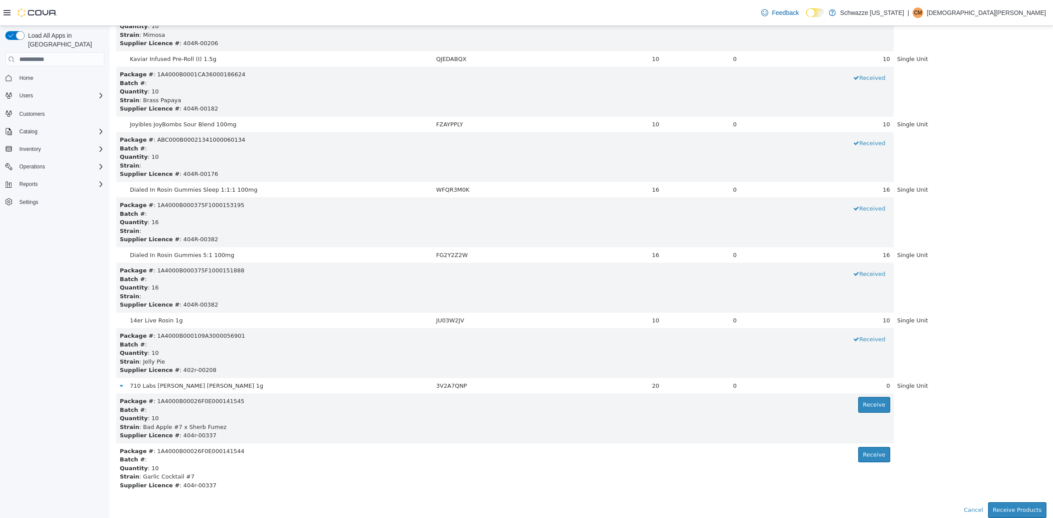
click at [963, 359] on table "Item SKU Transfer Quantity Received Previously Received Quantity Unit Eureka Po…" at bounding box center [581, 231] width 930 height 523
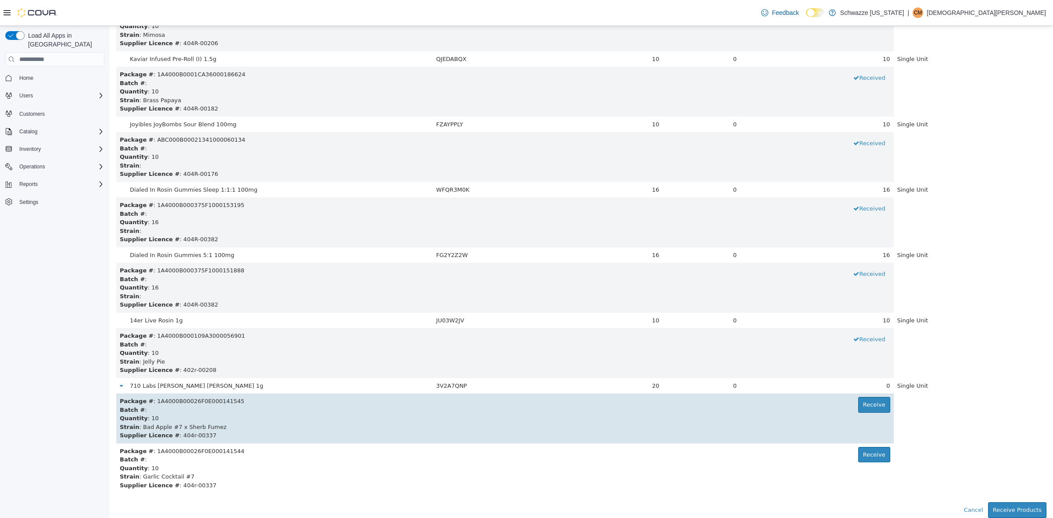
click at [224, 400] on div "Package # : 1A4000B00026F0E000141545 Receive" at bounding box center [505, 401] width 771 height 9
copy div "1A4000B00026F0E000141545"
click at [468, 403] on div "Package # : 1A4000B00026F0E000141545 Receive" at bounding box center [505, 401] width 771 height 9
click at [873, 408] on button "Receive" at bounding box center [874, 405] width 32 height 16
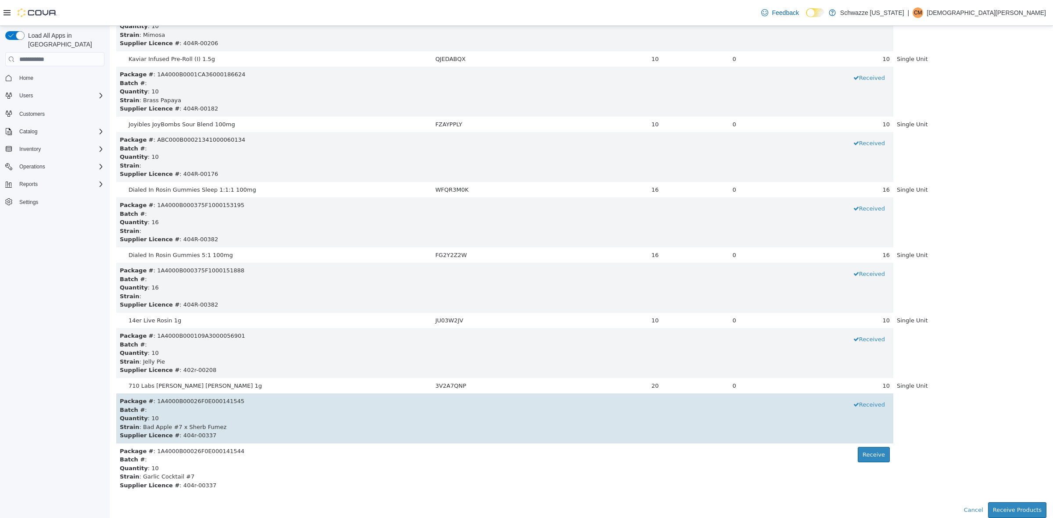
click at [219, 402] on div "Package # : 1A4000B00026F0E000141545 Received" at bounding box center [505, 401] width 770 height 9
copy div "1A4000B00026F0E000141545"
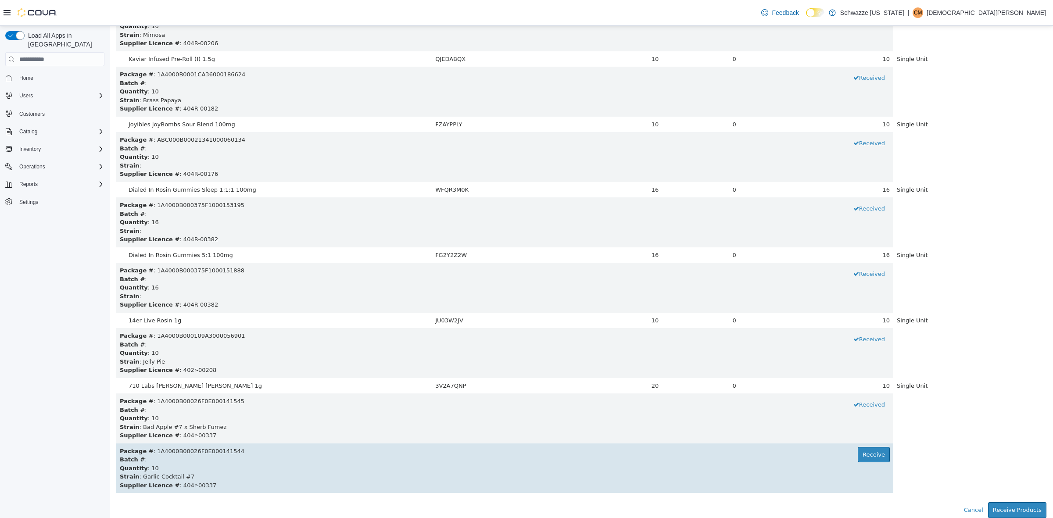
click at [209, 452] on div "Package # : 1A4000B00026F0E000141544 Receive" at bounding box center [505, 451] width 770 height 9
copy div "1A4000B00026F0E000141544"
click at [867, 461] on button "Receive" at bounding box center [874, 455] width 32 height 16
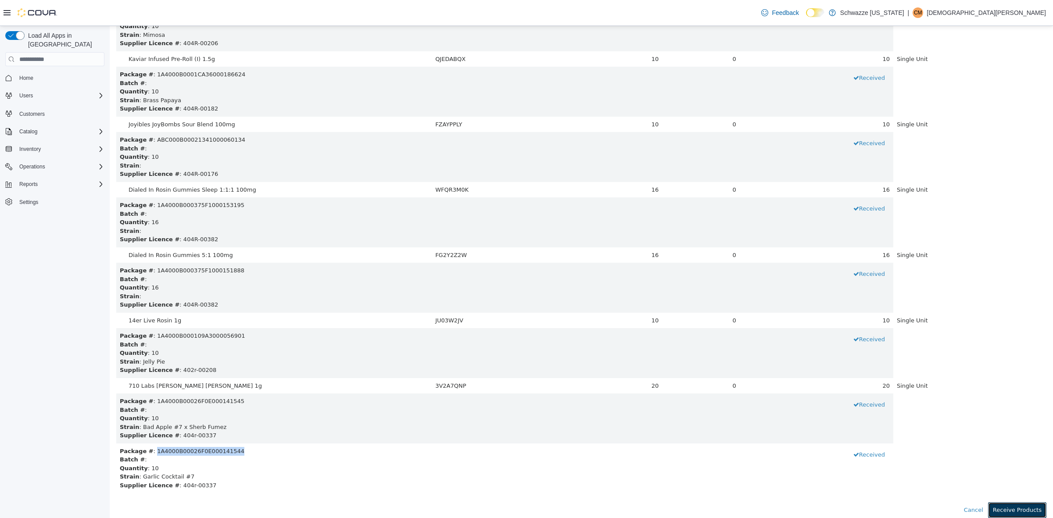
click at [997, 506] on button "Receive Products" at bounding box center [1017, 511] width 58 height 16
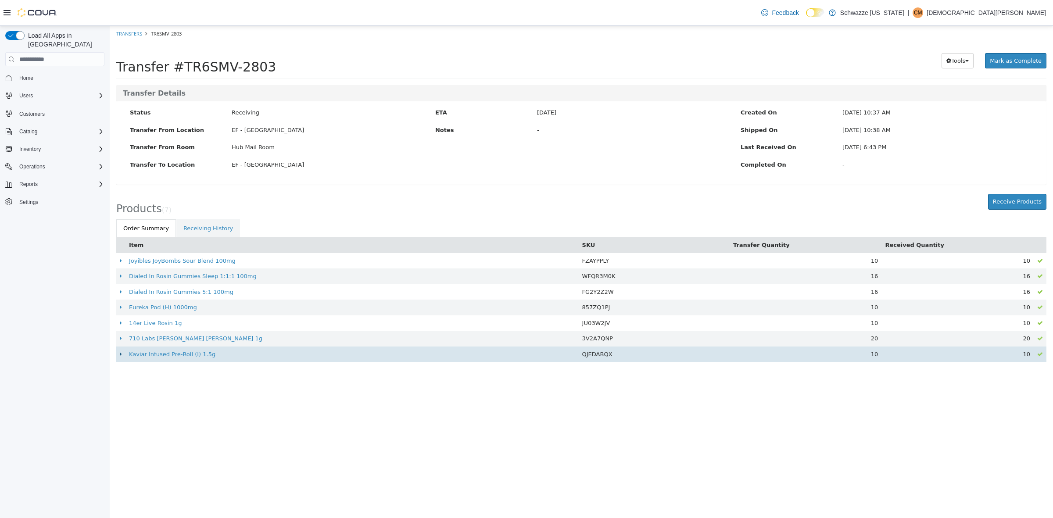
click at [121, 356] on icon at bounding box center [121, 355] width 2 height 6
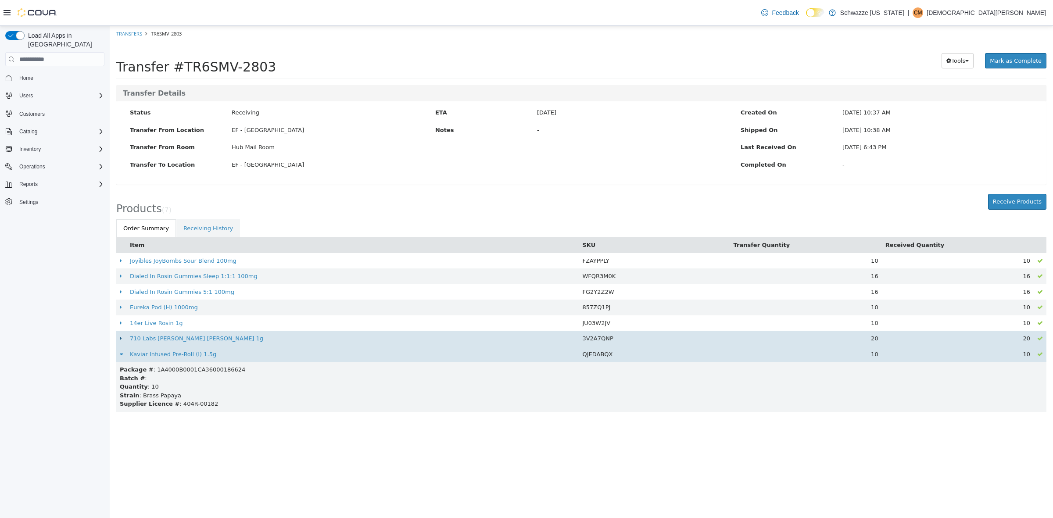
click at [122, 338] on icon at bounding box center [121, 339] width 2 height 6
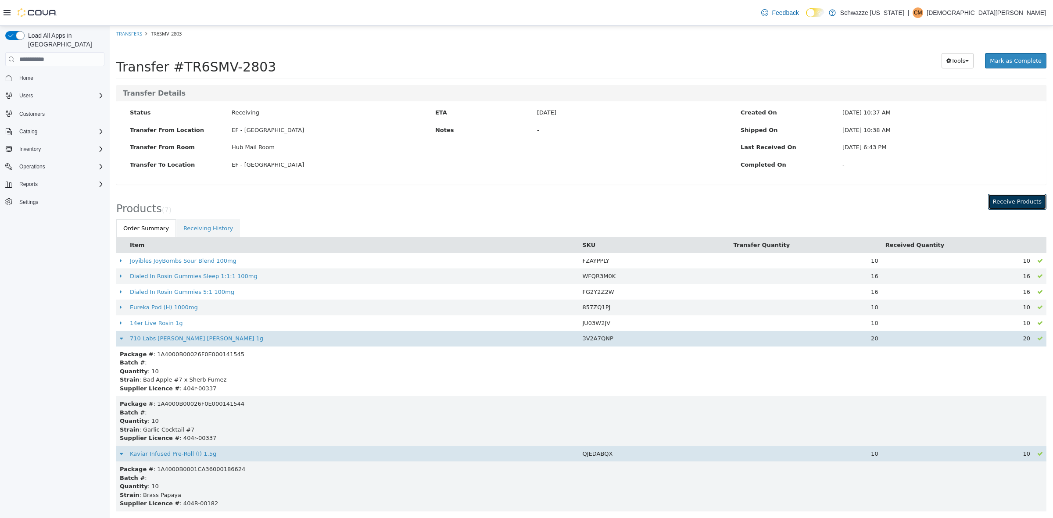
click at [1008, 205] on button "Receive Products" at bounding box center [1017, 202] width 58 height 16
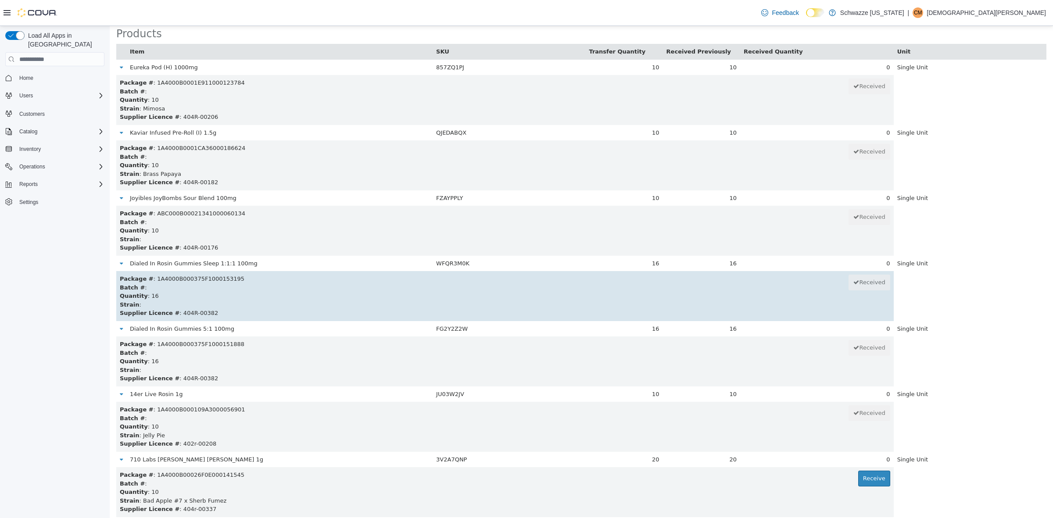
scroll to position [145, 0]
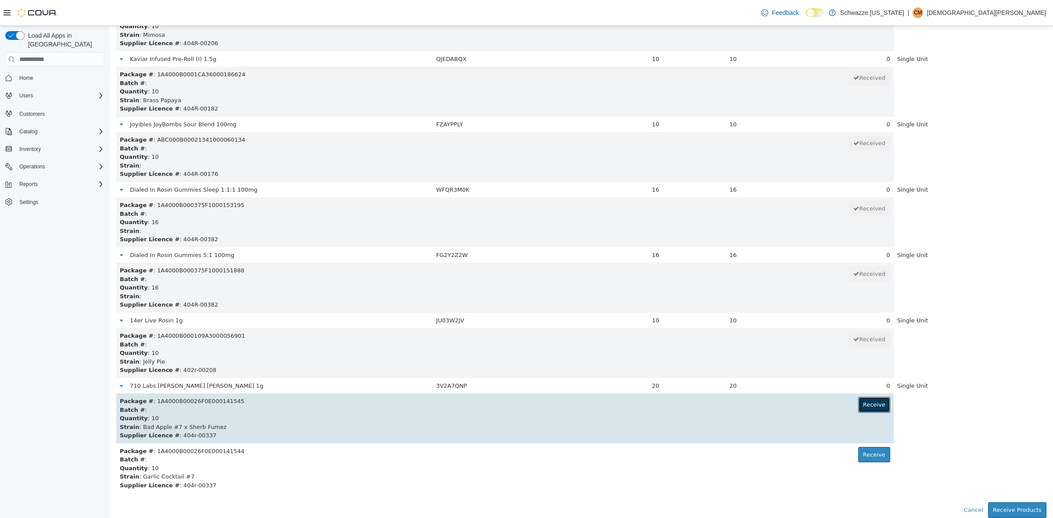
click at [877, 402] on button "Receive" at bounding box center [874, 405] width 32 height 16
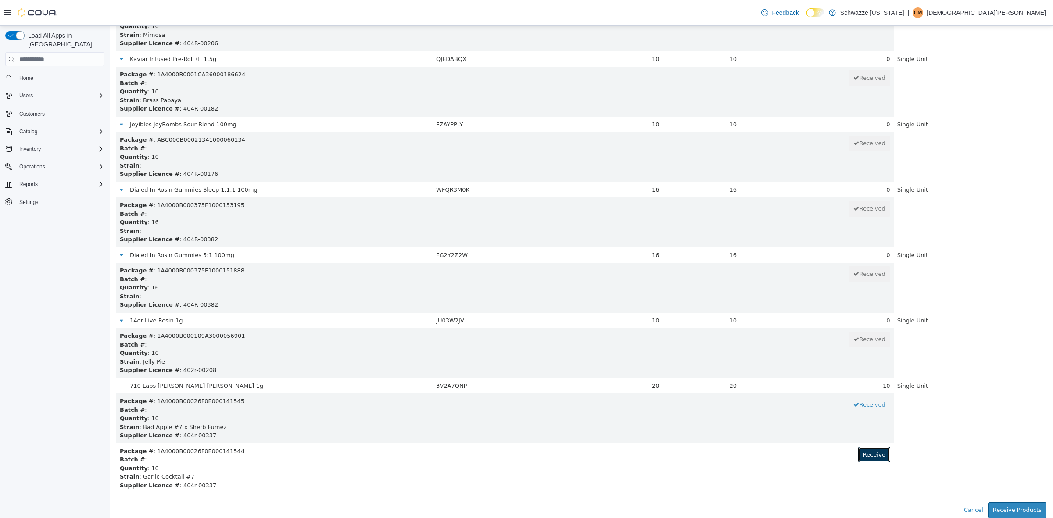
drag, startPoint x: 857, startPoint y: 458, endPoint x: 892, endPoint y: 463, distance: 35.1
click at [865, 459] on button "Receive" at bounding box center [874, 455] width 32 height 16
click at [1027, 508] on button "Receive Products" at bounding box center [1017, 511] width 58 height 16
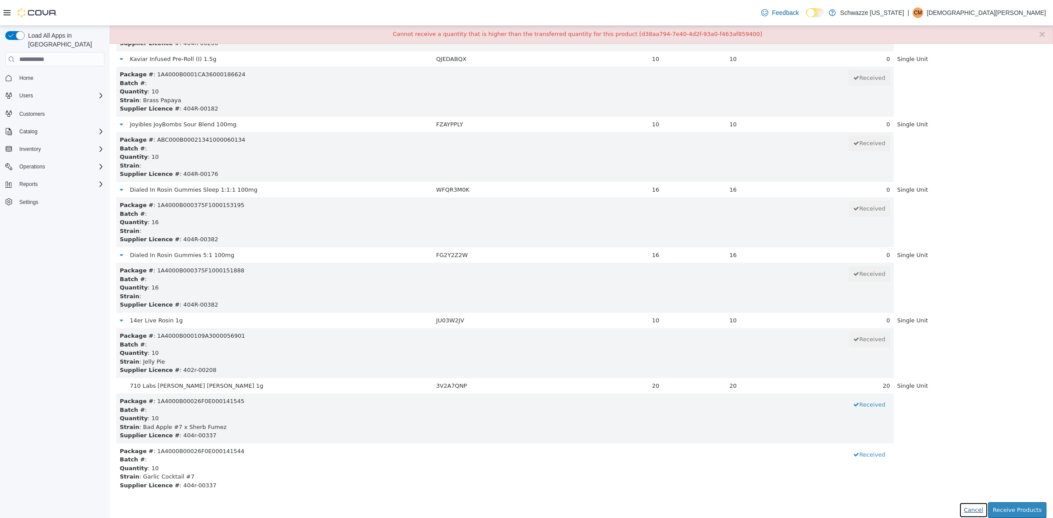
click at [959, 508] on button "Cancel" at bounding box center [973, 511] width 29 height 16
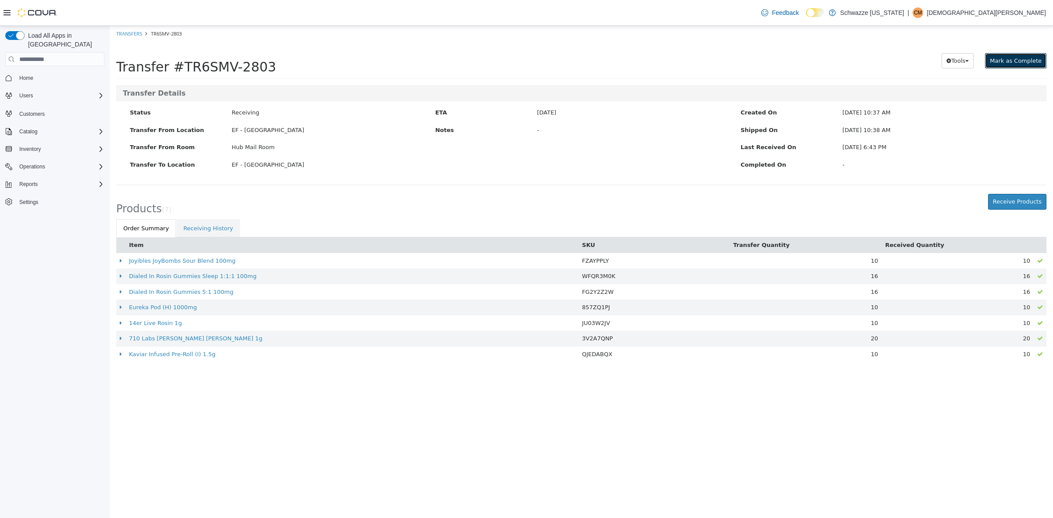
click at [1004, 56] on button "Mark as Complete" at bounding box center [1015, 61] width 61 height 16
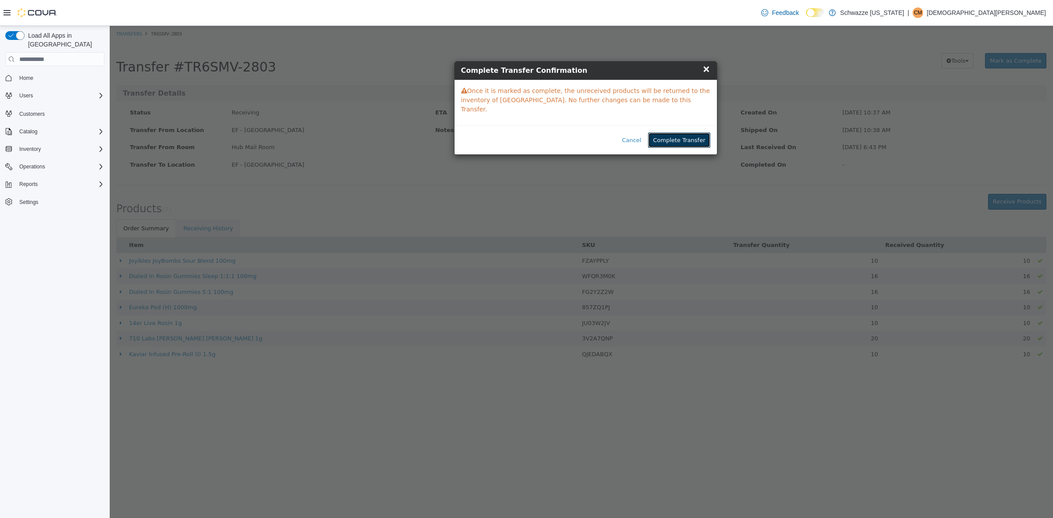
click at [669, 135] on button "Complete Transfer" at bounding box center [679, 141] width 62 height 16
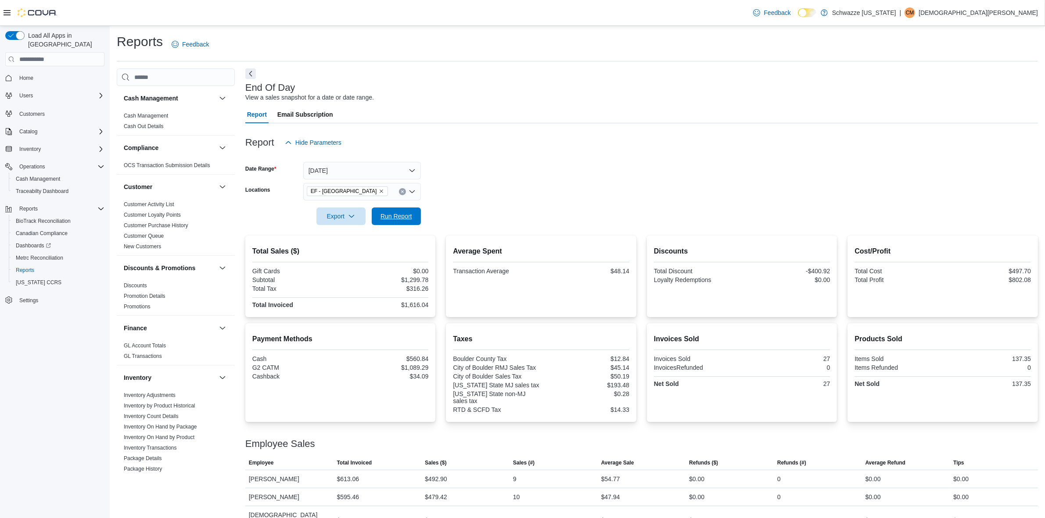
click at [376, 214] on button "Run Report" at bounding box center [396, 217] width 49 height 18
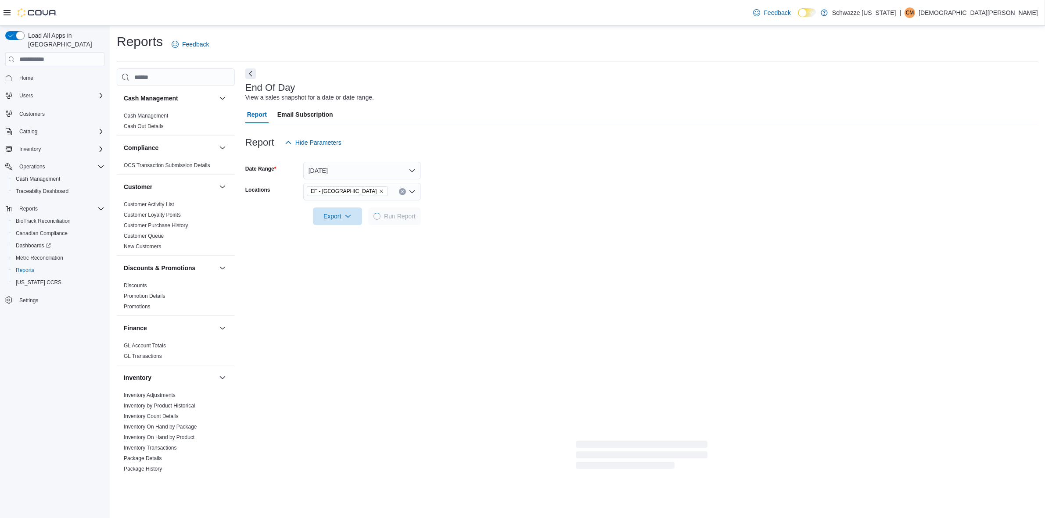
scroll to position [497, 0]
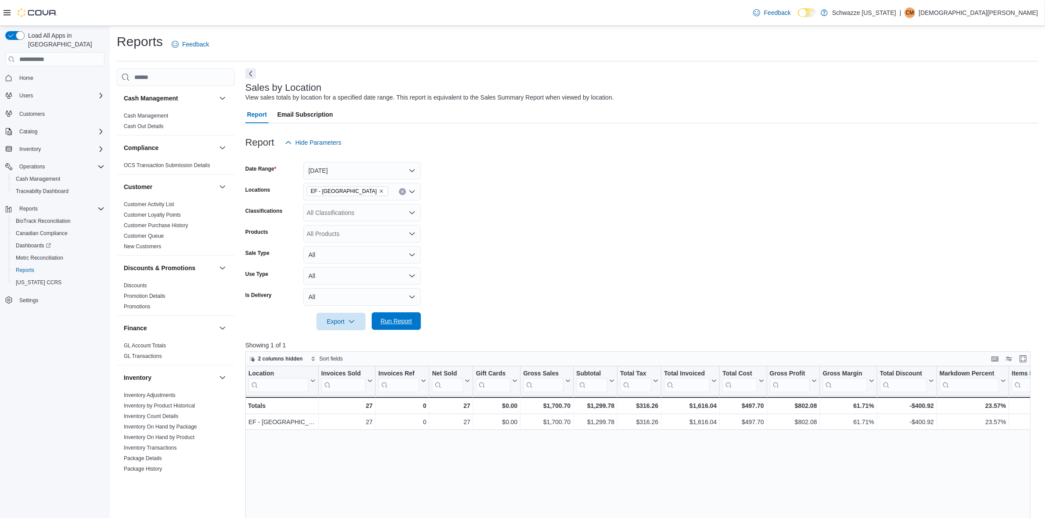
scroll to position [223, 0]
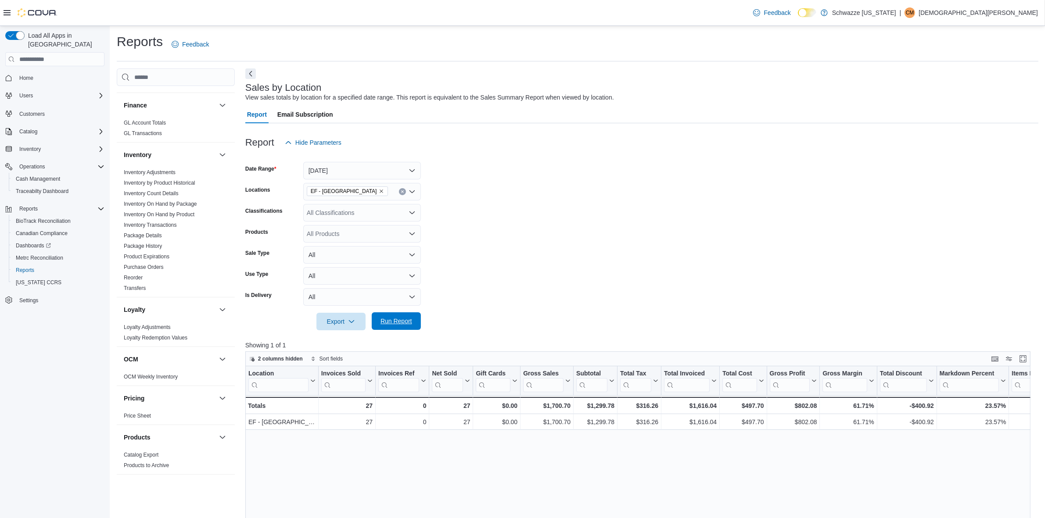
click at [402, 330] on span "Run Report" at bounding box center [396, 321] width 39 height 18
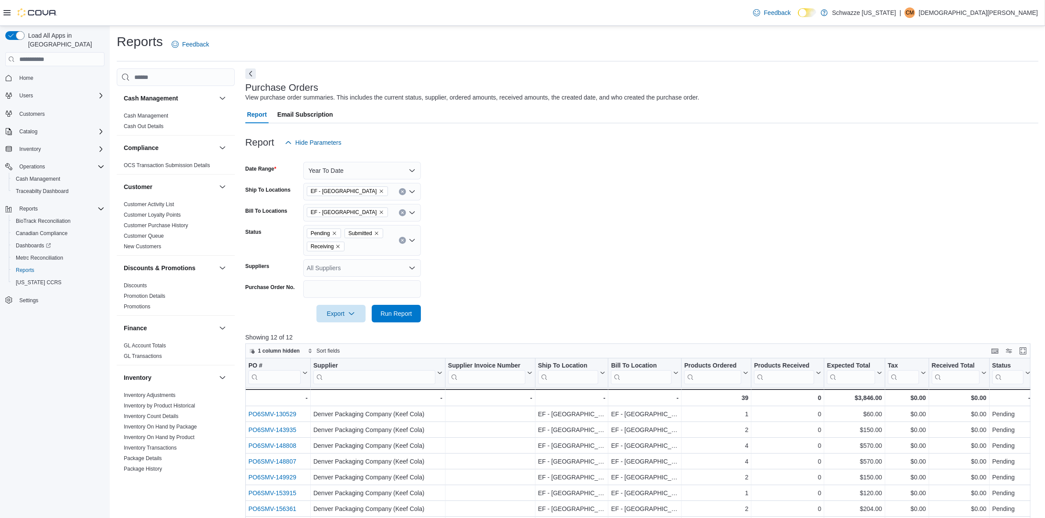
scroll to position [110, 0]
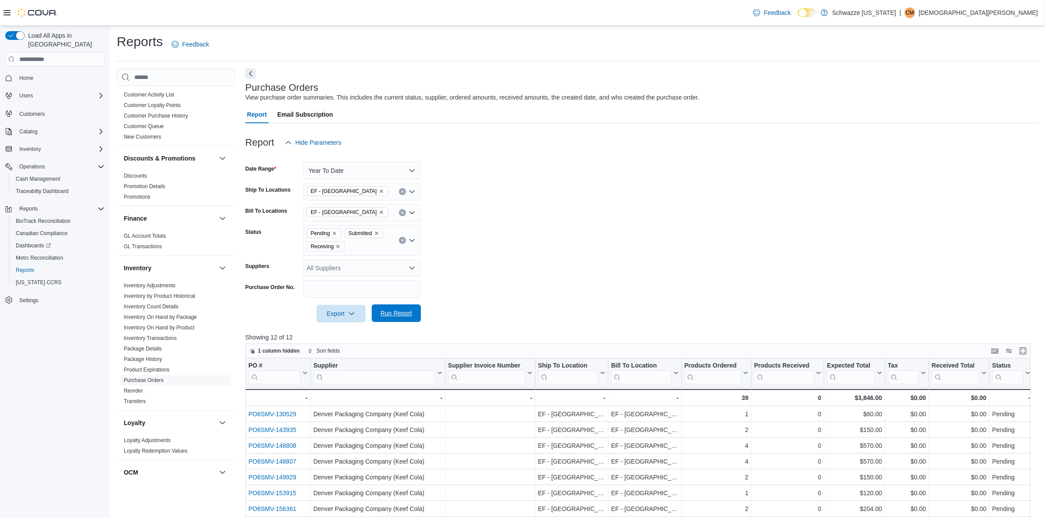
click at [411, 309] on span "Run Report" at bounding box center [397, 313] width 32 height 9
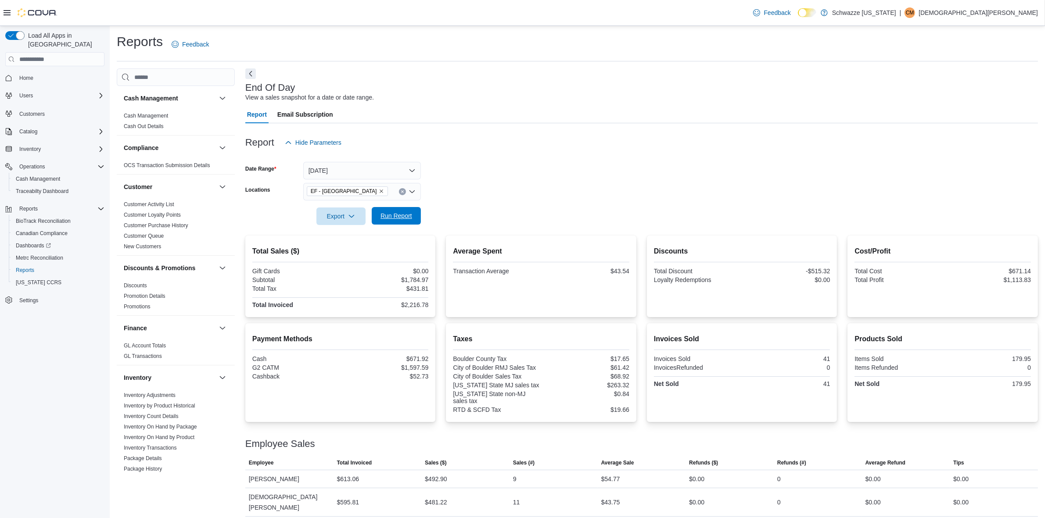
scroll to position [497, 0]
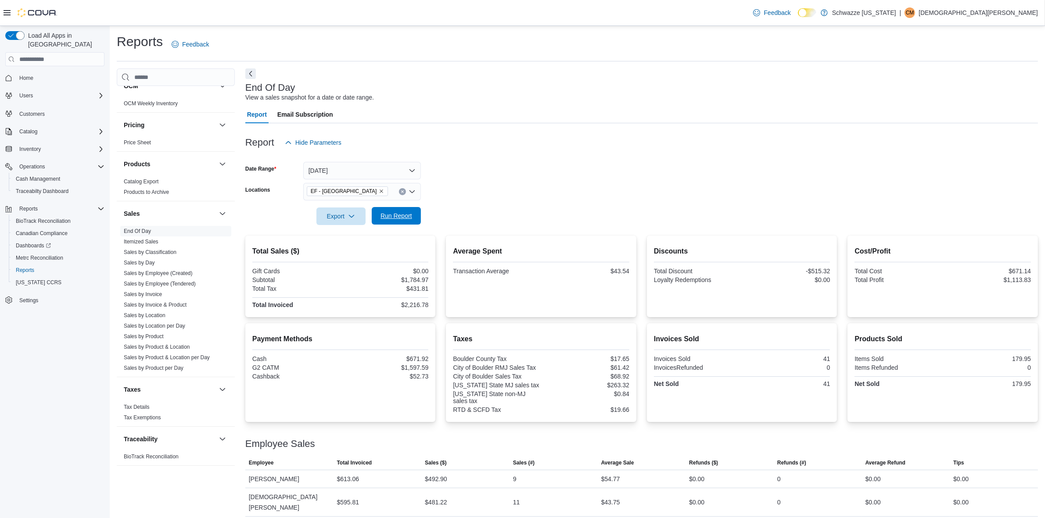
click at [404, 219] on span "Run Report" at bounding box center [397, 216] width 32 height 9
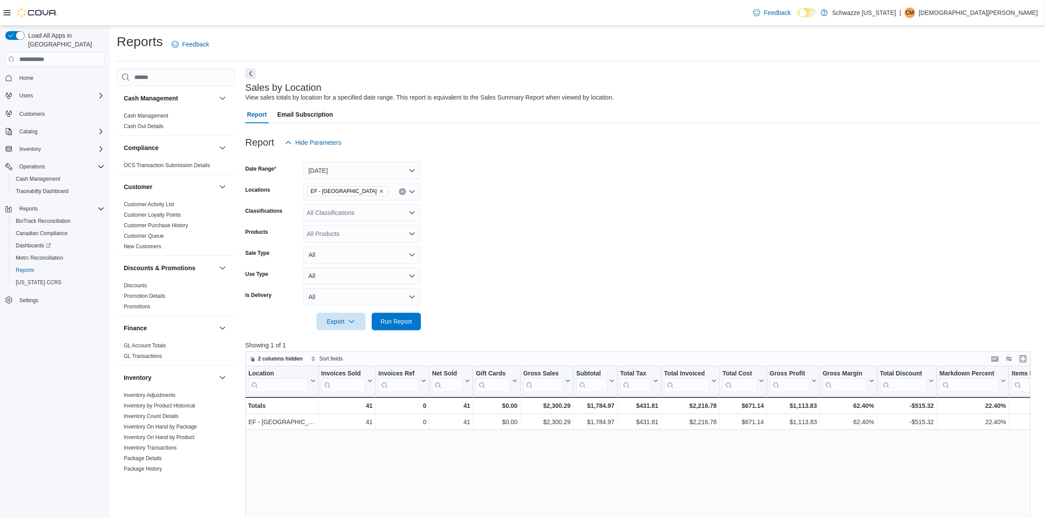
scroll to position [223, 0]
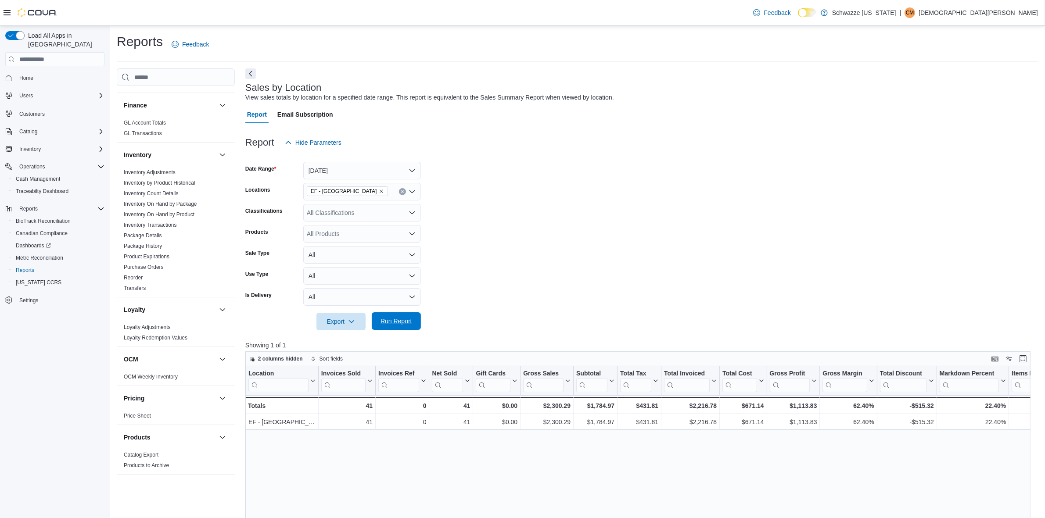
click at [397, 329] on span "Run Report" at bounding box center [396, 321] width 39 height 18
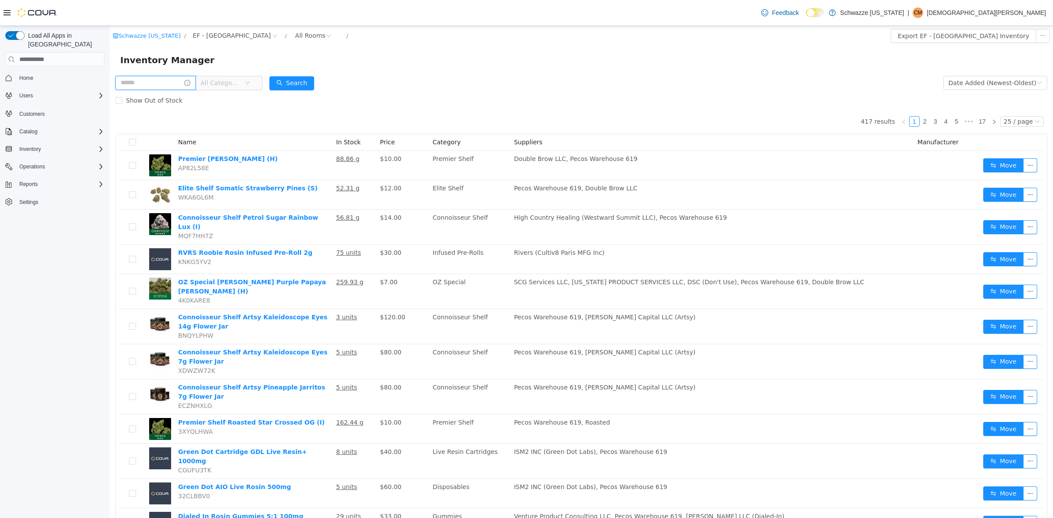
click at [137, 85] on input "text" at bounding box center [155, 83] width 80 height 14
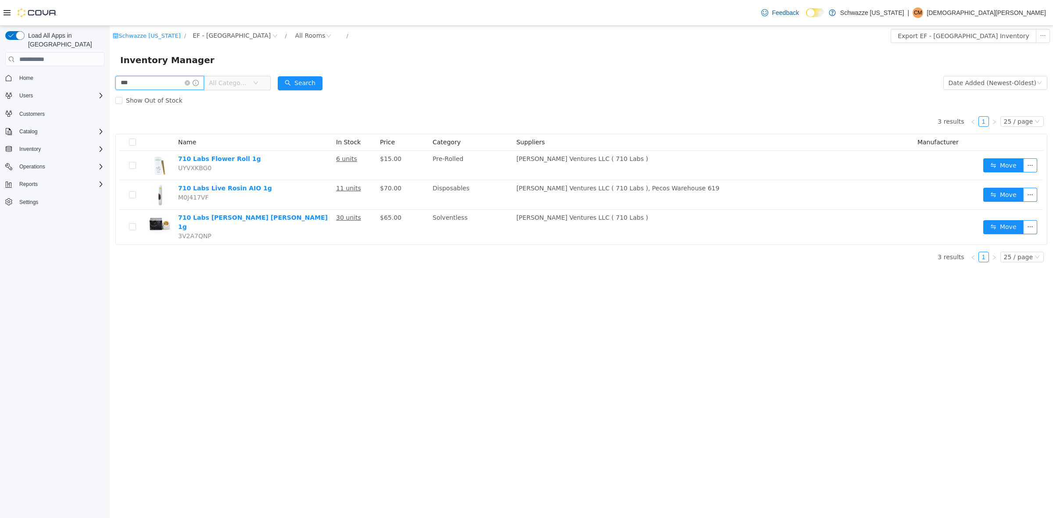
drag, startPoint x: 145, startPoint y: 79, endPoint x: 126, endPoint y: 84, distance: 19.2
click at [126, 84] on input "***" at bounding box center [159, 83] width 89 height 14
type input "*"
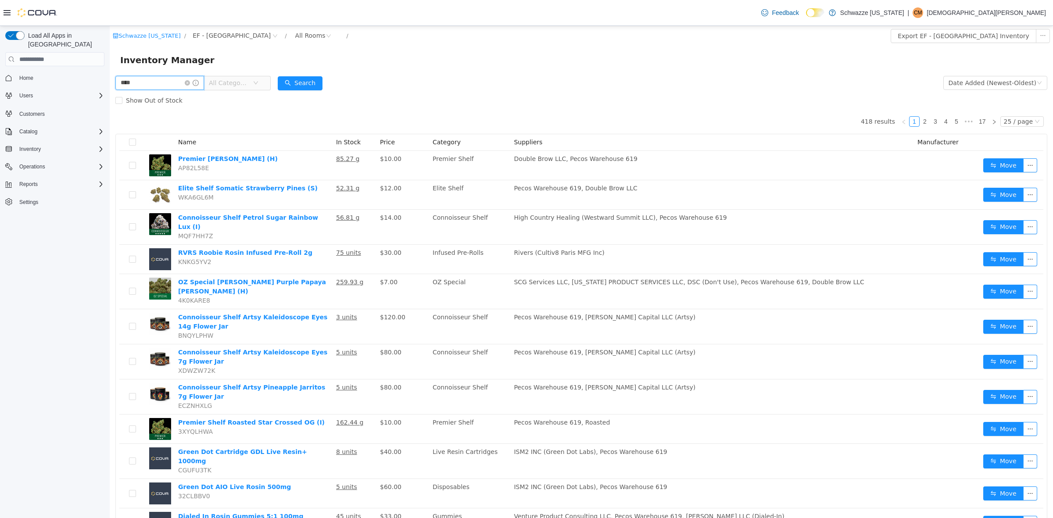
type input "****"
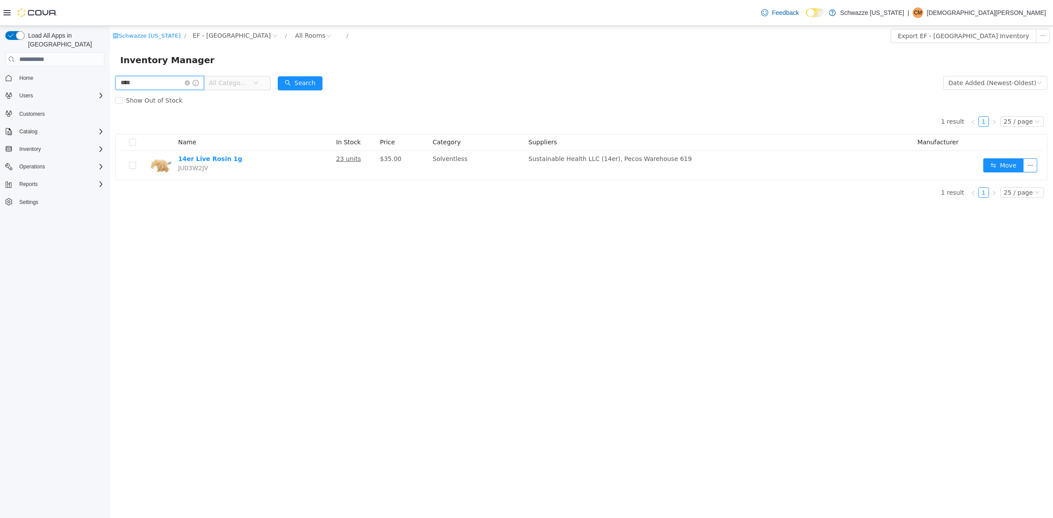
drag, startPoint x: 149, startPoint y: 81, endPoint x: 154, endPoint y: 83, distance: 5.3
click at [110, 80] on html "Schwazze [US_STATE] / EF - [GEOGRAPHIC_DATA] / All Rooms / Export EF - [GEOGRAP…" at bounding box center [582, 272] width 944 height 492
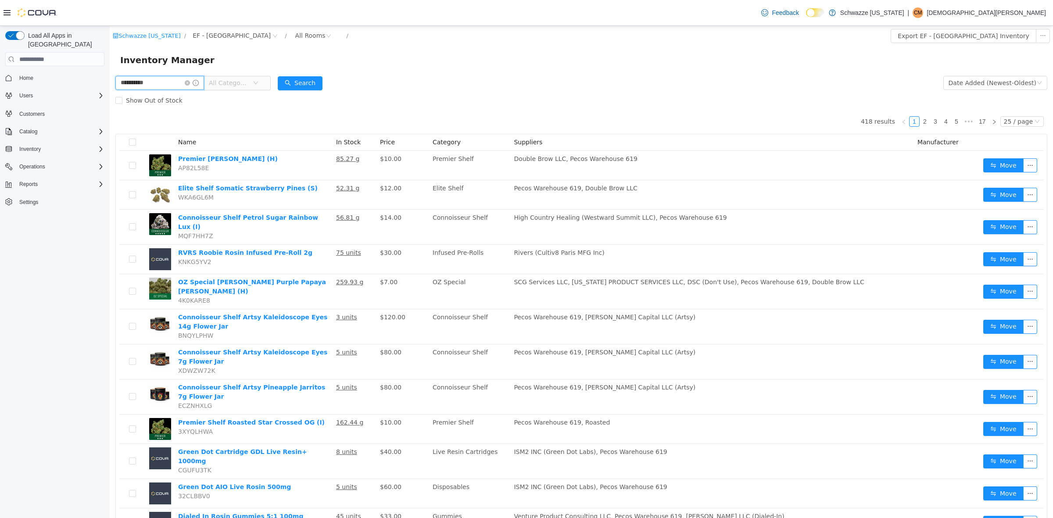
type input "*********"
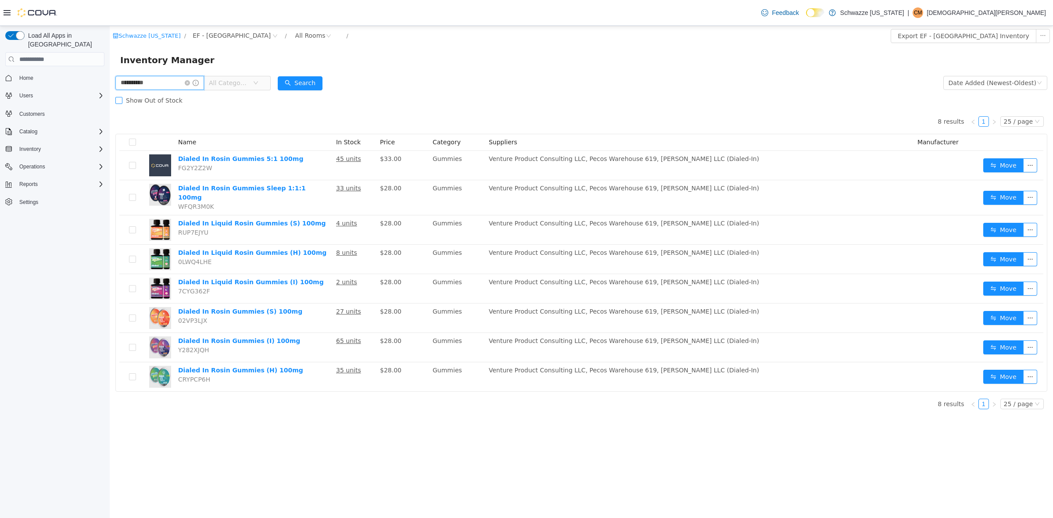
drag, startPoint x: 149, startPoint y: 80, endPoint x: 154, endPoint y: 93, distance: 13.6
click at [110, 81] on html "Schwazze [US_STATE] / EF - [GEOGRAPHIC_DATA] / All Rooms / Export EF - [GEOGRAP…" at bounding box center [582, 272] width 944 height 492
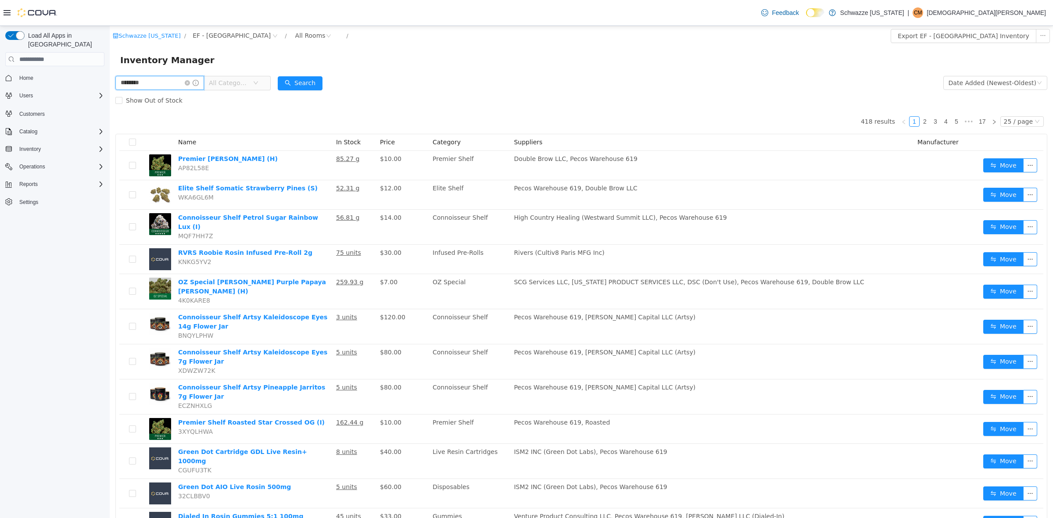
type input "********"
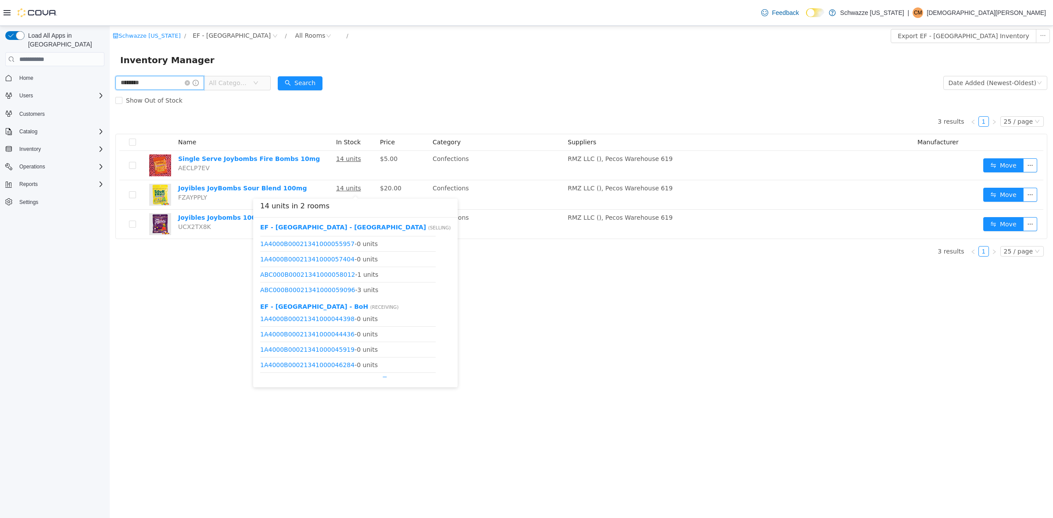
scroll to position [103, 0]
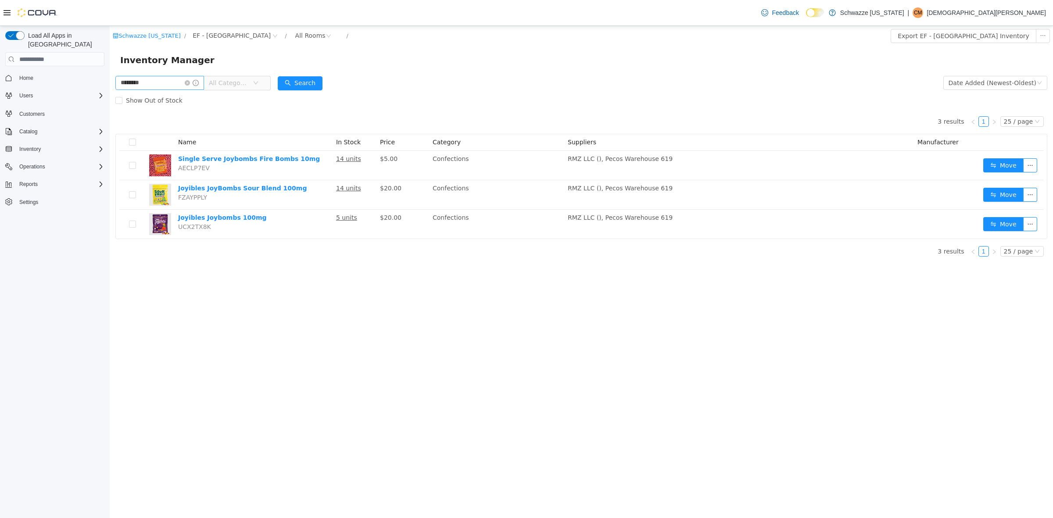
click at [190, 84] on icon "icon: close-circle" at bounding box center [187, 82] width 5 height 5
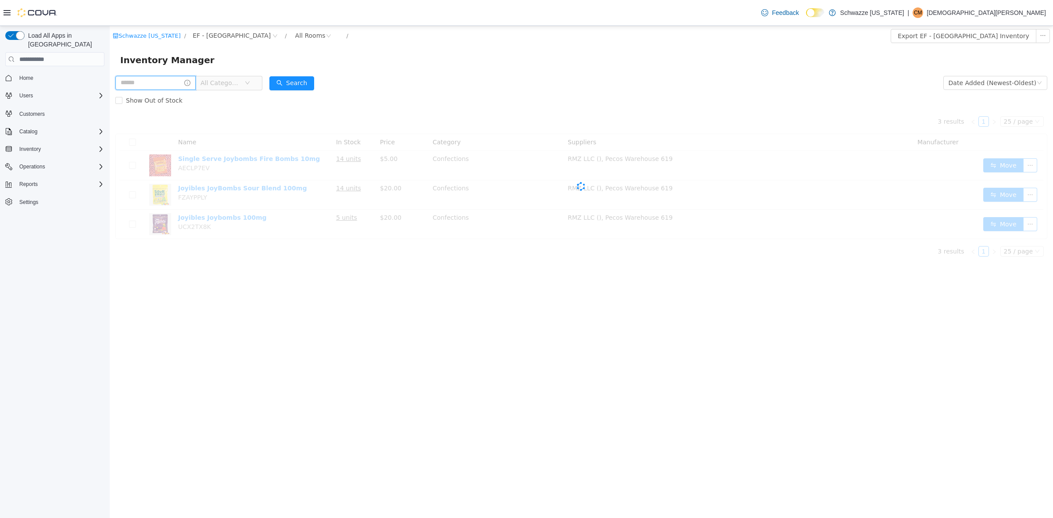
click at [189, 83] on input "text" at bounding box center [155, 83] width 80 height 14
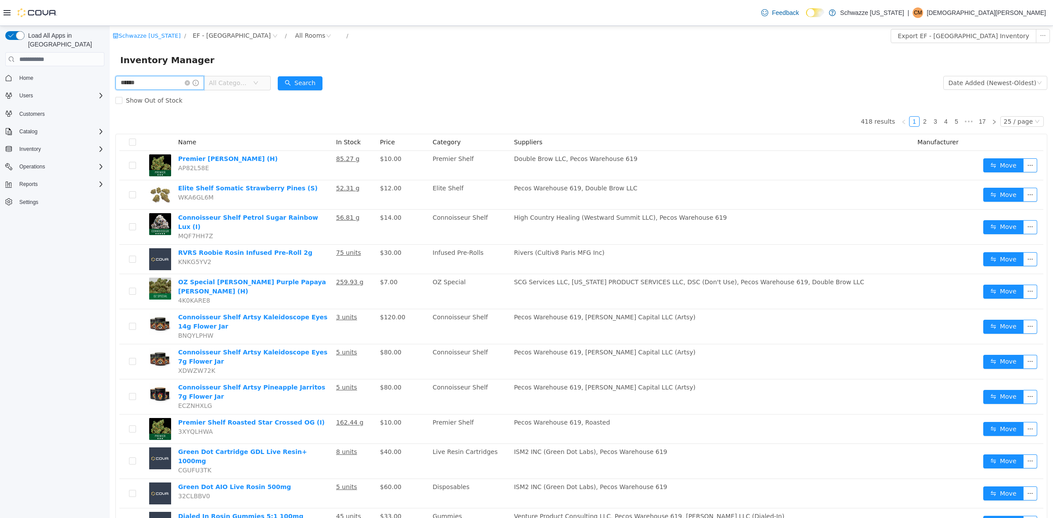
type input "******"
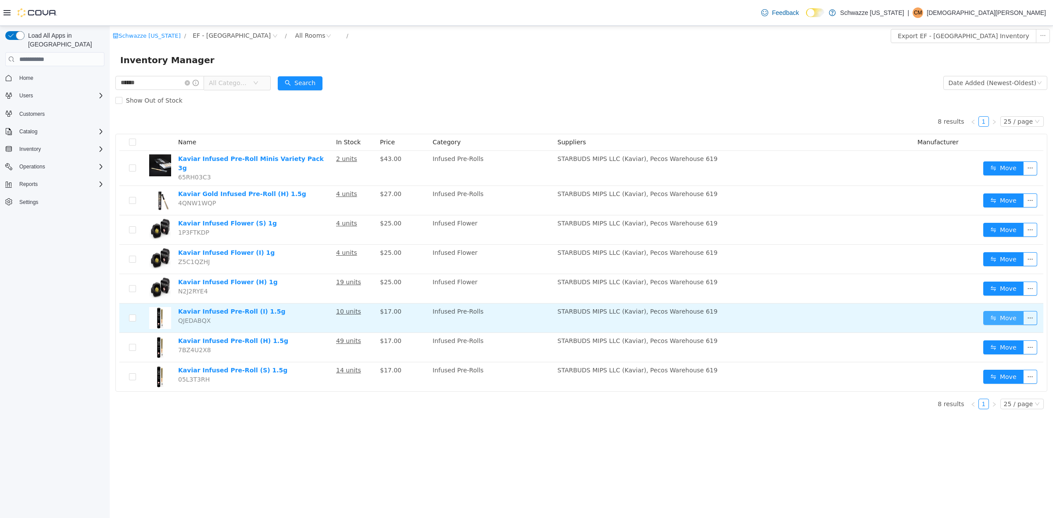
click at [996, 311] on button "Move" at bounding box center [1004, 318] width 40 height 14
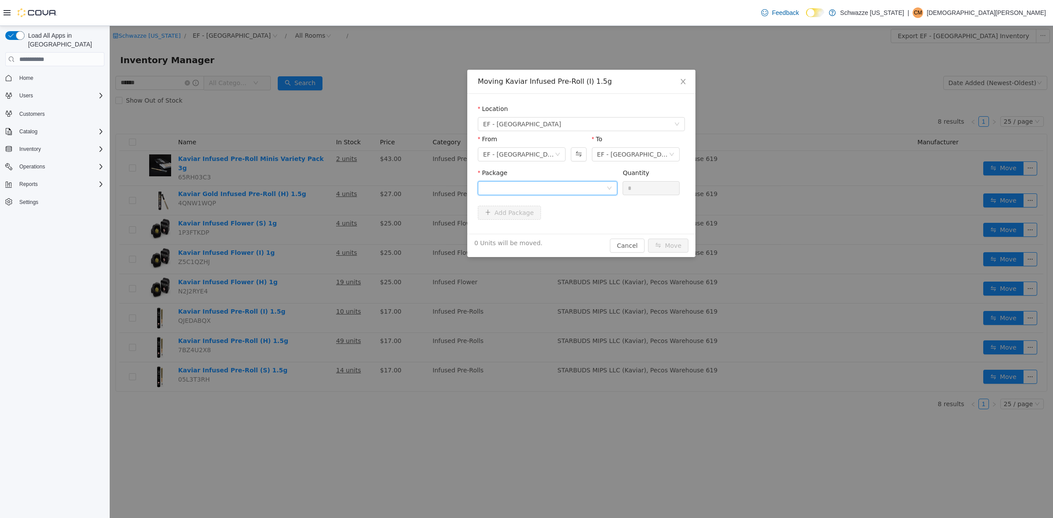
click at [557, 186] on div at bounding box center [544, 188] width 123 height 13
drag, startPoint x: 560, startPoint y: 229, endPoint x: 616, endPoint y: 225, distance: 56.3
click at [561, 229] on li "1A4000B0001CA36000186624 Quantity : 10 Units" at bounding box center [548, 225] width 140 height 24
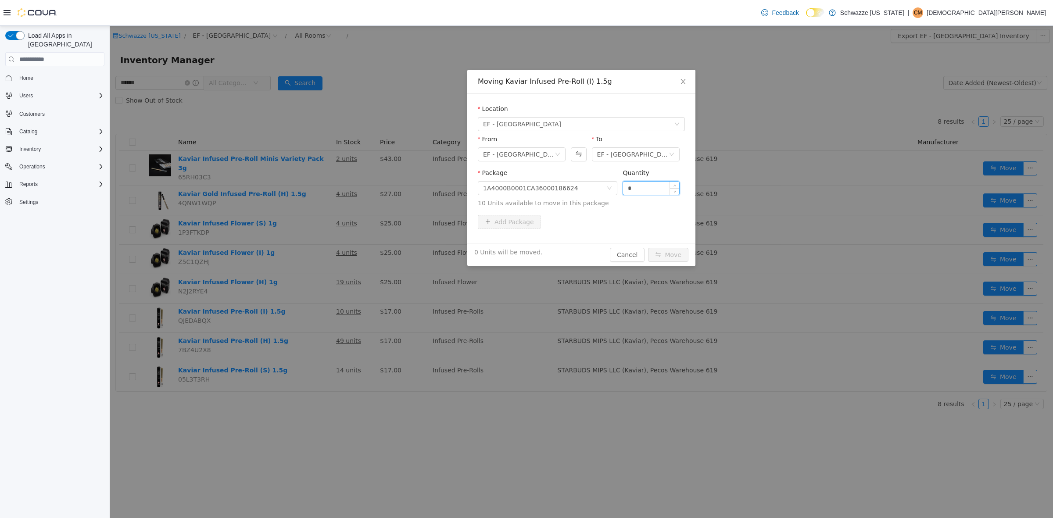
click at [641, 194] on input "*" at bounding box center [651, 188] width 56 height 13
type input "***"
click at [648, 248] on button "Move" at bounding box center [668, 255] width 40 height 14
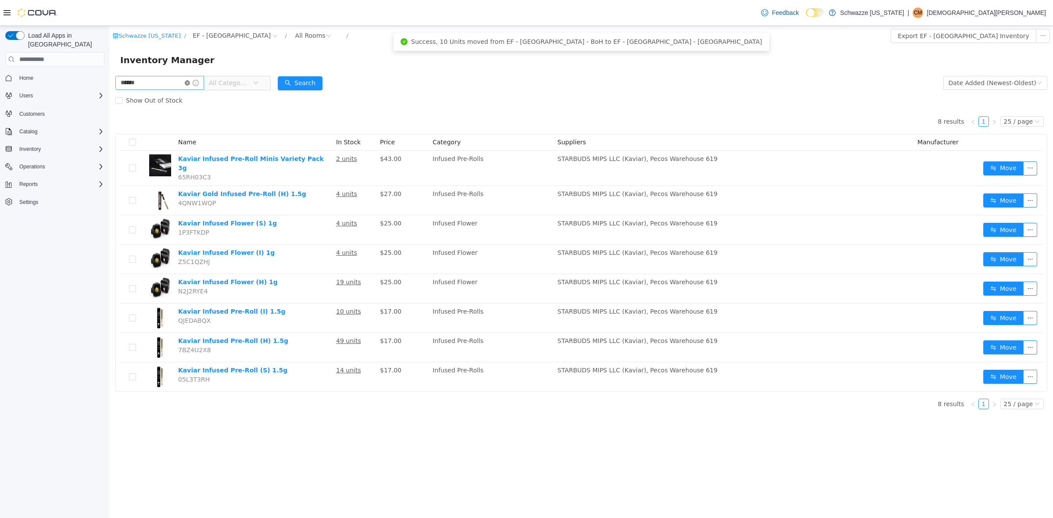
click at [190, 82] on icon "icon: close-circle" at bounding box center [187, 82] width 5 height 5
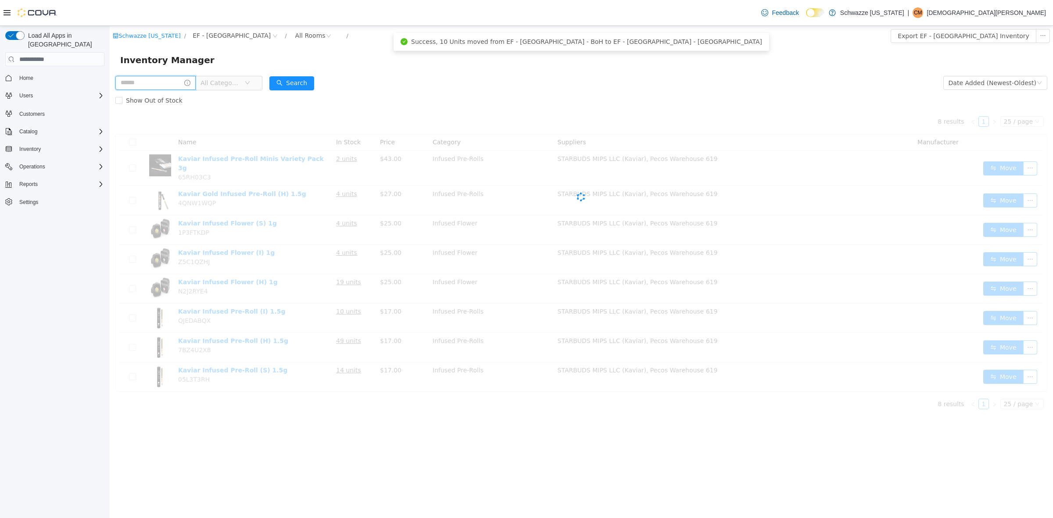
click at [178, 84] on input "text" at bounding box center [155, 83] width 80 height 14
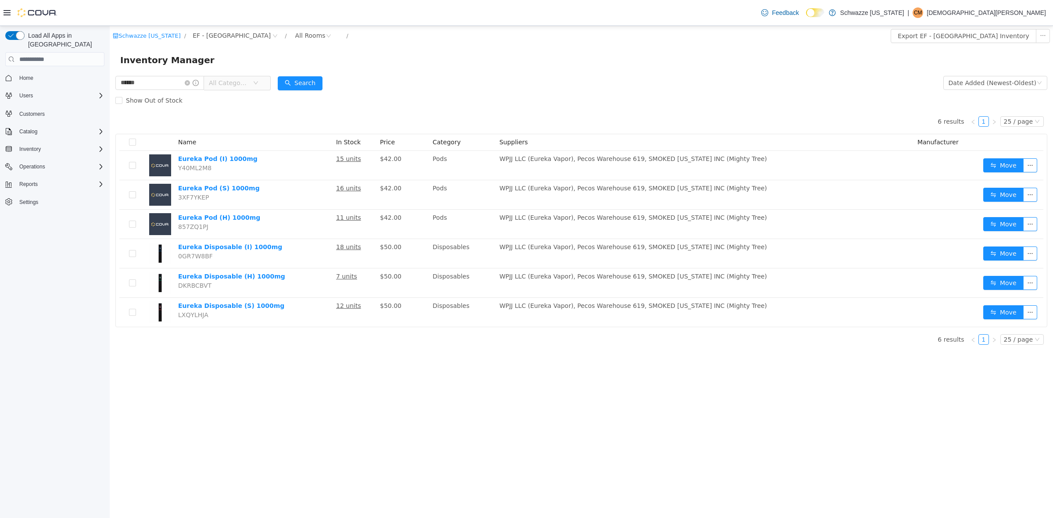
click at [523, 95] on div "Show Out of Stock" at bounding box center [581, 101] width 932 height 18
drag, startPoint x: 160, startPoint y: 79, endPoint x: 97, endPoint y: 84, distance: 63.8
click at [110, 84] on html "Schwazze [US_STATE] / EF - [GEOGRAPHIC_DATA] / All Rooms / Export EF - [GEOGRAP…" at bounding box center [582, 272] width 944 height 492
type input "****"
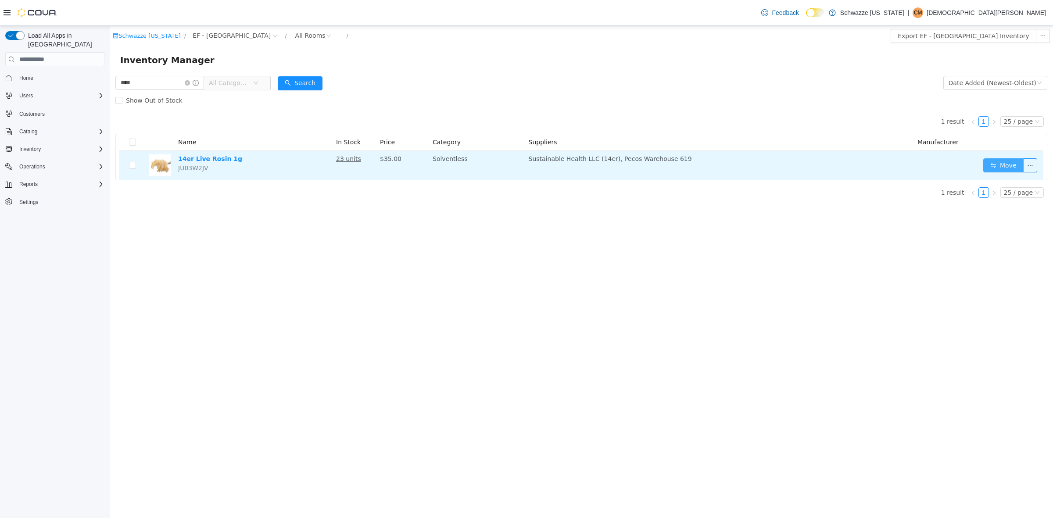
click at [997, 164] on button "Move" at bounding box center [1004, 165] width 40 height 14
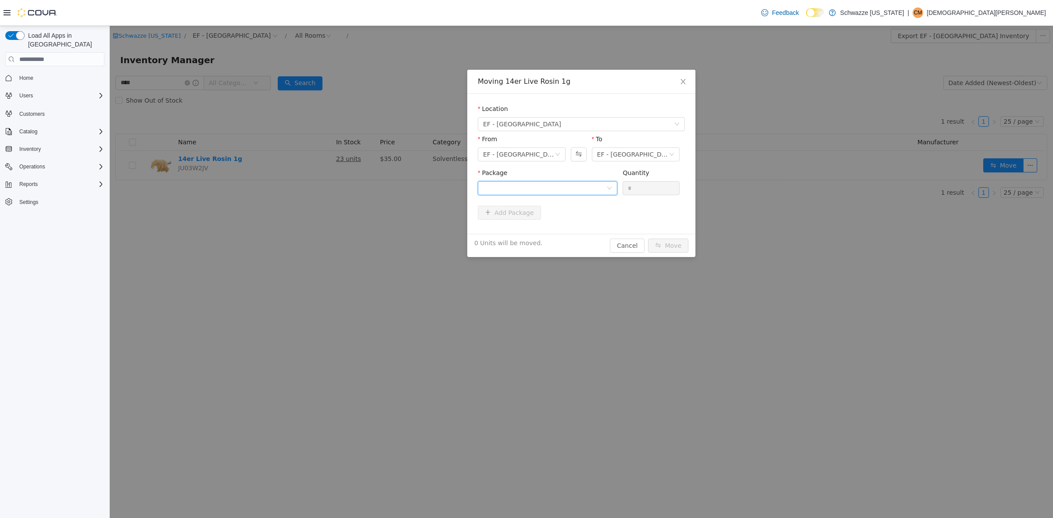
click at [556, 194] on div at bounding box center [544, 188] width 123 height 13
click at [554, 227] on li "1A4000B000109A3000056901 Quantity : 10 Units" at bounding box center [548, 225] width 140 height 24
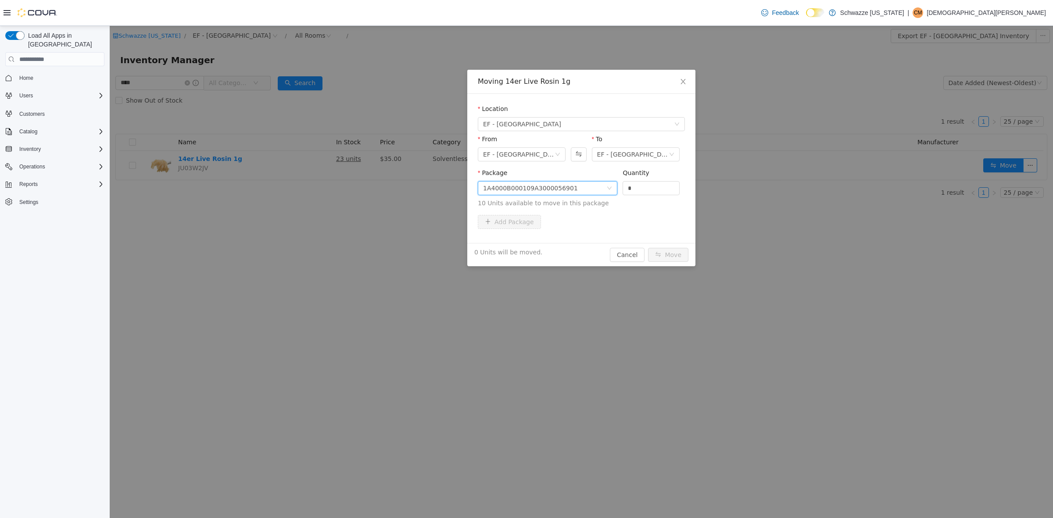
click at [660, 180] on div "Quantity" at bounding box center [651, 175] width 57 height 13
click at [641, 187] on input "*" at bounding box center [651, 188] width 56 height 13
type input "***"
click at [648, 248] on button "Move" at bounding box center [668, 255] width 40 height 14
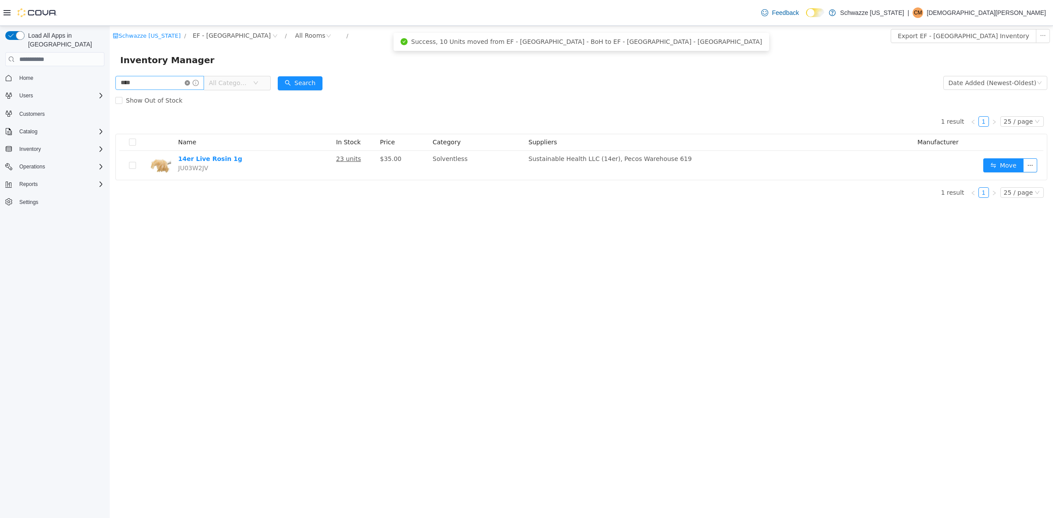
drag, startPoint x: 209, startPoint y: 83, endPoint x: 167, endPoint y: 83, distance: 41.7
click at [190, 83] on icon "icon: close-circle" at bounding box center [187, 82] width 5 height 5
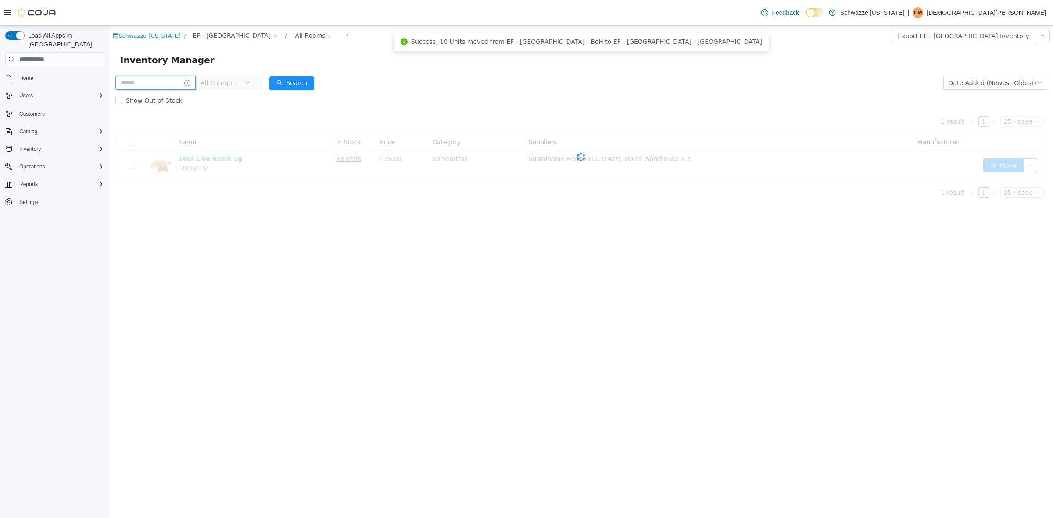
click at [167, 83] on input "text" at bounding box center [155, 83] width 80 height 14
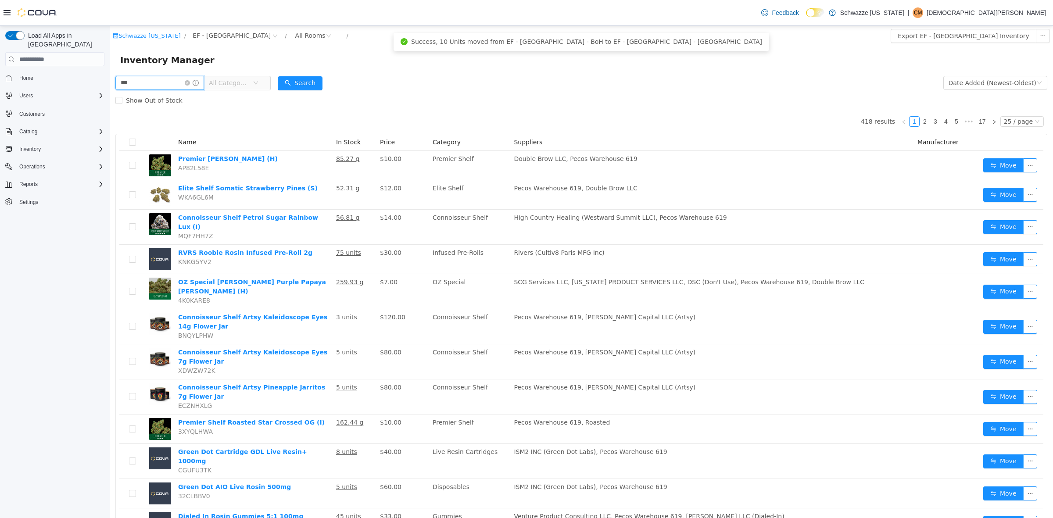
type input "***"
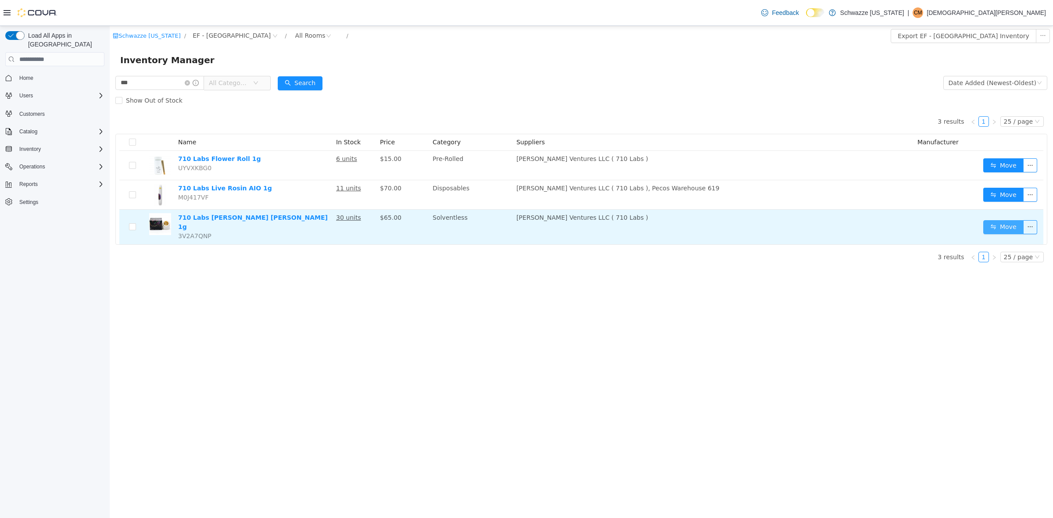
click at [1006, 227] on button "Move" at bounding box center [1004, 227] width 40 height 14
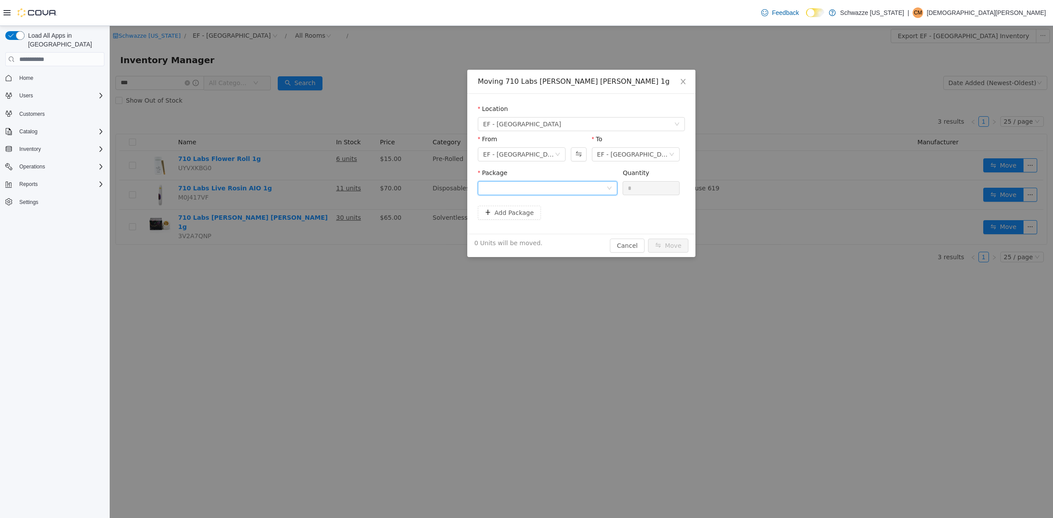
click at [545, 188] on div at bounding box center [544, 188] width 123 height 13
click at [545, 214] on li "1A4000B00026F0E000141544 Quantity : 10 Units" at bounding box center [548, 225] width 140 height 24
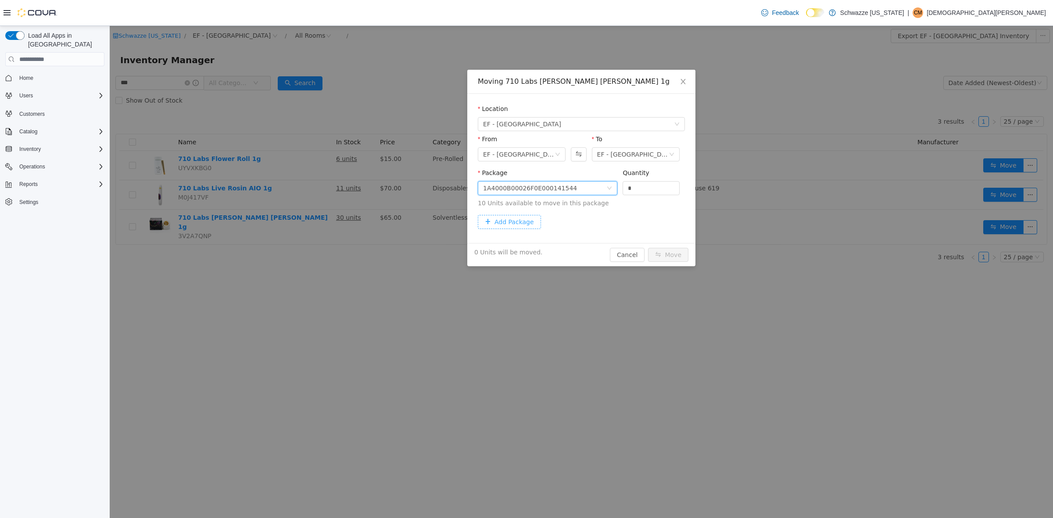
click at [529, 217] on button "Add Package" at bounding box center [509, 222] width 63 height 14
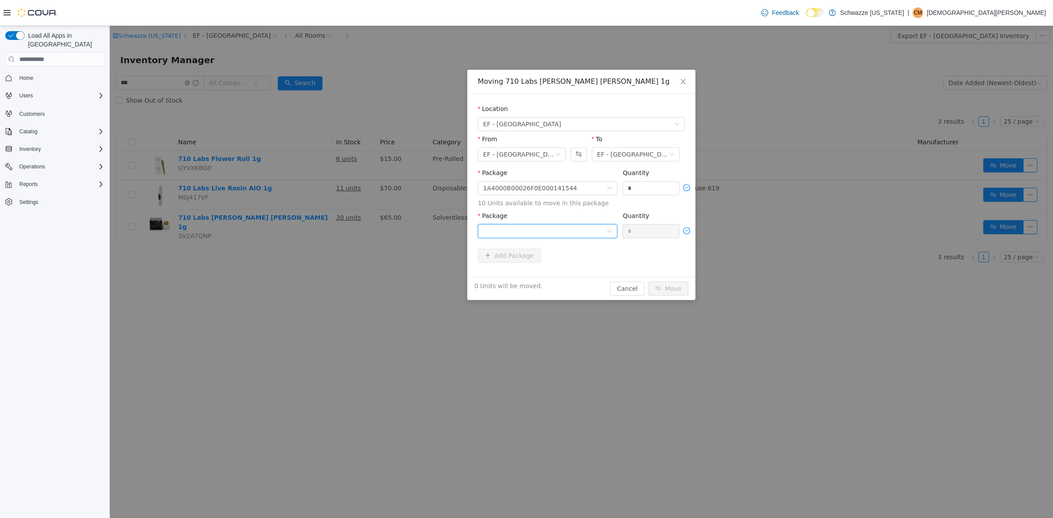
click at [562, 229] on div at bounding box center [544, 231] width 123 height 13
click at [565, 262] on strong "1A4000B00026F0E000141545" at bounding box center [534, 262] width 103 height 7
click at [646, 184] on input "*" at bounding box center [651, 188] width 56 height 13
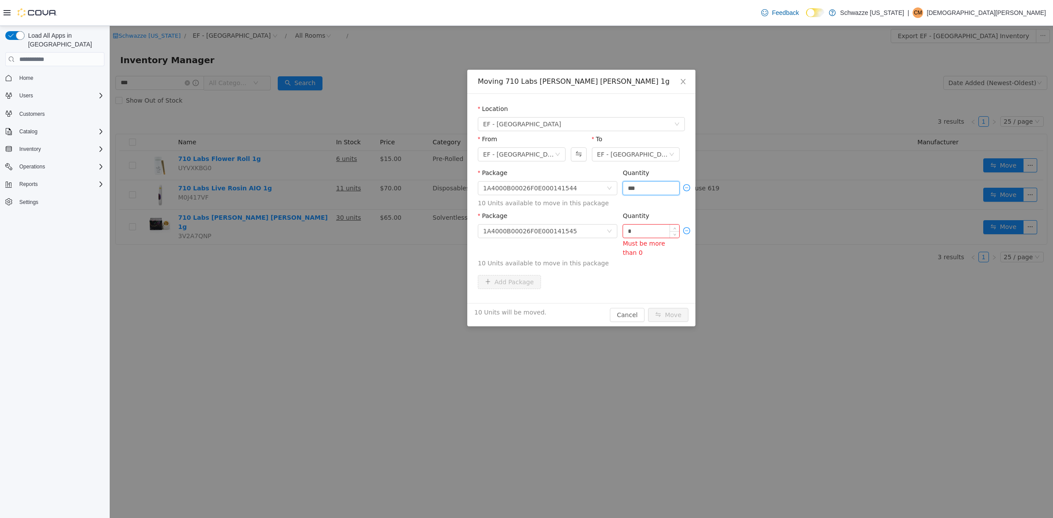
type input "**"
click at [639, 232] on input "*" at bounding box center [651, 231] width 56 height 13
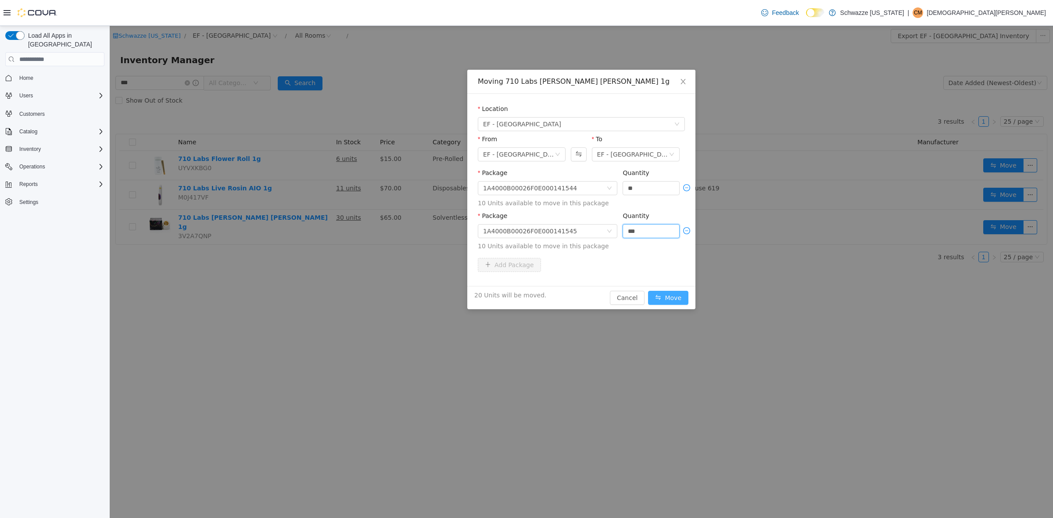
type input "**"
click at [661, 291] on button "Move" at bounding box center [668, 298] width 40 height 14
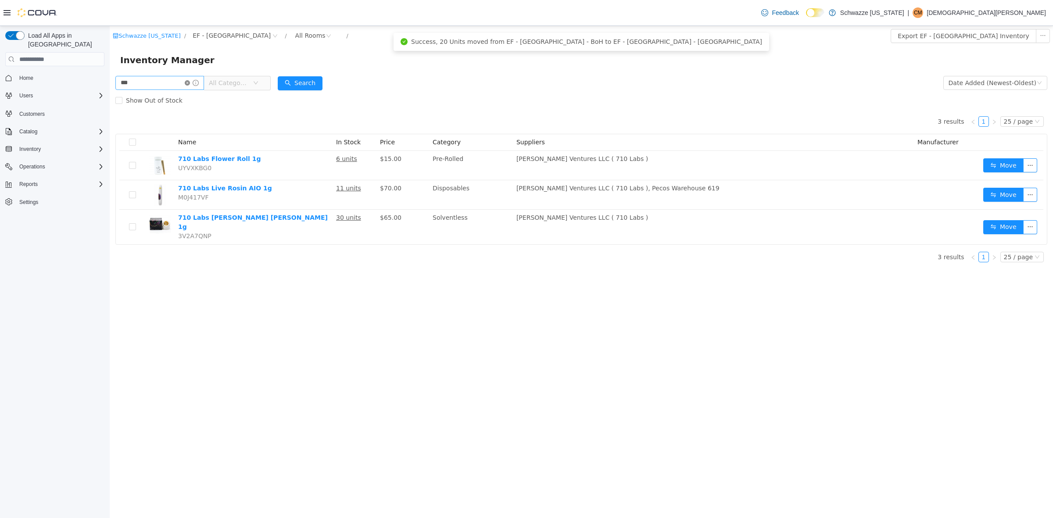
click at [190, 82] on icon "icon: close-circle" at bounding box center [187, 82] width 5 height 5
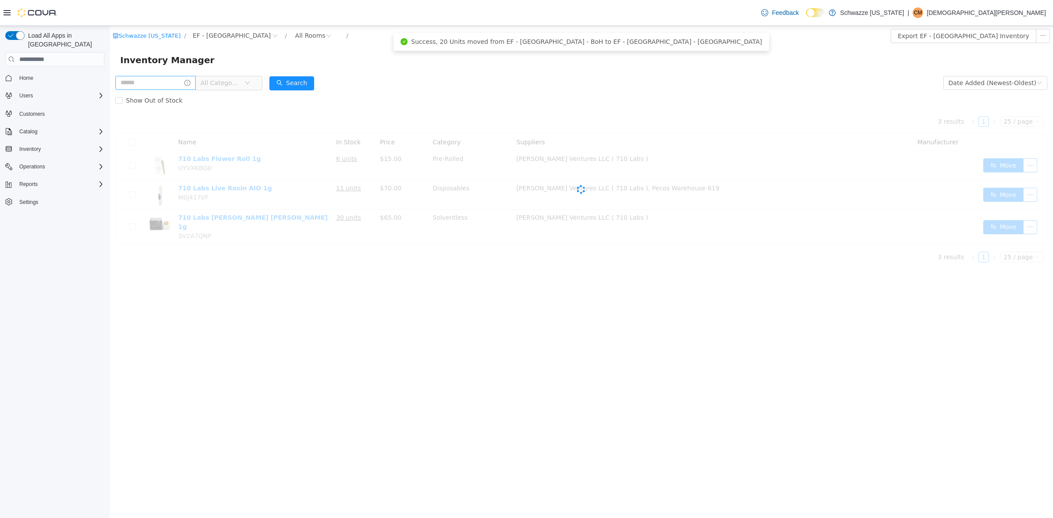
click at [472, 93] on div "Show Out of Stock" at bounding box center [581, 101] width 932 height 18
